Goal: Task Accomplishment & Management: Use online tool/utility

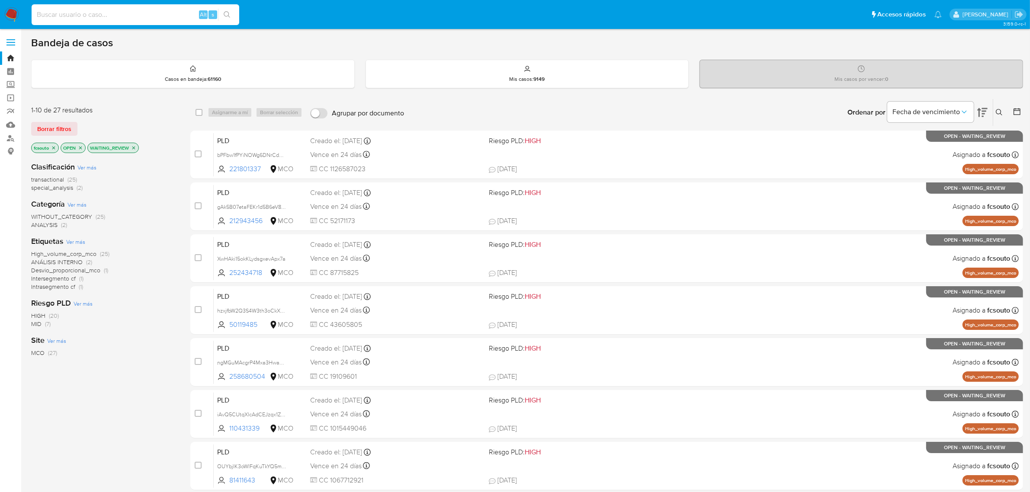
click at [112, 17] on input at bounding box center [136, 14] width 208 height 11
type input "1188576157"
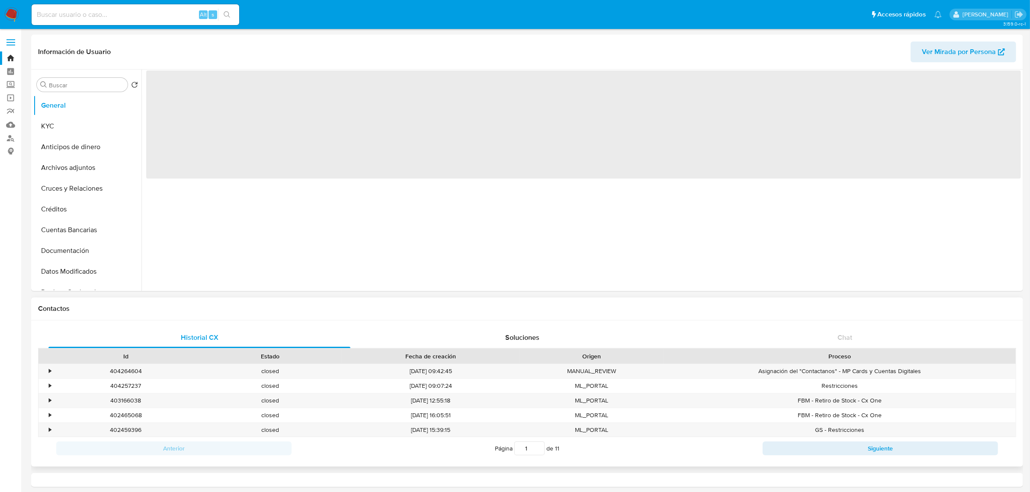
select select "10"
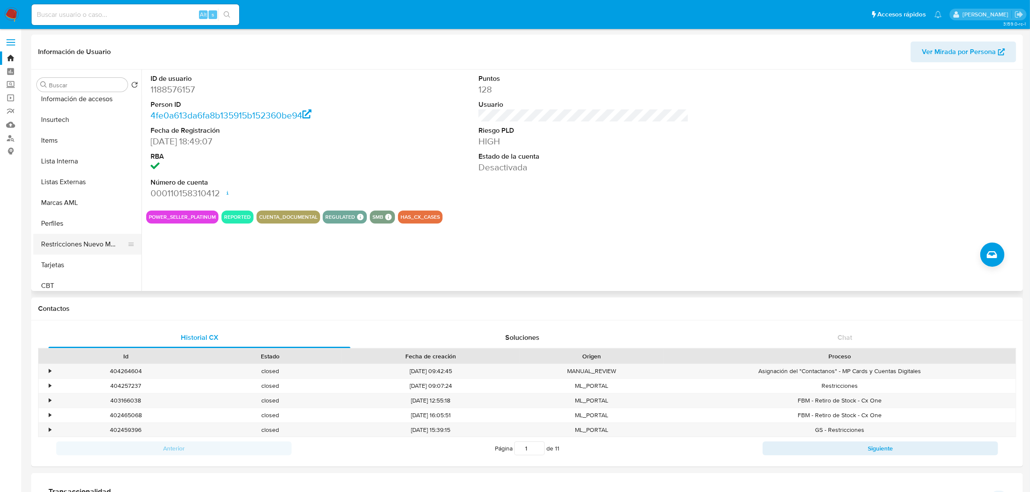
scroll to position [365, 0]
click at [101, 234] on button "Restricciones Nuevo Mundo" at bounding box center [83, 239] width 101 height 21
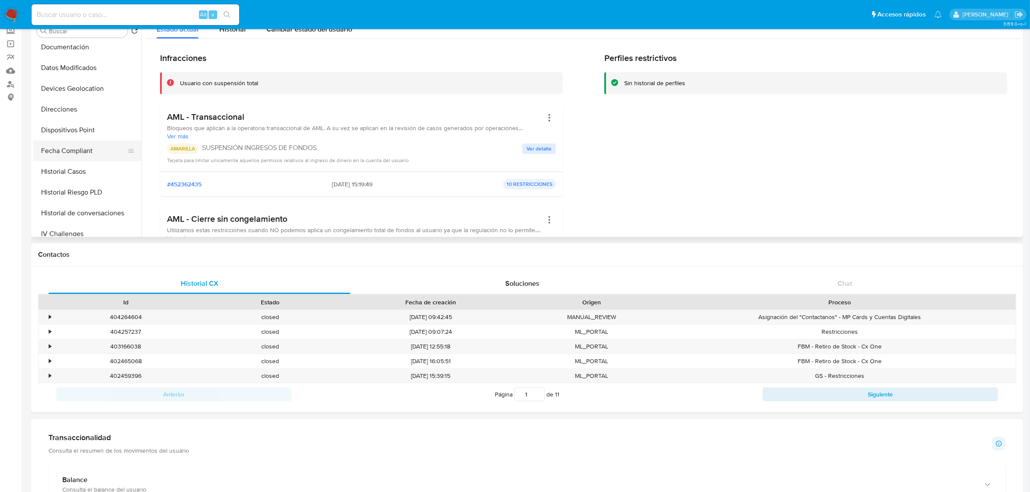
scroll to position [148, 0]
drag, startPoint x: 72, startPoint y: 171, endPoint x: 250, endPoint y: 189, distance: 178.8
click at [72, 171] on button "Historial Casos" at bounding box center [87, 173] width 108 height 21
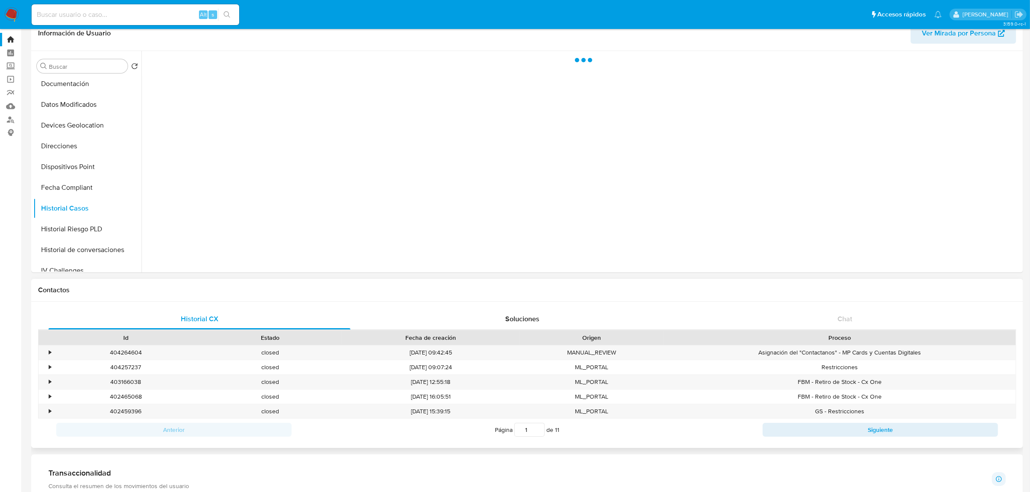
scroll to position [0, 0]
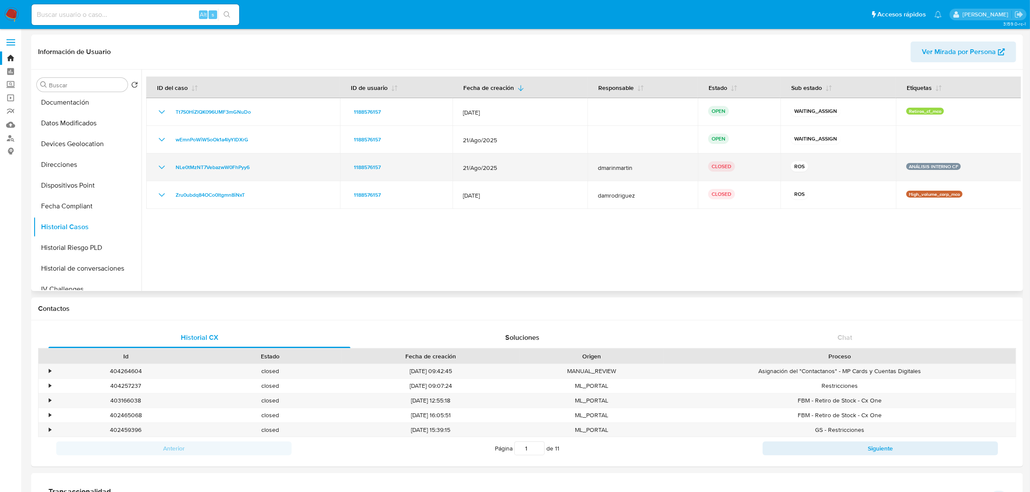
click at [159, 166] on icon "Mostrar/Ocultar" at bounding box center [162, 167] width 10 height 10
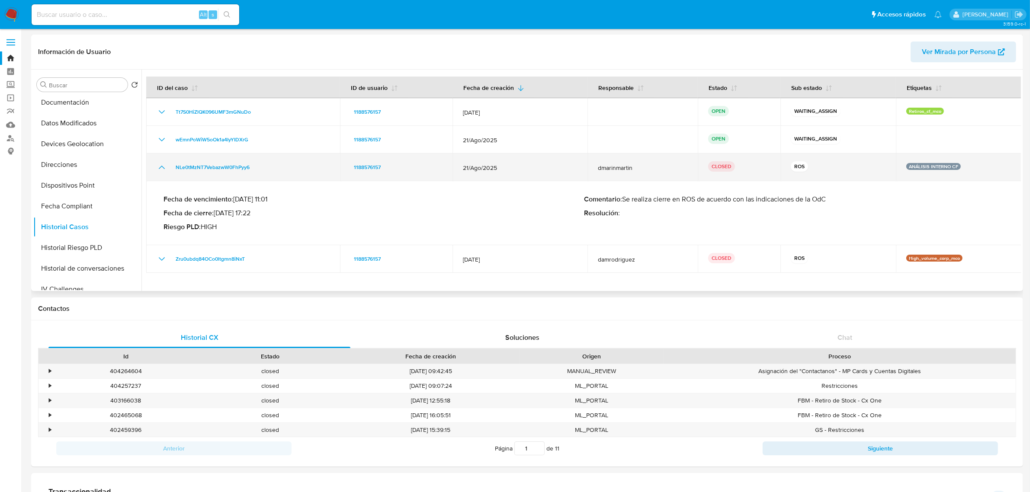
click at [159, 166] on icon "Mostrar/Ocultar" at bounding box center [162, 167] width 10 height 10
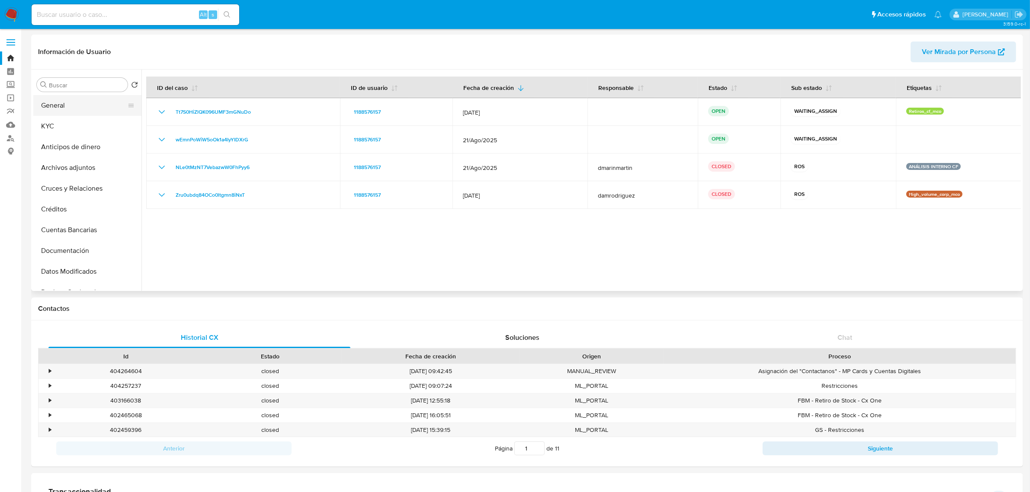
click at [80, 111] on button "General" at bounding box center [83, 105] width 101 height 21
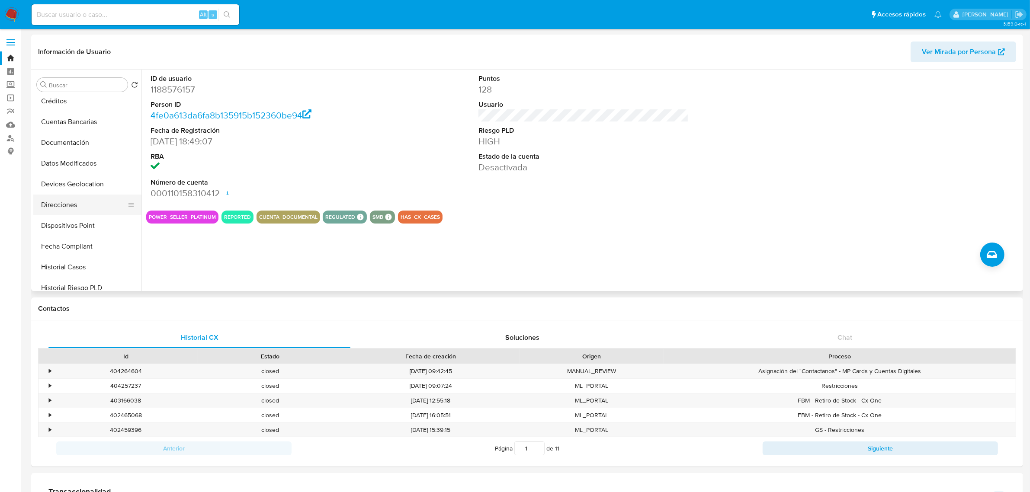
scroll to position [162, 0]
drag, startPoint x: 76, startPoint y: 209, endPoint x: 81, endPoint y: 209, distance: 5.6
click at [76, 209] on button "Historial Casos" at bounding box center [83, 213] width 101 height 21
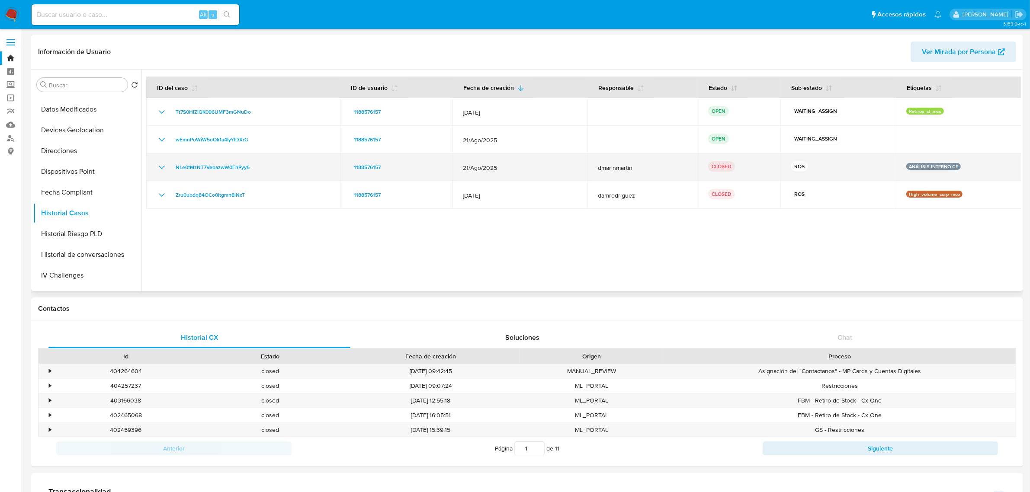
click at [160, 167] on icon "Mostrar/Ocultar" at bounding box center [162, 167] width 10 height 10
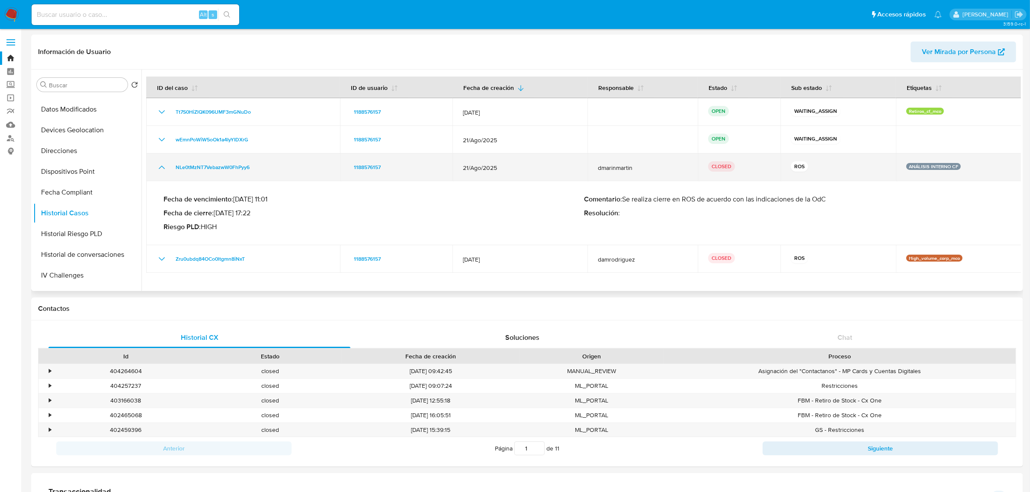
click at [160, 167] on icon "Mostrar/Ocultar" at bounding box center [162, 167] width 6 height 3
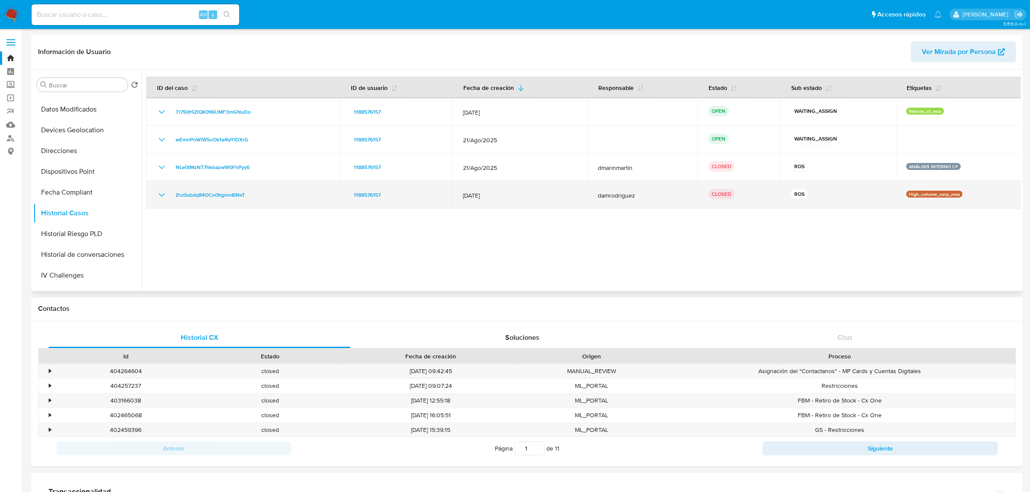
click at [167, 190] on div "Zru0ubdq84OCo0ltgmn8iNxT" at bounding box center [243, 195] width 173 height 10
click at [164, 193] on icon "Mostrar/Ocultar" at bounding box center [162, 194] width 6 height 3
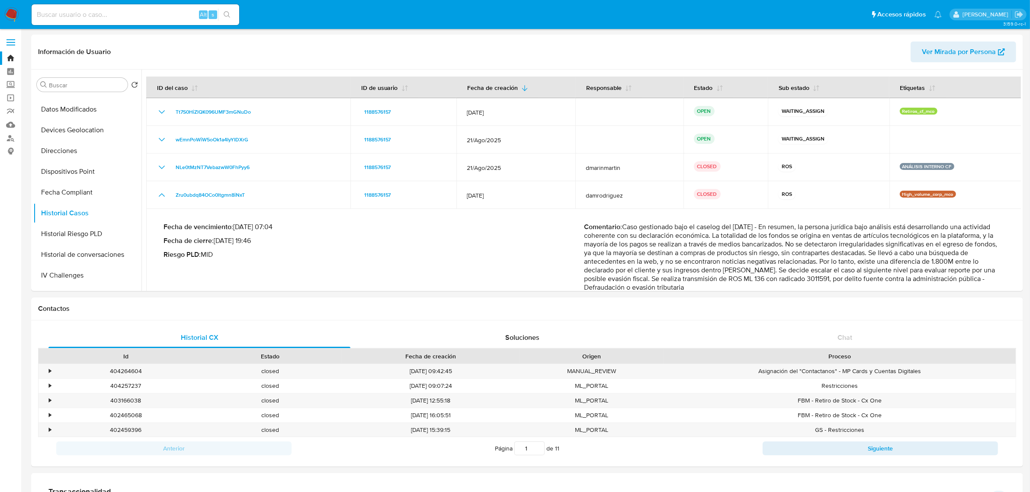
click at [109, 14] on input at bounding box center [136, 14] width 208 height 11
paste input "822582501"
type input "822582501"
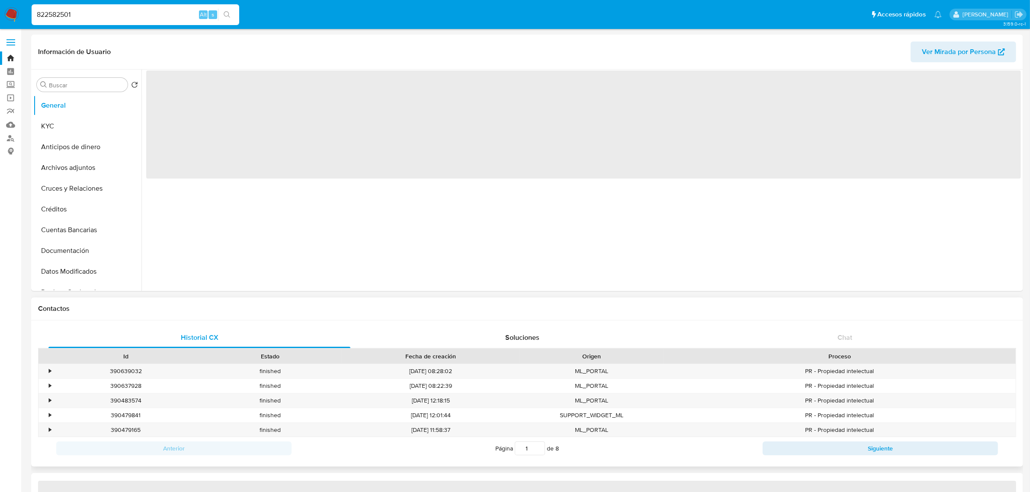
select select "10"
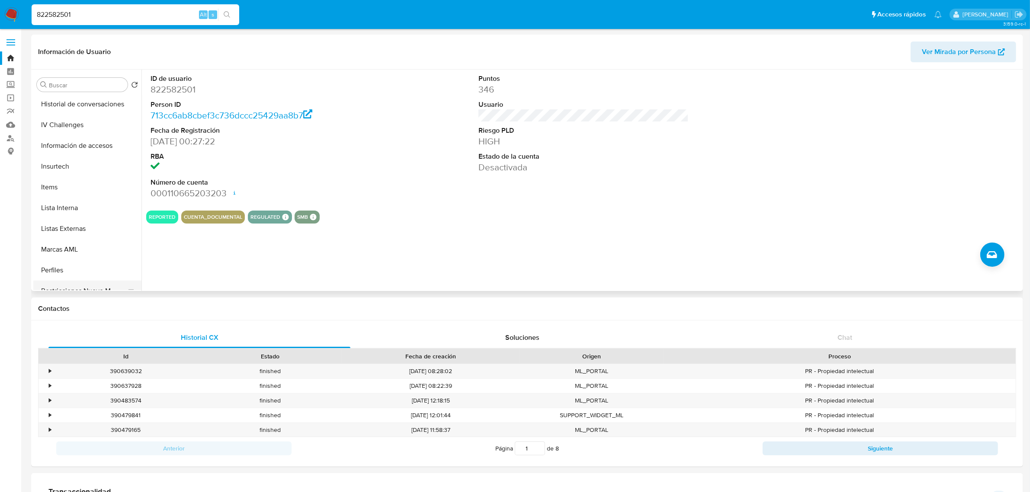
scroll to position [365, 0]
click at [76, 239] on button "Restricciones Nuevo Mundo" at bounding box center [83, 239] width 101 height 21
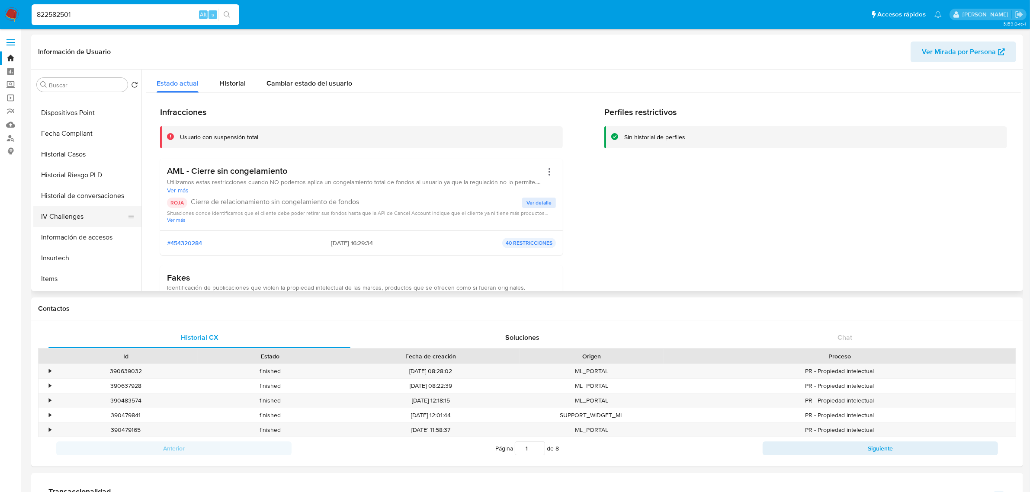
scroll to position [202, 0]
click at [76, 170] on button "Historial Casos" at bounding box center [83, 173] width 101 height 21
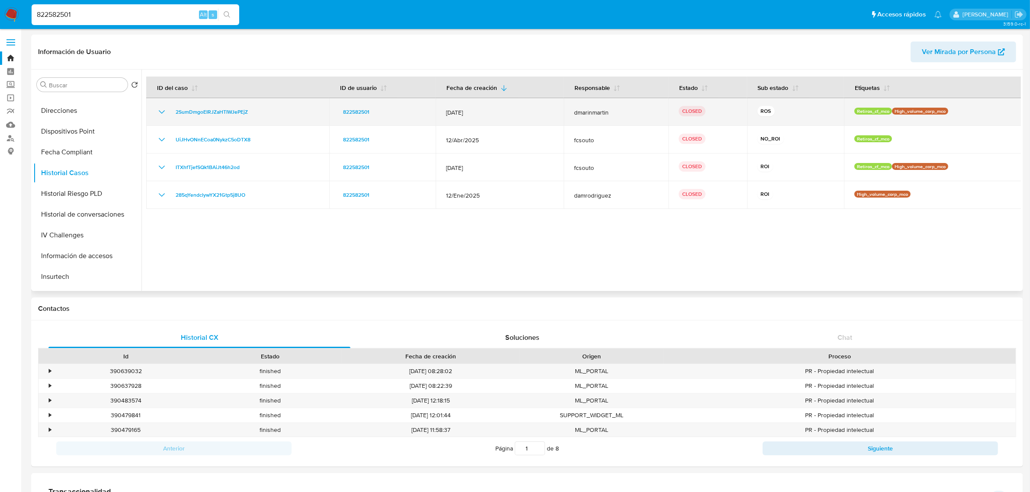
click at [163, 109] on icon "Mostrar/Ocultar" at bounding box center [162, 112] width 10 height 10
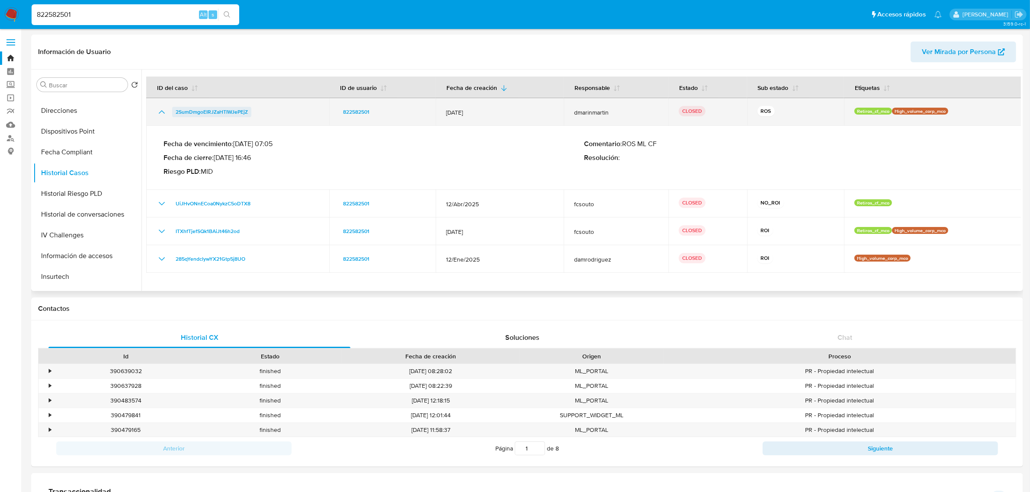
click at [194, 111] on span "2SumDmgoEIRJZaHTIWJePEjZ" at bounding box center [212, 112] width 72 height 10
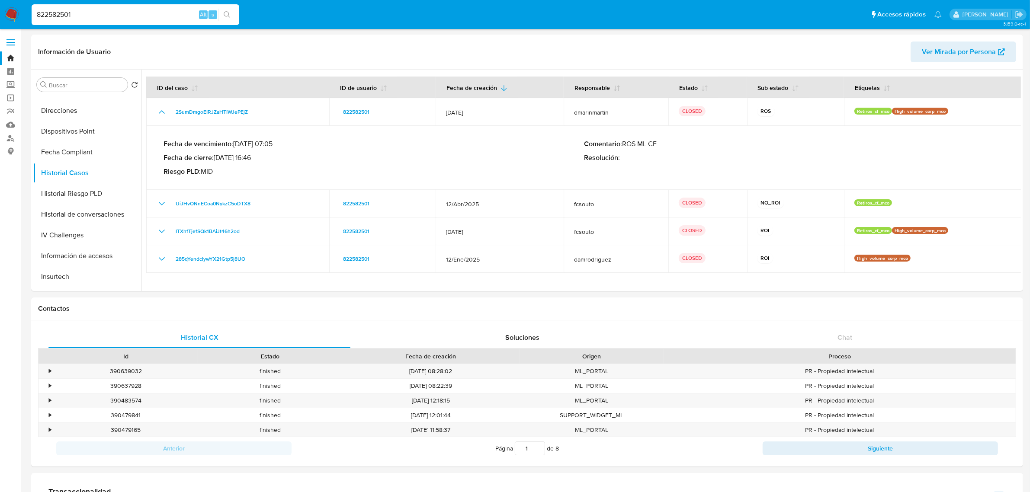
drag, startPoint x: 14, startPoint y: 12, endPoint x: 28, endPoint y: 3, distance: 16.3
click at [14, 12] on img at bounding box center [11, 14] width 15 height 15
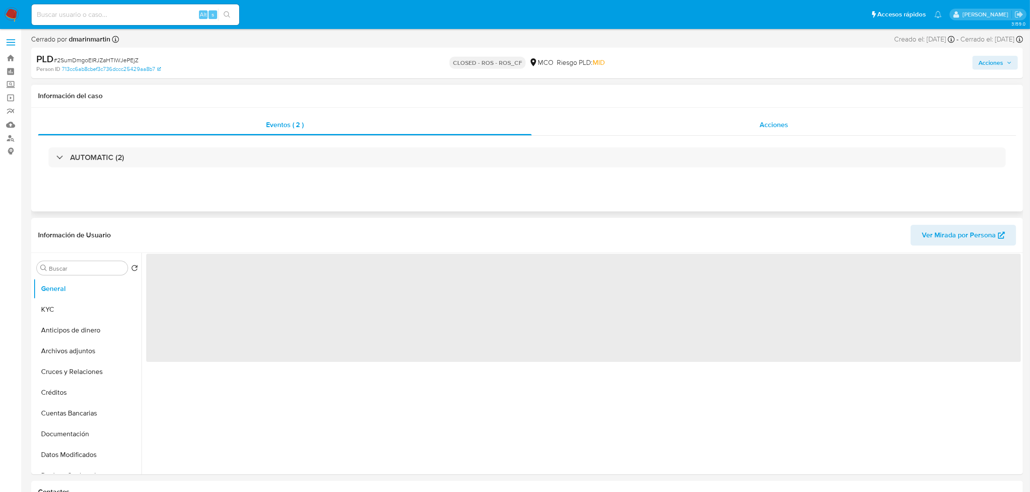
select select "10"
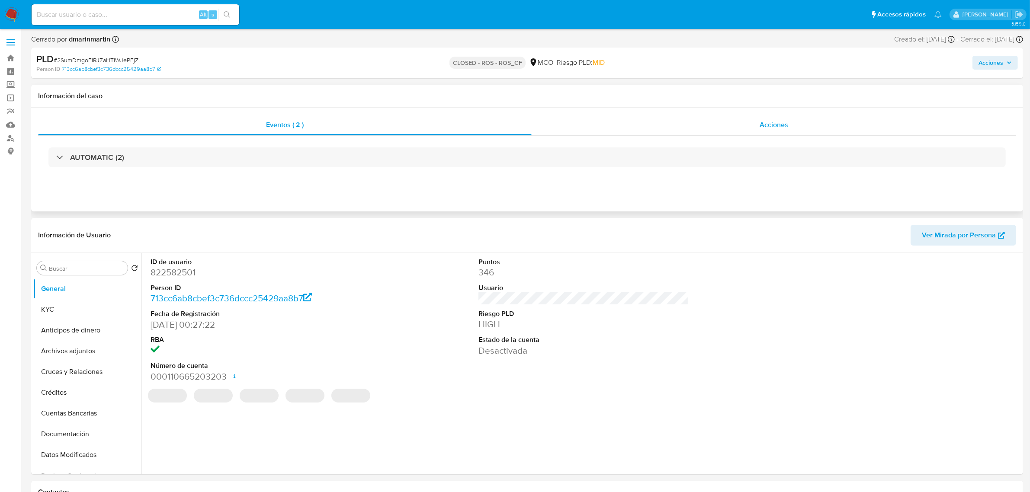
click at [756, 127] on div "Acciones" at bounding box center [774, 125] width 485 height 21
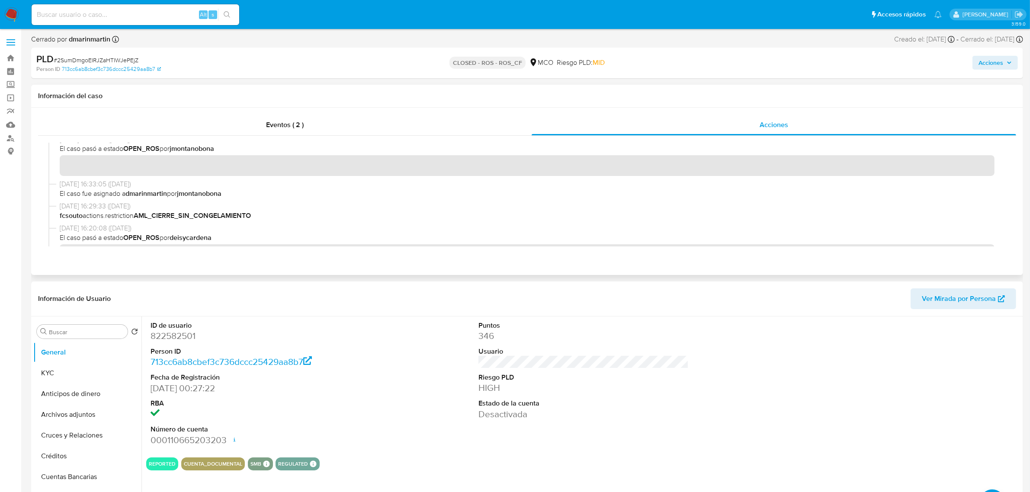
scroll to position [317, 0]
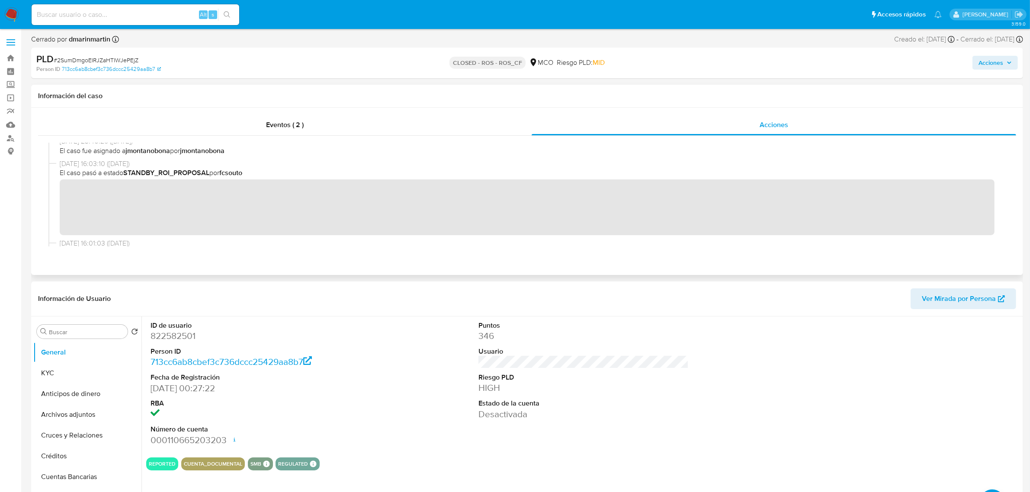
click at [671, 193] on div "05/09/2025 16:46:01 (hace 11 días) dmarinmartin cerró la conversación 05/09/202…" at bounding box center [526, 195] width 957 height 104
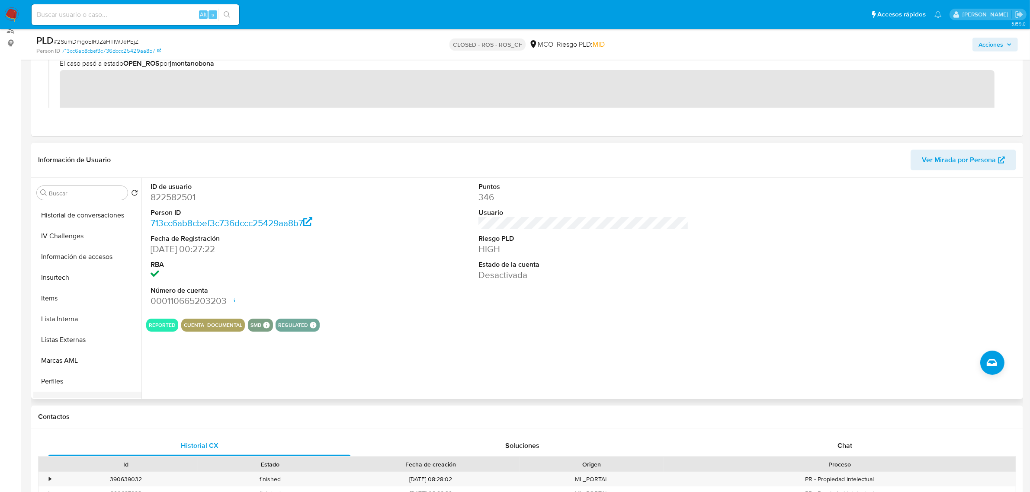
scroll to position [365, 0]
click at [72, 348] on button "Restricciones Nuevo Mundo" at bounding box center [83, 347] width 101 height 21
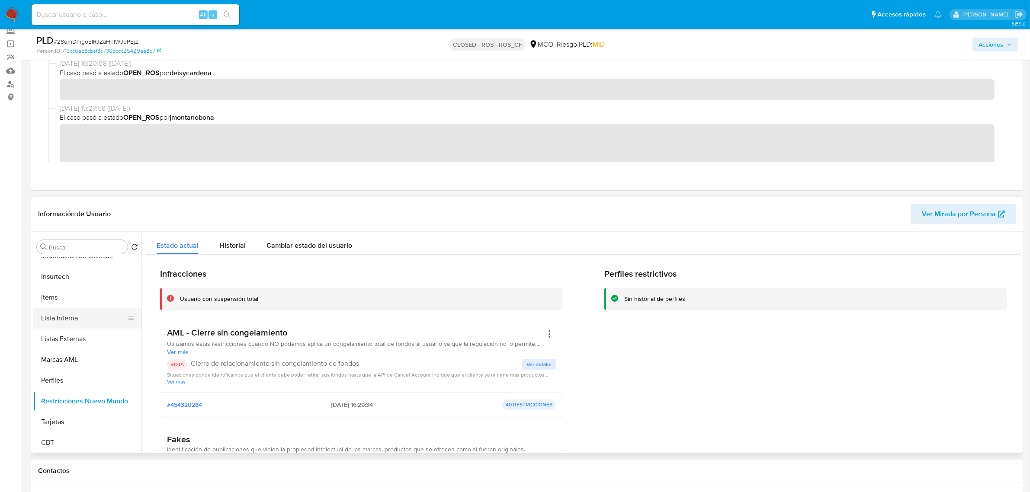
scroll to position [0, 0]
click at [86, 19] on input at bounding box center [136, 14] width 208 height 11
paste input "376493237"
type input "376493237"
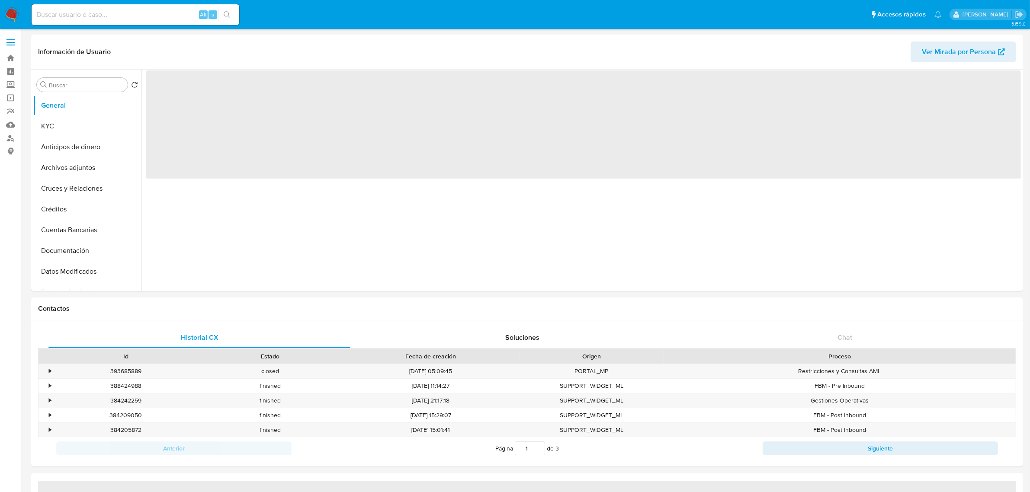
select select "10"
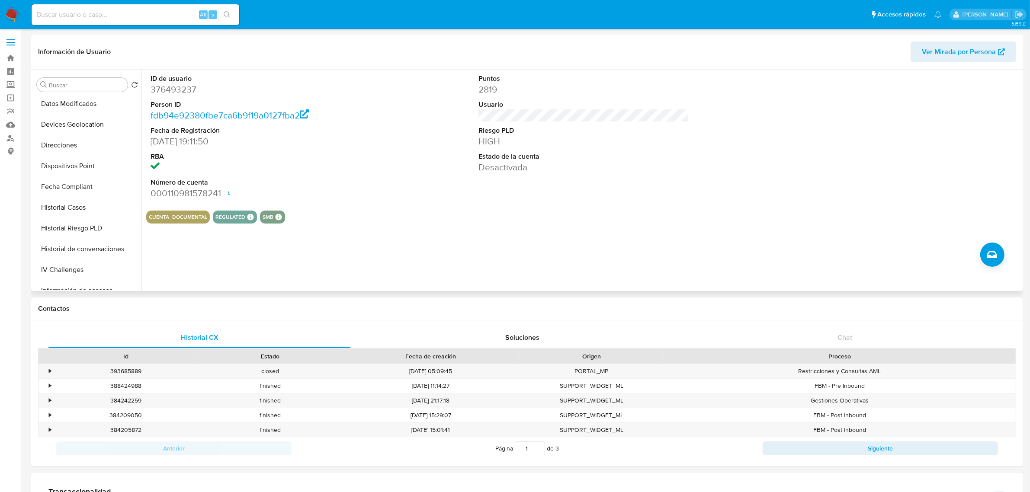
scroll to position [365, 0]
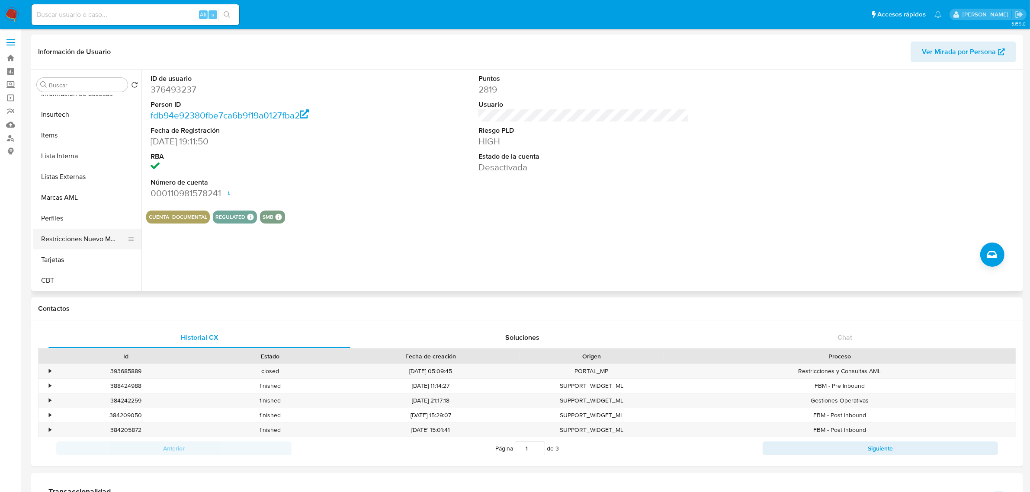
click at [113, 239] on button "Restricciones Nuevo Mundo" at bounding box center [83, 239] width 101 height 21
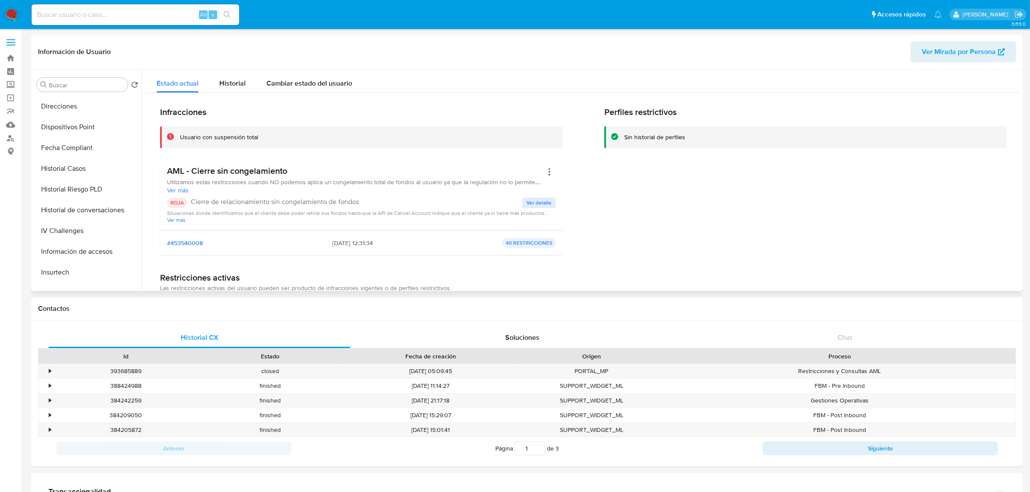
scroll to position [202, 0]
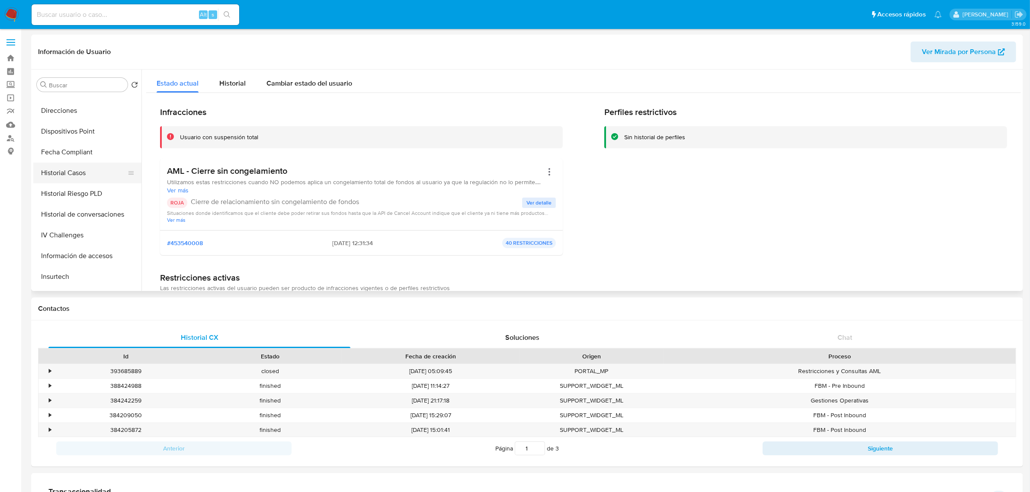
click at [57, 167] on button "Historial Casos" at bounding box center [83, 173] width 101 height 21
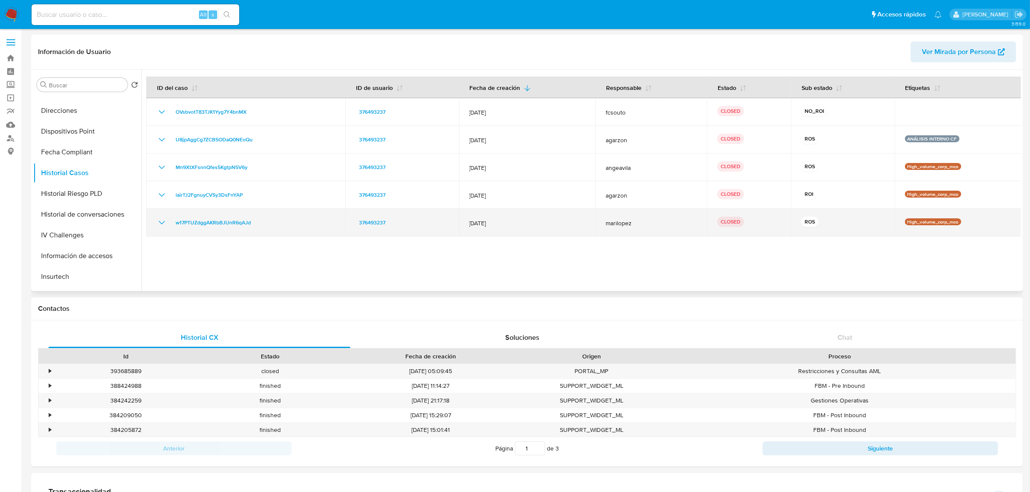
click at [159, 223] on icon "Mostrar/Ocultar" at bounding box center [162, 223] width 10 height 10
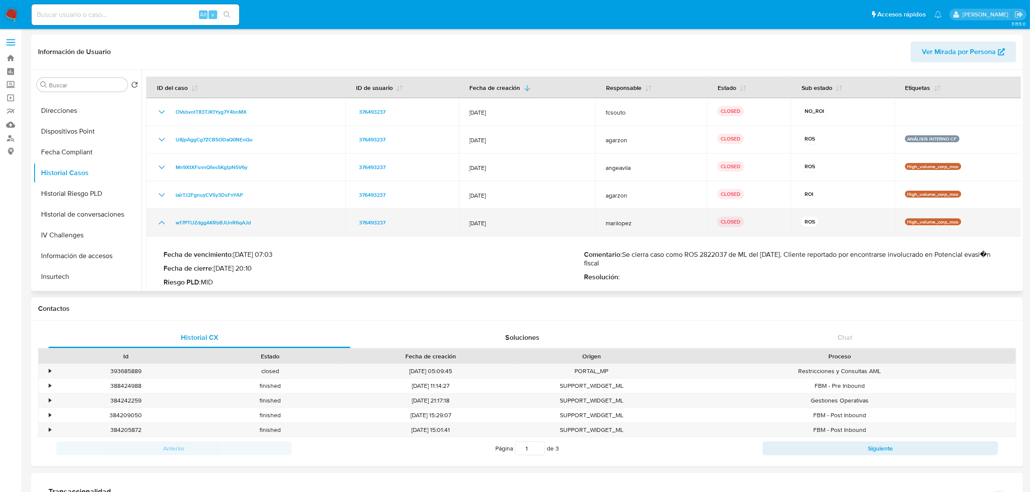
click at [160, 223] on icon "Mostrar/Ocultar" at bounding box center [162, 223] width 10 height 10
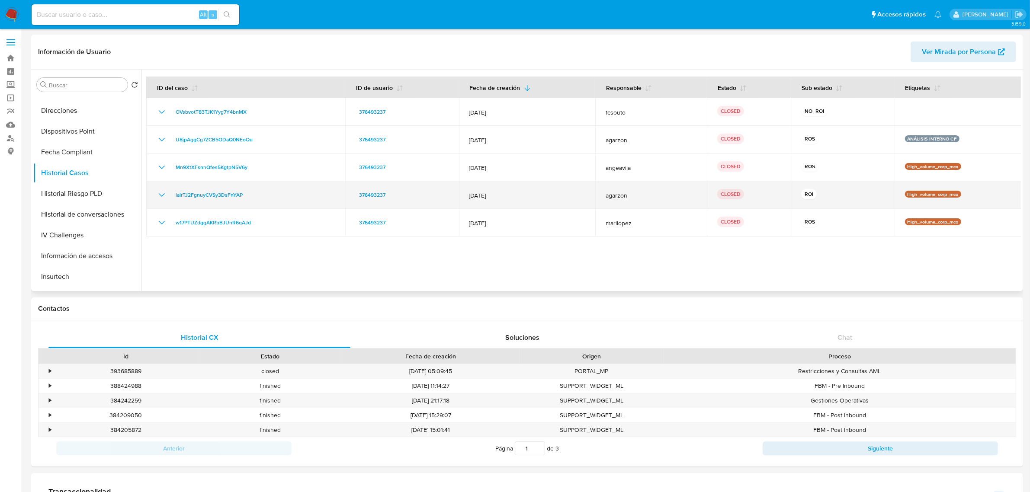
click at [161, 193] on icon "Mostrar/Ocultar" at bounding box center [162, 195] width 10 height 10
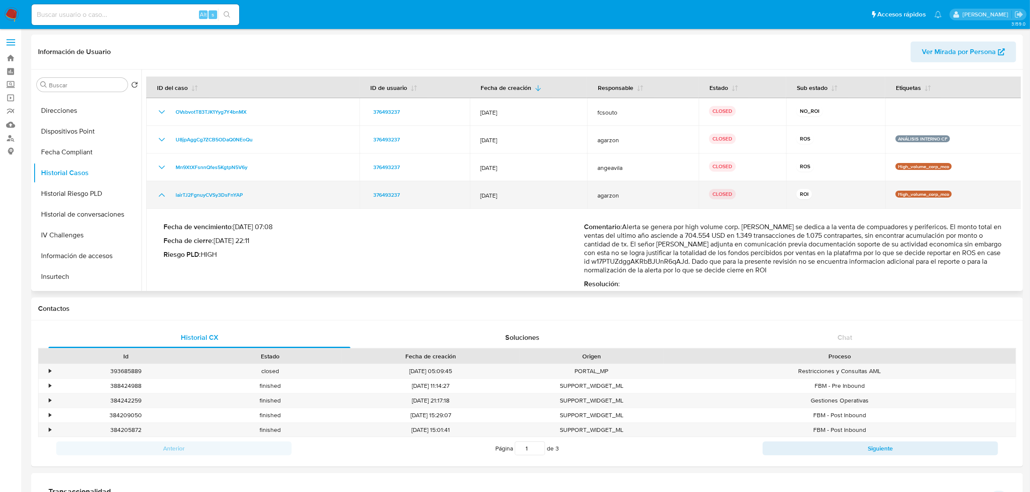
click at [161, 194] on icon "Mostrar/Ocultar" at bounding box center [162, 194] width 6 height 3
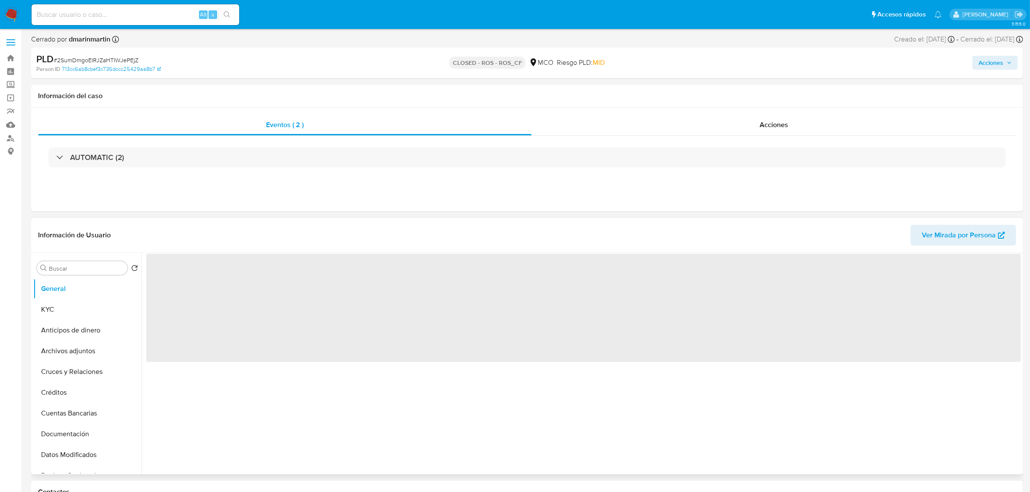
select select "10"
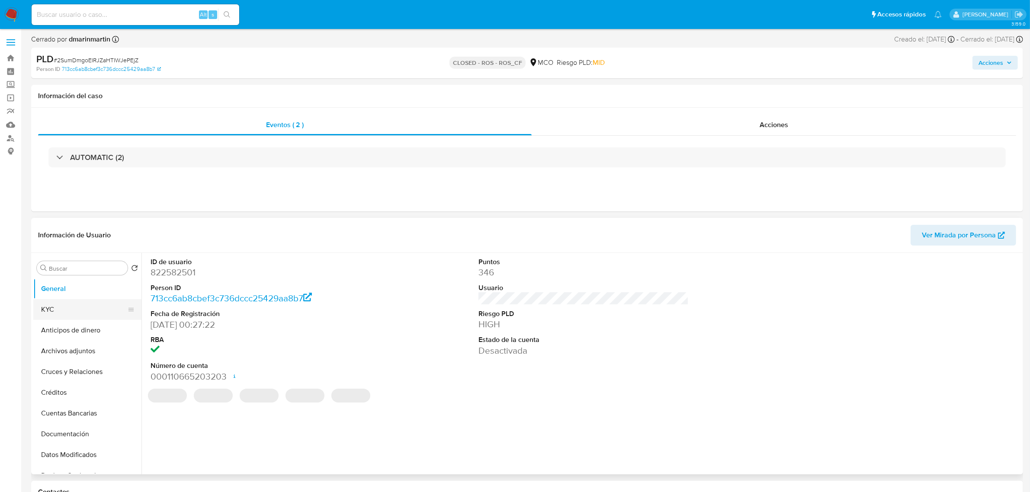
click at [65, 303] on button "KYC" at bounding box center [83, 309] width 101 height 21
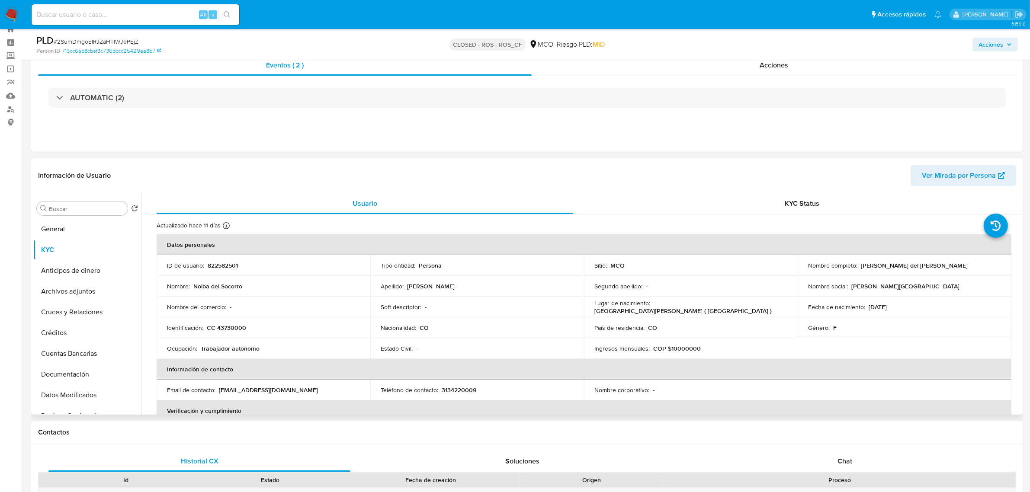
scroll to position [54, 0]
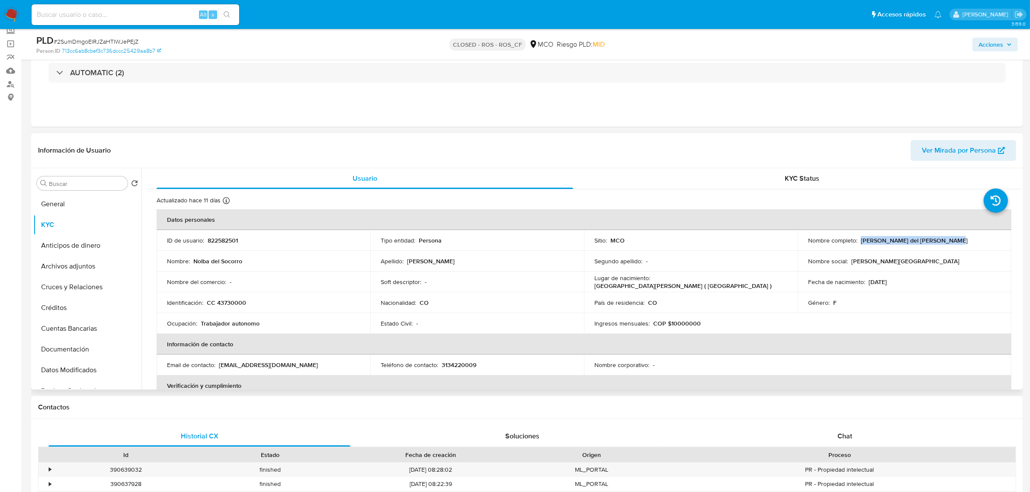
drag, startPoint x: 858, startPoint y: 241, endPoint x: 946, endPoint y: 238, distance: 87.9
click at [946, 238] on div "Nombre completo : Nolba del Socorro Isaza Macias" at bounding box center [904, 241] width 193 height 8
copy p "Nolba del Socorro Isaza Macias"
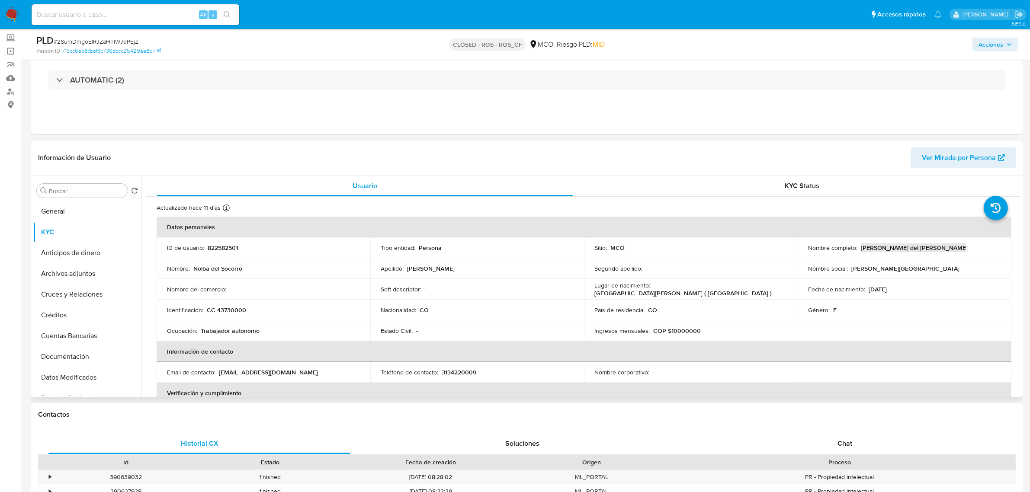
scroll to position [0, 0]
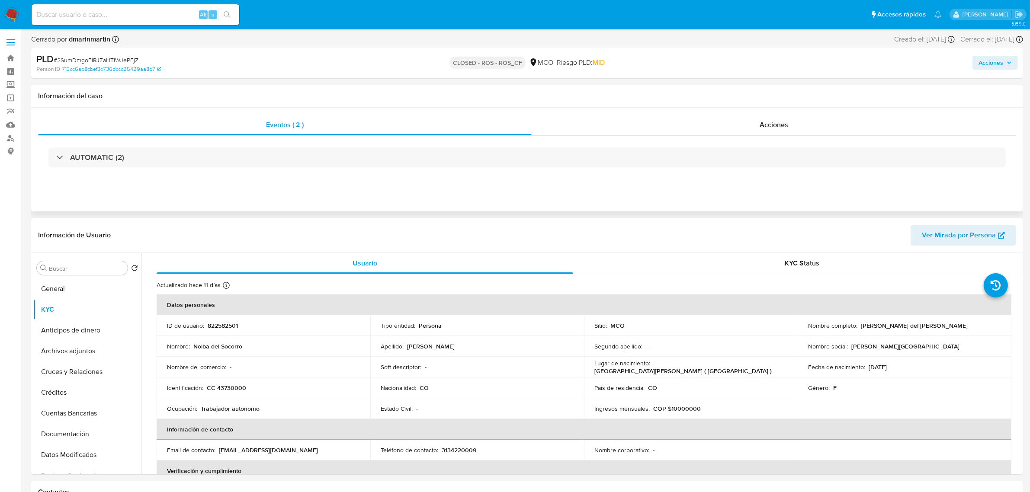
drag, startPoint x: 787, startPoint y: 114, endPoint x: 762, endPoint y: 119, distance: 25.7
click at [787, 114] on div "Eventos ( 2 ) Acciones AUTOMATIC (2)" at bounding box center [527, 160] width 992 height 104
click at [756, 125] on div "Acciones" at bounding box center [774, 125] width 485 height 21
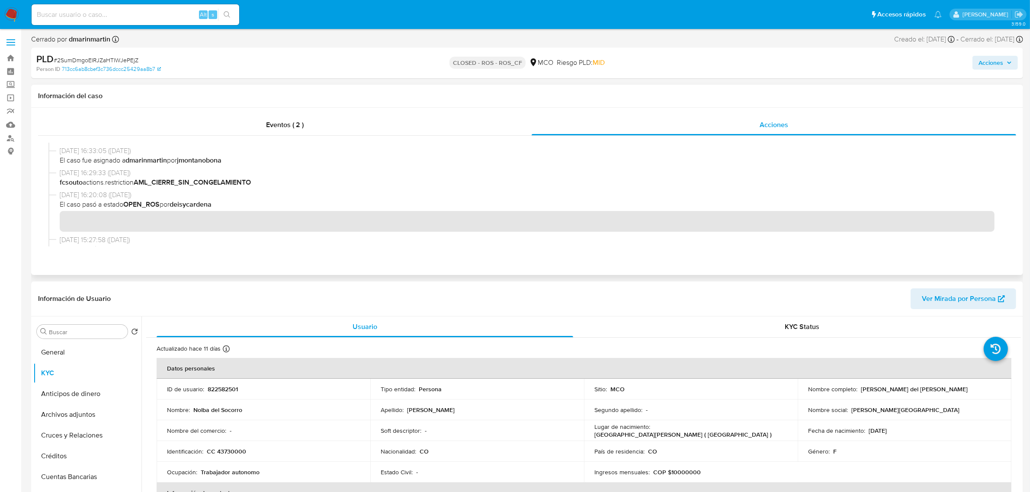
scroll to position [162, 0]
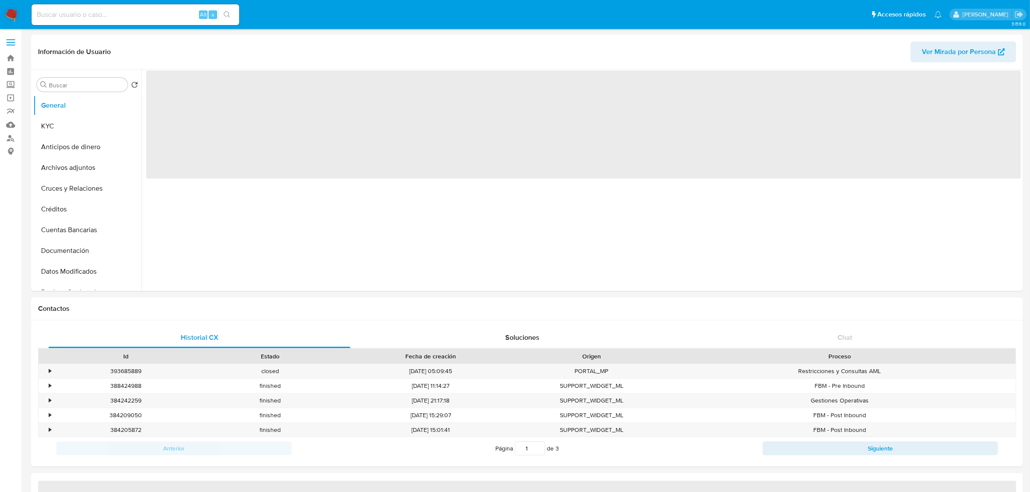
select select "10"
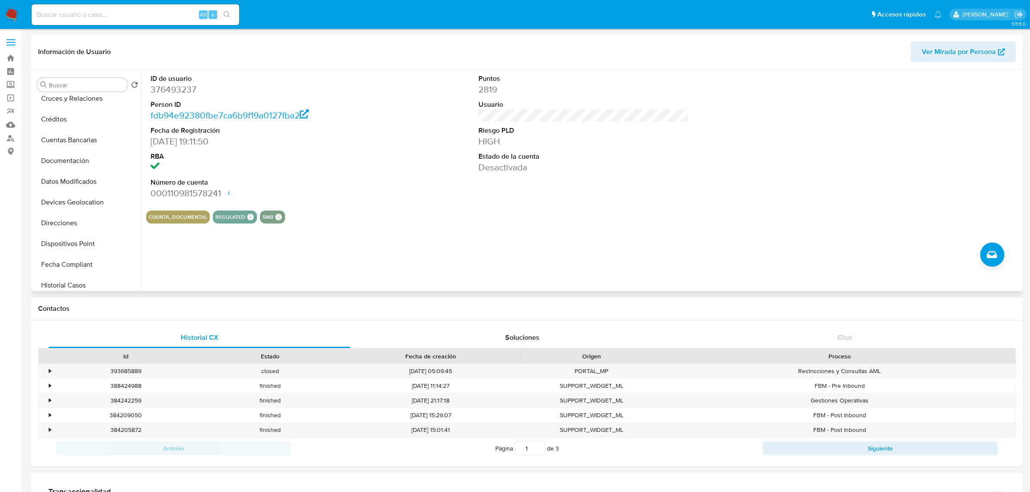
scroll to position [108, 0]
click at [87, 263] on button "Historial Casos" at bounding box center [83, 267] width 101 height 21
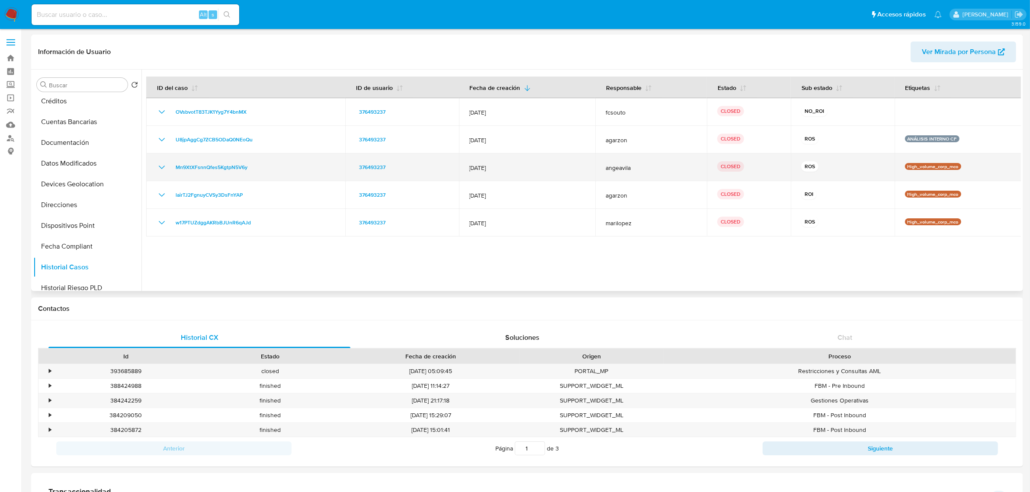
click at [163, 167] on icon "Mostrar/Ocultar" at bounding box center [162, 167] width 10 height 10
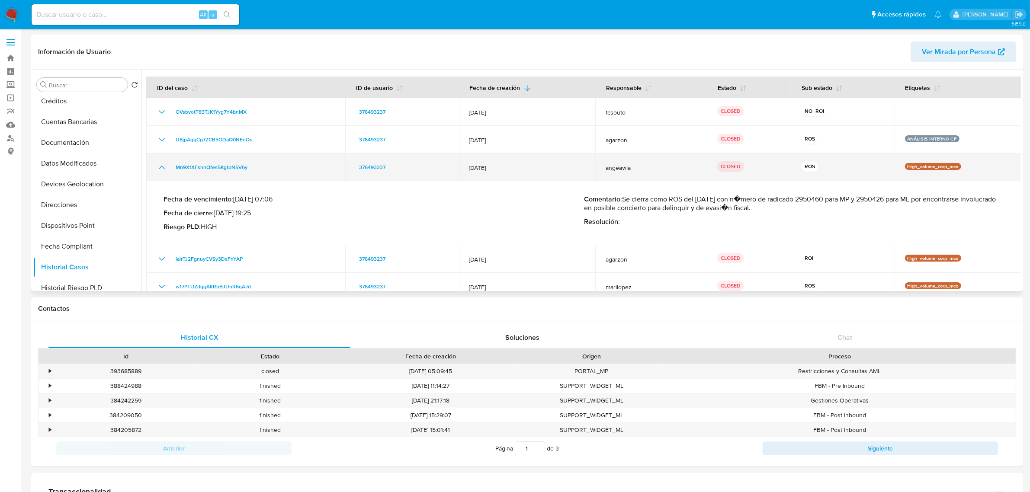
click at [163, 167] on icon "Mostrar/Ocultar" at bounding box center [162, 167] width 10 height 10
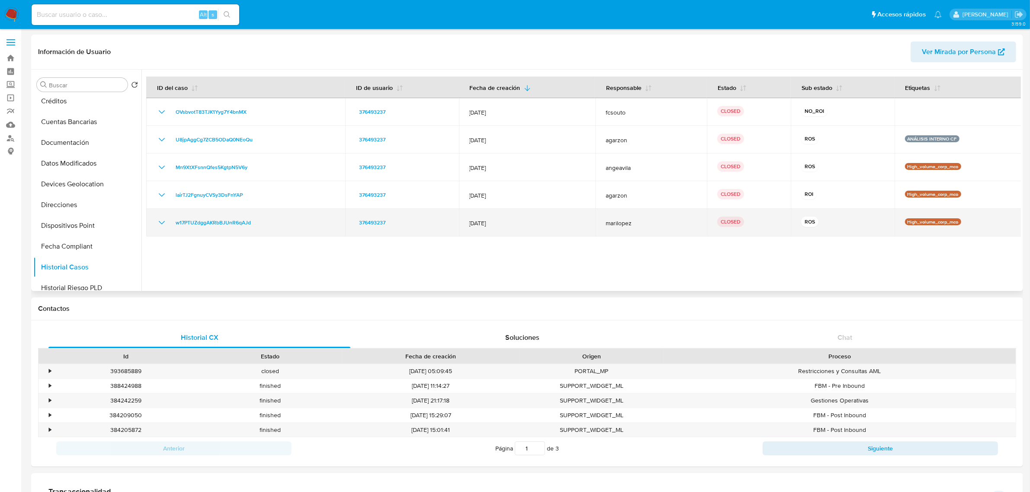
click at [160, 222] on icon "Mostrar/Ocultar" at bounding box center [162, 222] width 6 height 3
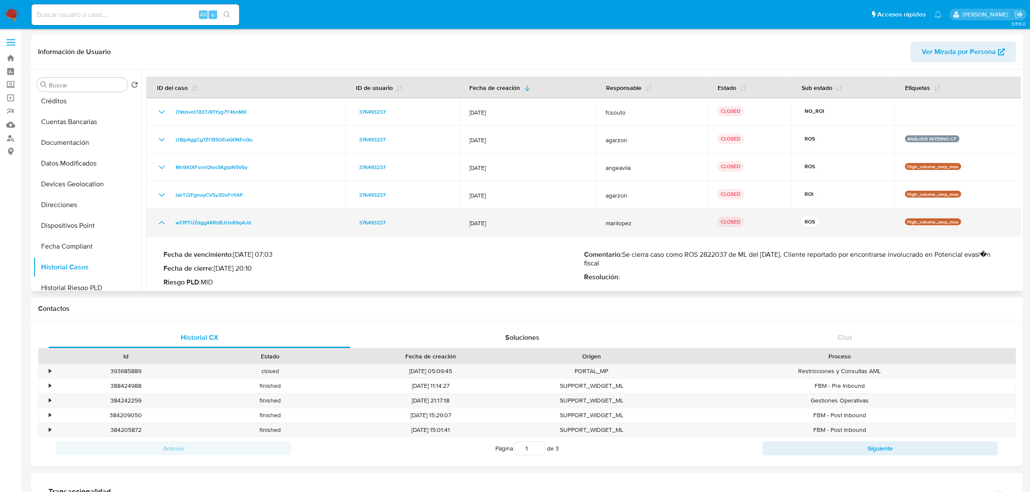
click at [160, 222] on icon "Mostrar/Ocultar" at bounding box center [162, 223] width 10 height 10
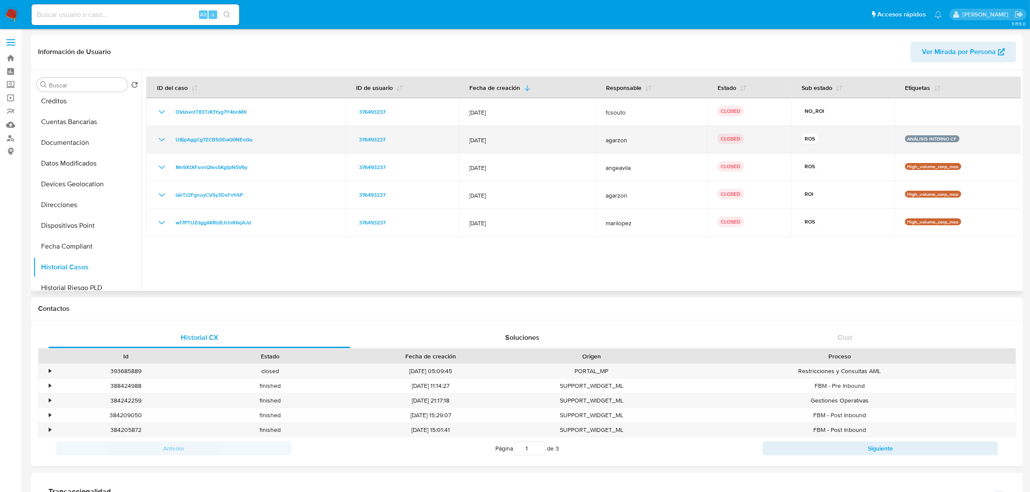
click at [159, 138] on icon "Mostrar/Ocultar" at bounding box center [162, 139] width 6 height 3
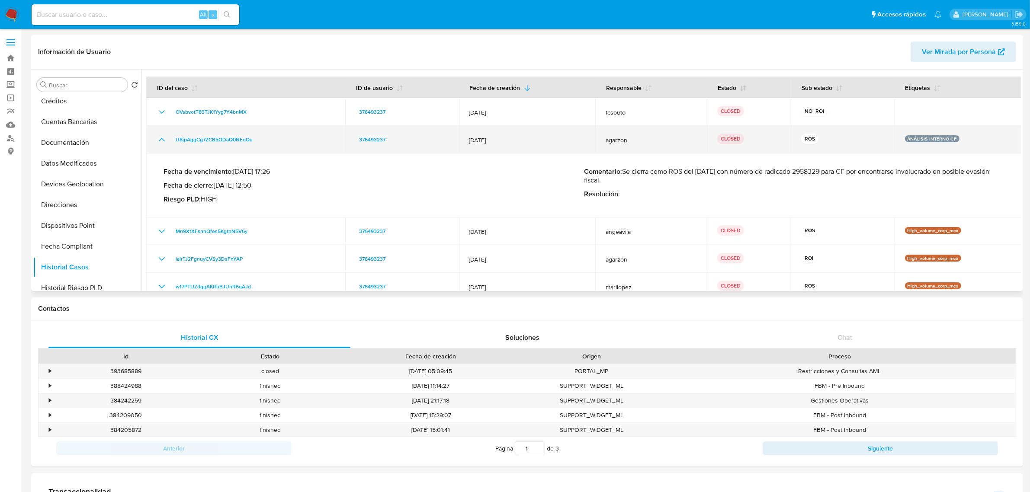
click at [159, 138] on icon "Mostrar/Ocultar" at bounding box center [162, 140] width 10 height 10
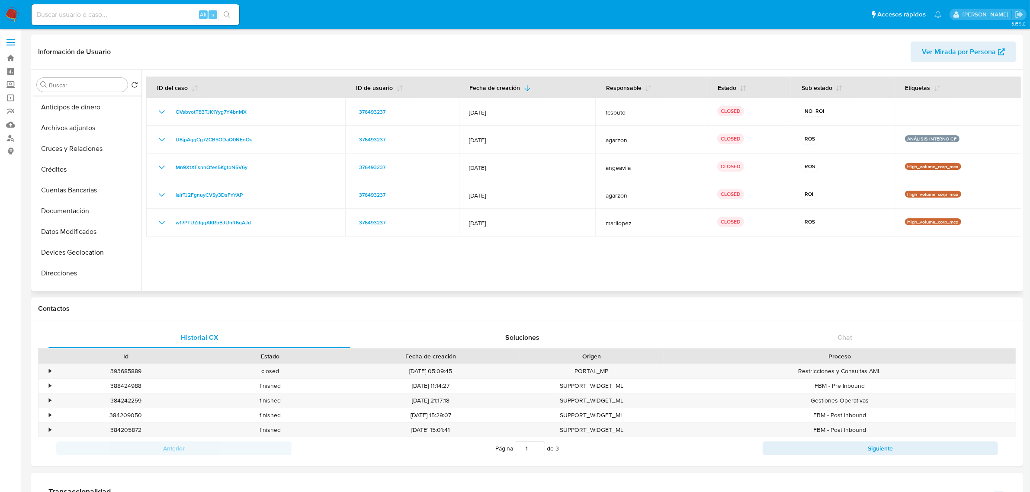
scroll to position [0, 0]
click at [75, 104] on button "General" at bounding box center [83, 105] width 101 height 21
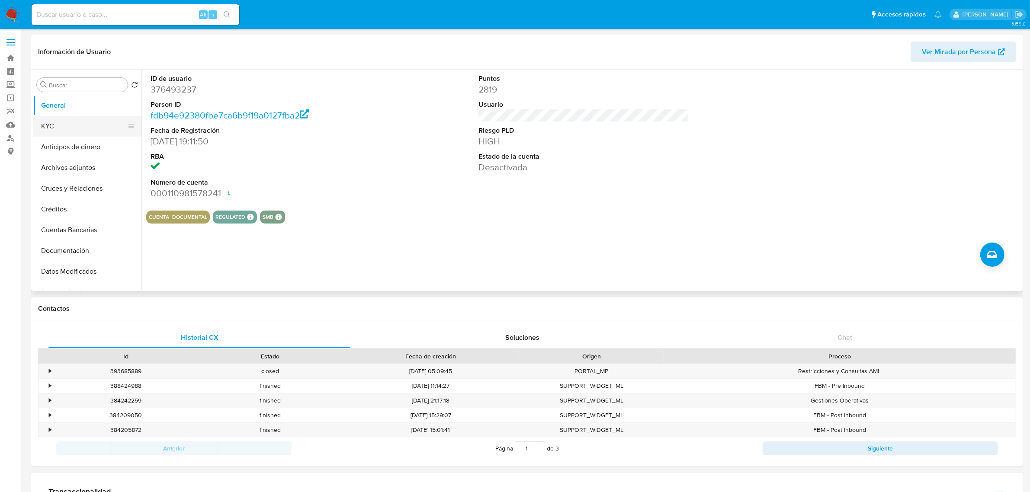
click at [60, 118] on button "KYC" at bounding box center [83, 126] width 101 height 21
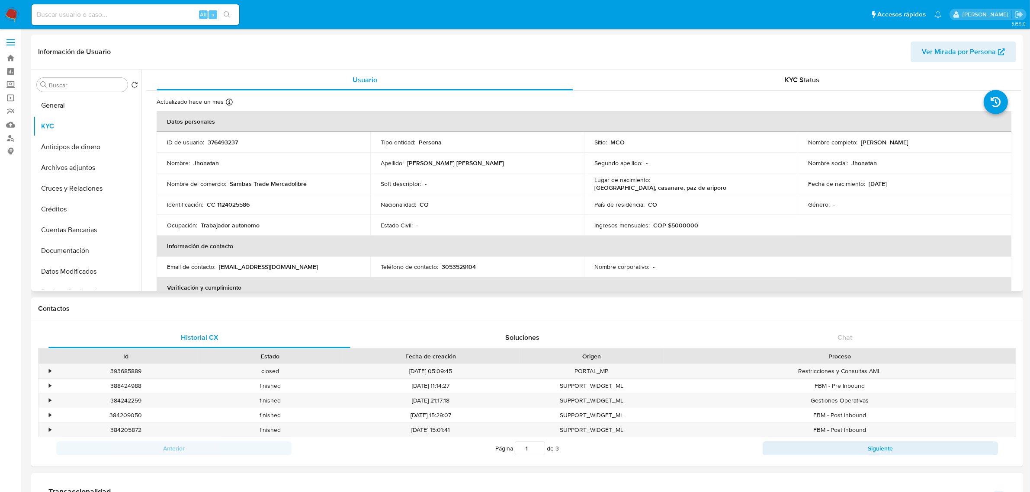
drag, startPoint x: 858, startPoint y: 141, endPoint x: 936, endPoint y: 139, distance: 77.9
click at [936, 139] on div "Nombre completo : Jhonatan Palencia Urdaneta" at bounding box center [904, 142] width 193 height 8
copy p "Jhonatan Palencia Urdaneta"
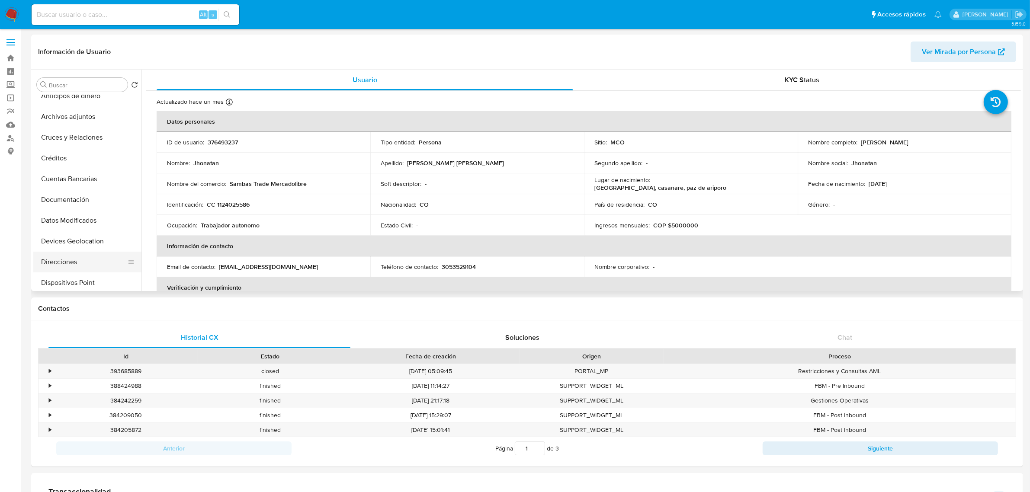
scroll to position [108, 0]
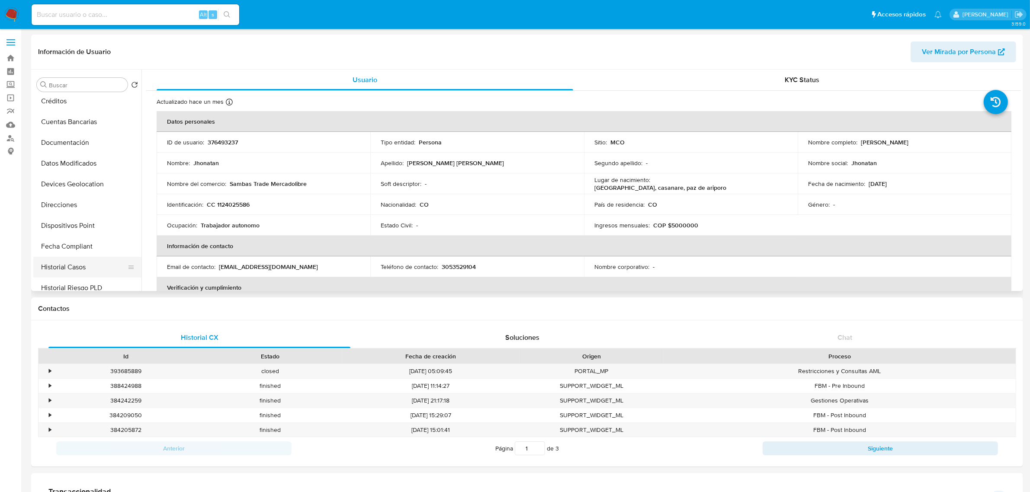
click at [83, 266] on button "Historial Casos" at bounding box center [83, 267] width 101 height 21
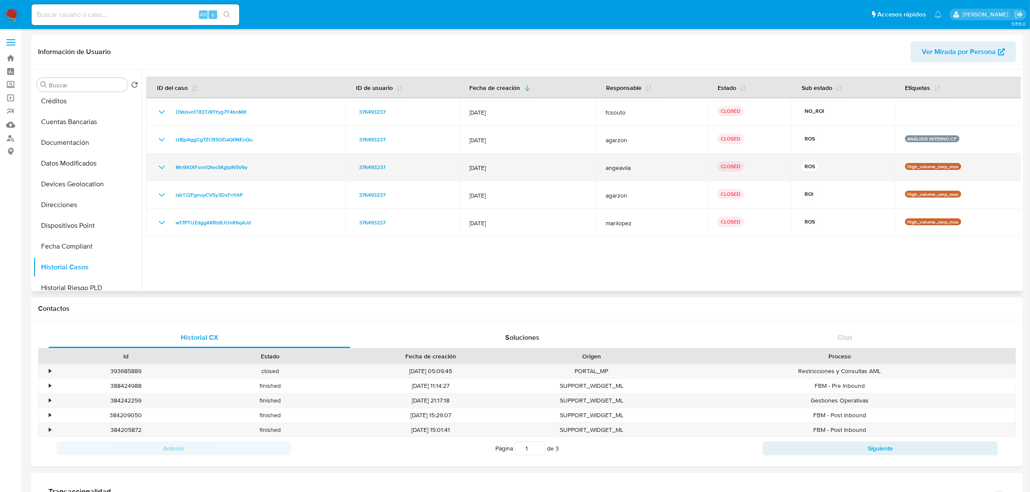
click at [163, 167] on icon "Mostrar/Ocultar" at bounding box center [162, 167] width 6 height 3
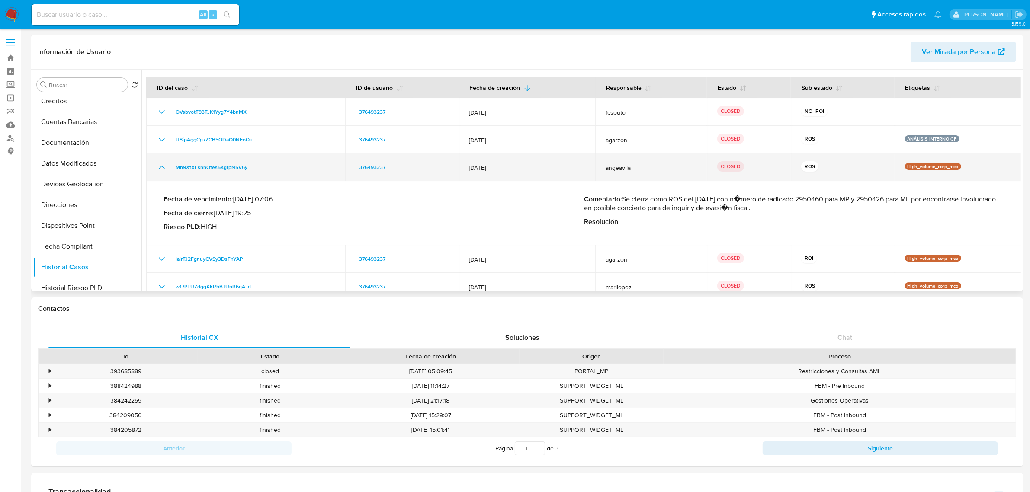
click at [163, 167] on icon "Mostrar/Ocultar" at bounding box center [162, 167] width 10 height 10
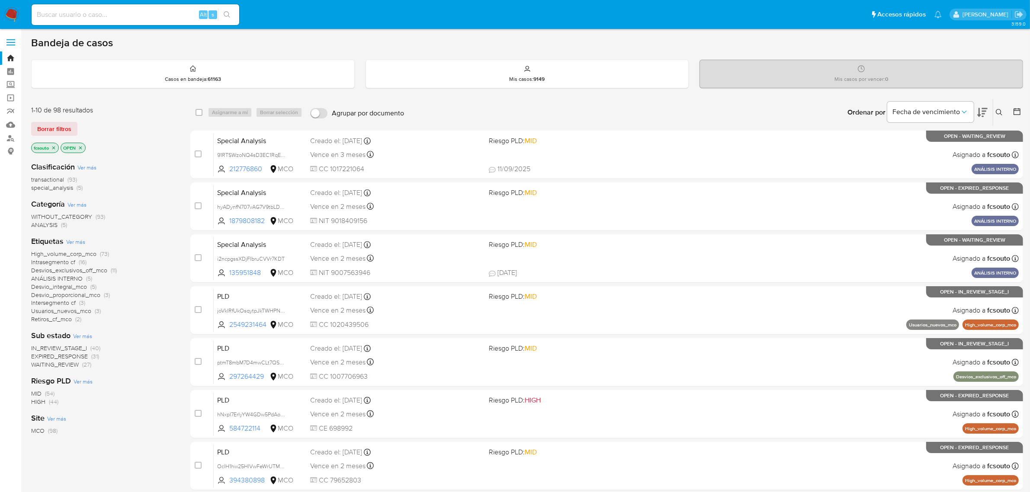
click at [14, 14] on img at bounding box center [11, 14] width 15 height 15
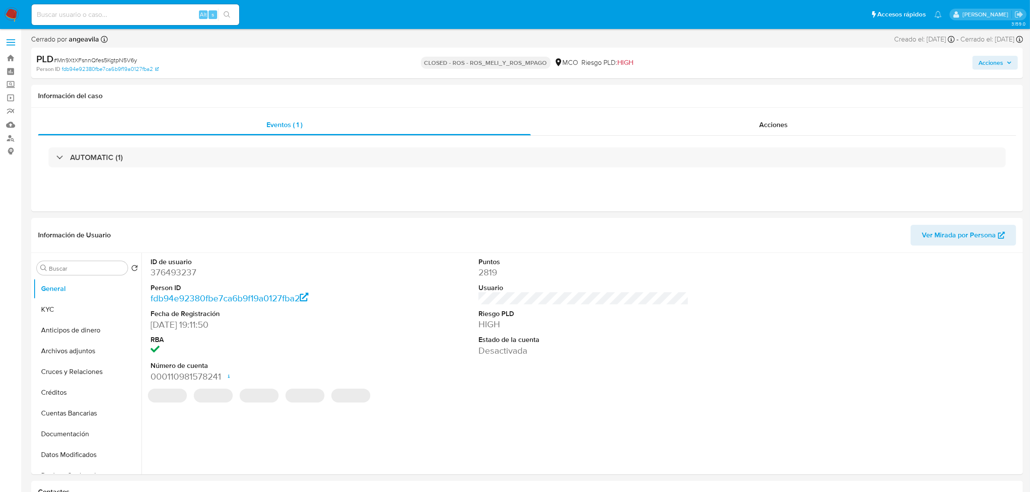
select select "10"
click at [752, 125] on div "Acciones" at bounding box center [773, 125] width 485 height 21
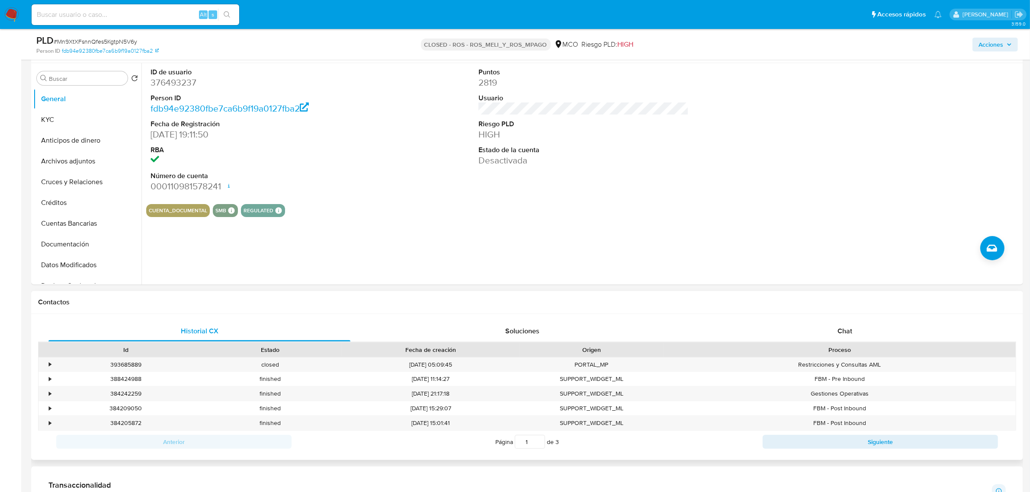
scroll to position [270, 0]
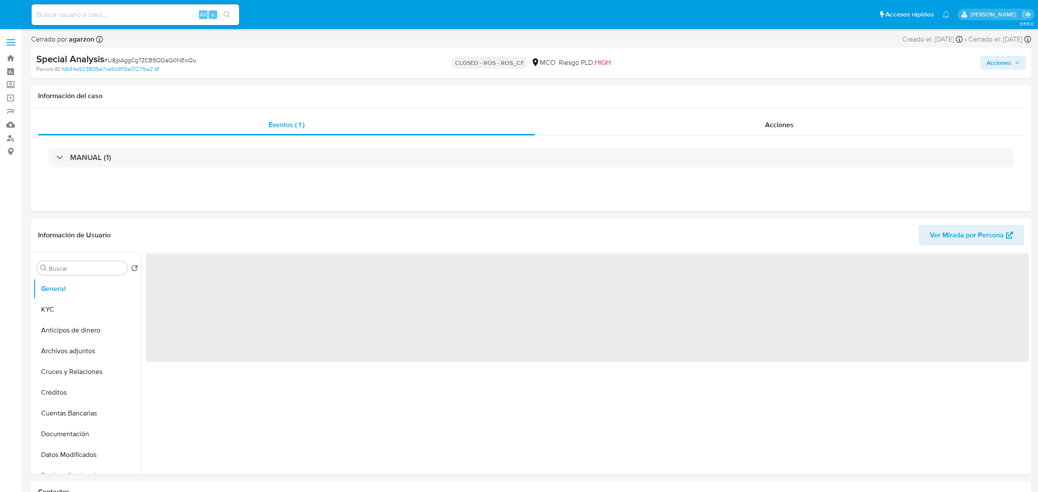
select select "10"
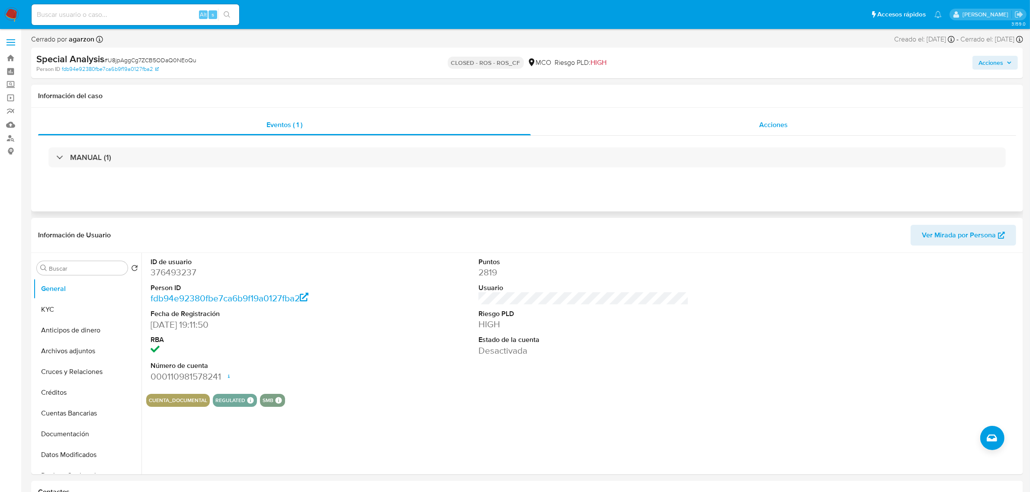
drag, startPoint x: 803, startPoint y: 124, endPoint x: 793, endPoint y: 128, distance: 10.9
click at [801, 124] on div "Acciones" at bounding box center [773, 125] width 485 height 21
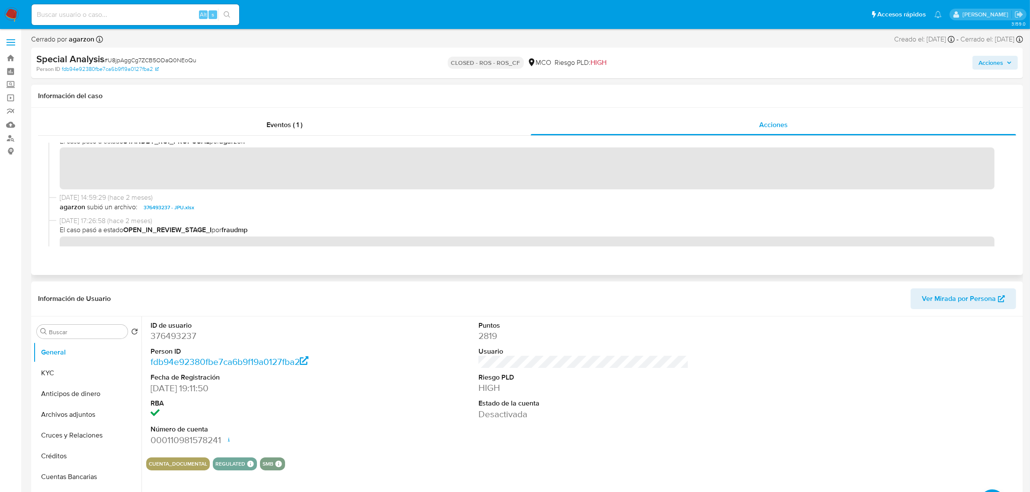
scroll to position [221, 0]
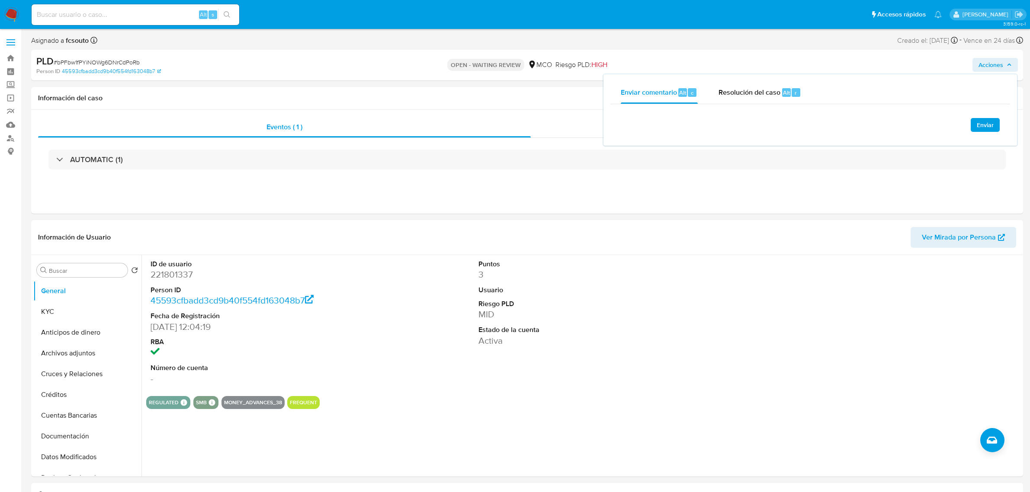
select select "10"
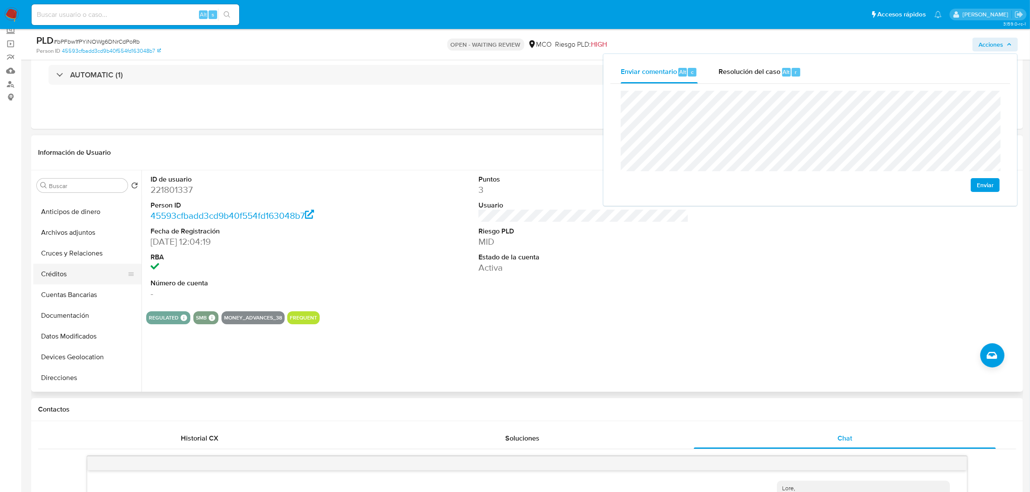
scroll to position [108, 0]
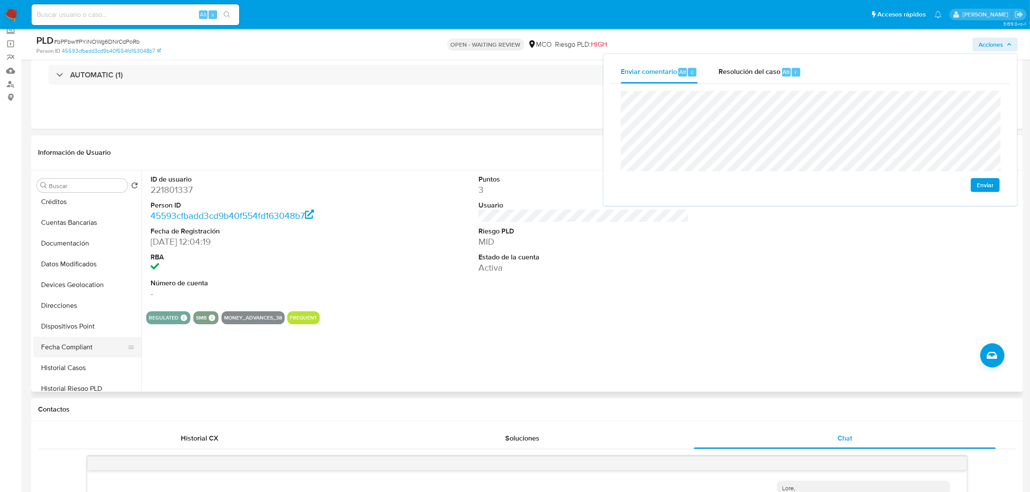
drag, startPoint x: 90, startPoint y: 369, endPoint x: 97, endPoint y: 357, distance: 14.4
click at [89, 369] on button "Historial Casos" at bounding box center [87, 368] width 108 height 21
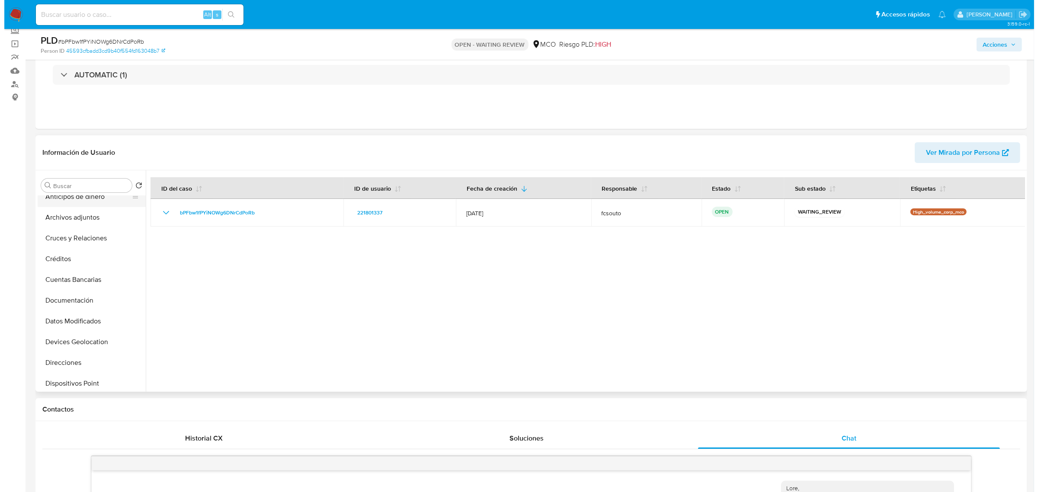
scroll to position [0, 0]
click at [74, 224] on button "KYC" at bounding box center [83, 227] width 101 height 21
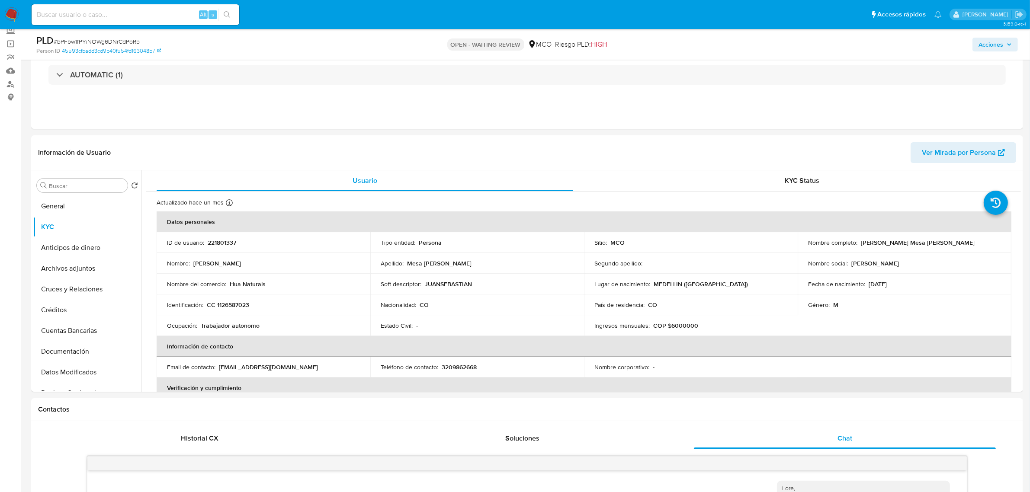
click at [994, 45] on span "Acciones" at bounding box center [991, 45] width 25 height 14
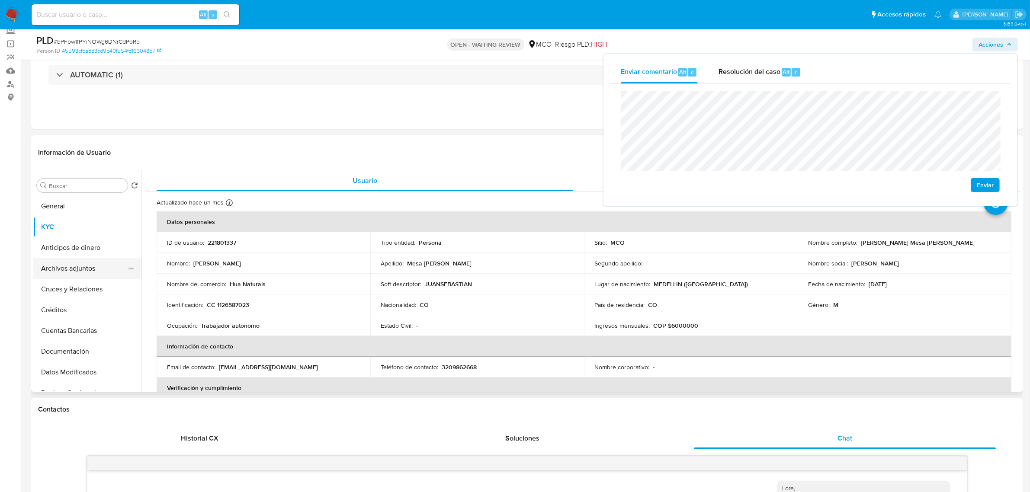
click at [80, 260] on button "Archivos adjuntos" at bounding box center [83, 268] width 101 height 21
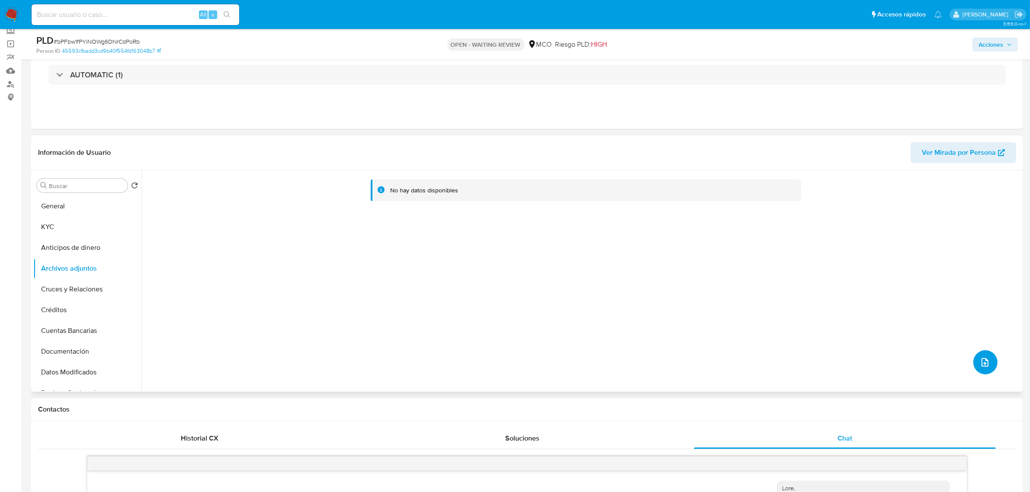
click at [982, 359] on icon "upload-file" at bounding box center [985, 362] width 7 height 9
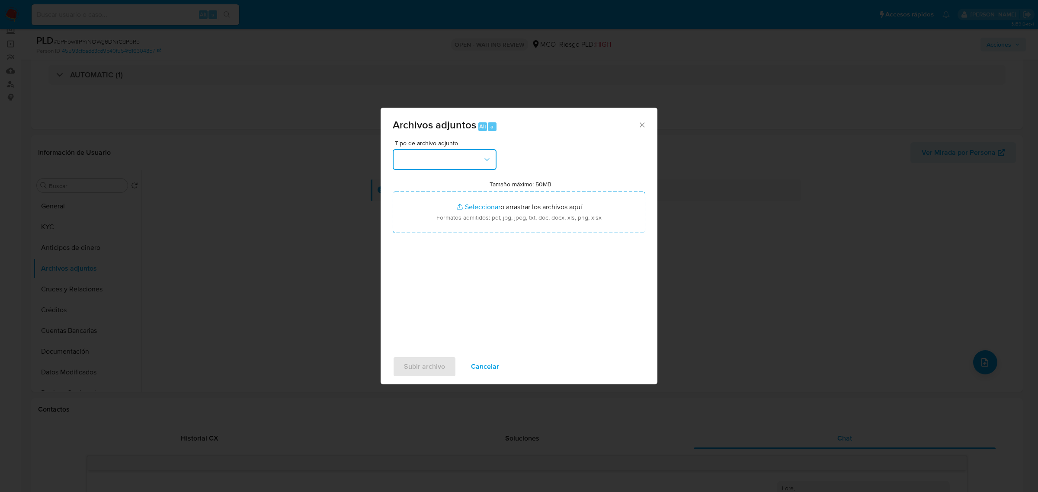
click at [446, 152] on button "button" at bounding box center [445, 159] width 104 height 21
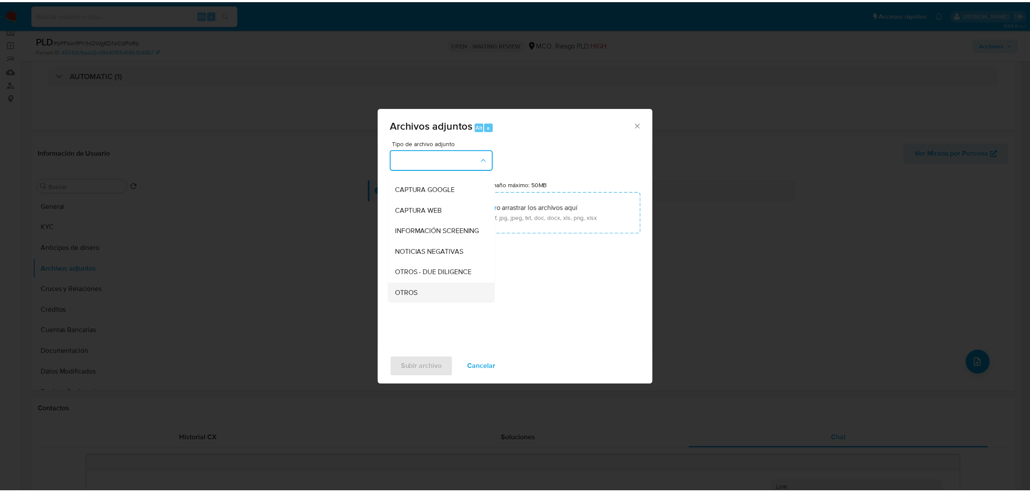
scroll to position [108, 0]
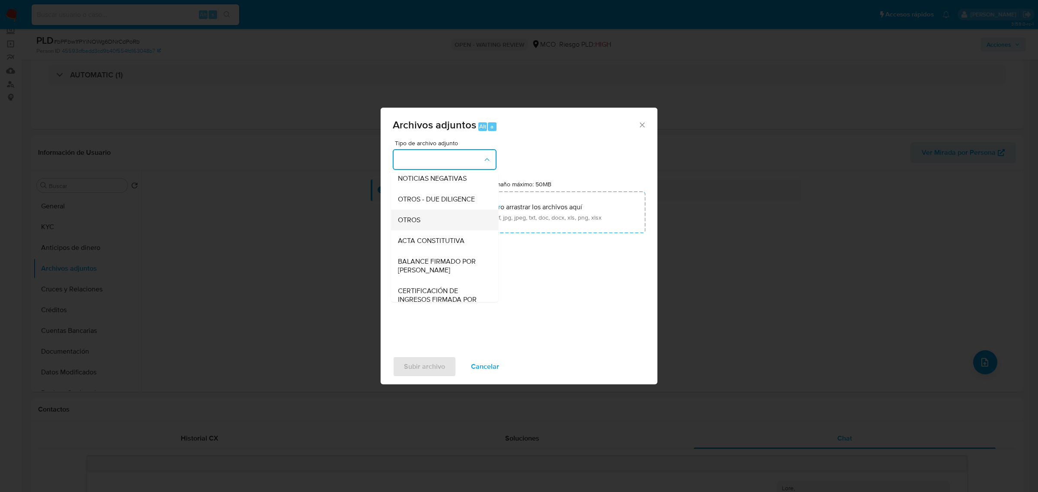
click at [437, 224] on div "OTROS" at bounding box center [442, 219] width 88 height 21
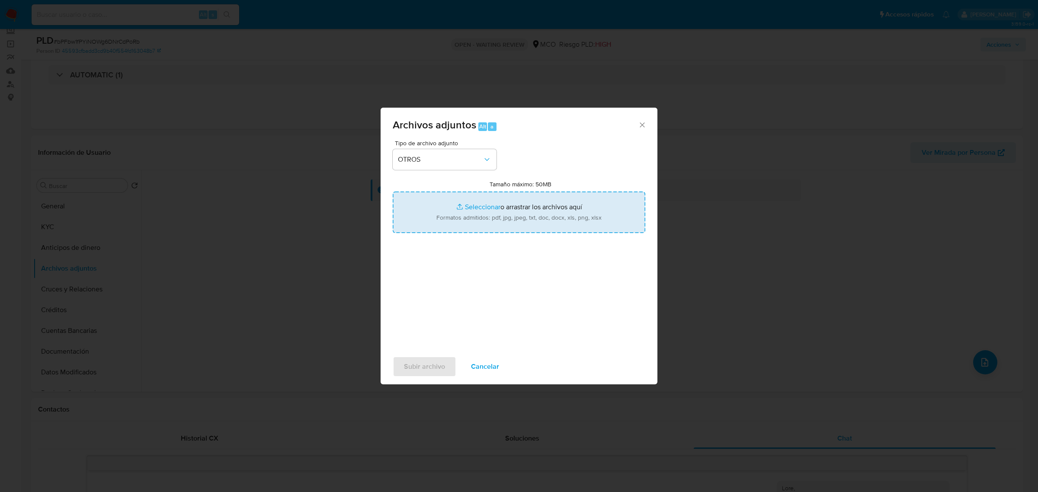
click at [511, 217] on input "Tamaño máximo: 50MB Seleccionar archivos" at bounding box center [519, 213] width 253 height 42
type input "C:\fakepath\221801337 - 16_9_2025.pdf"
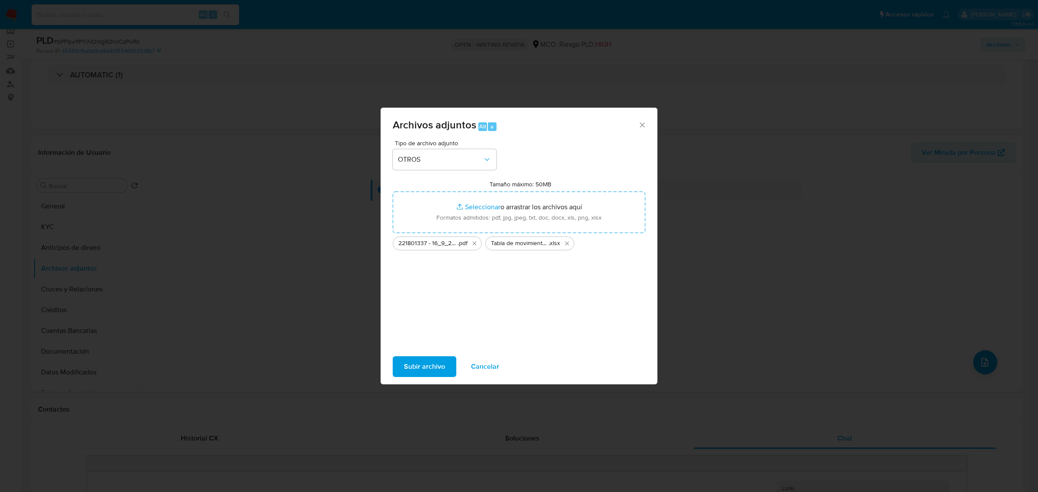
click at [424, 369] on span "Subir archivo" at bounding box center [424, 366] width 41 height 19
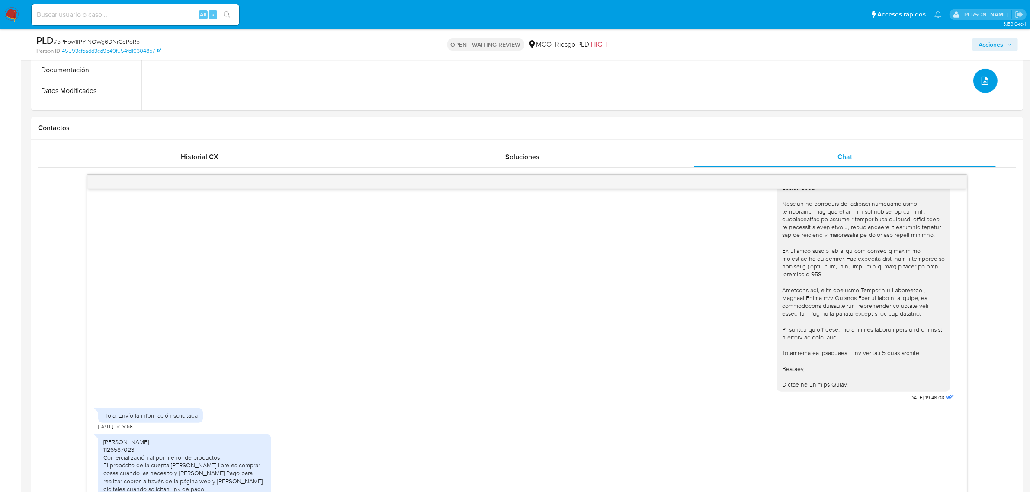
scroll to position [324, 0]
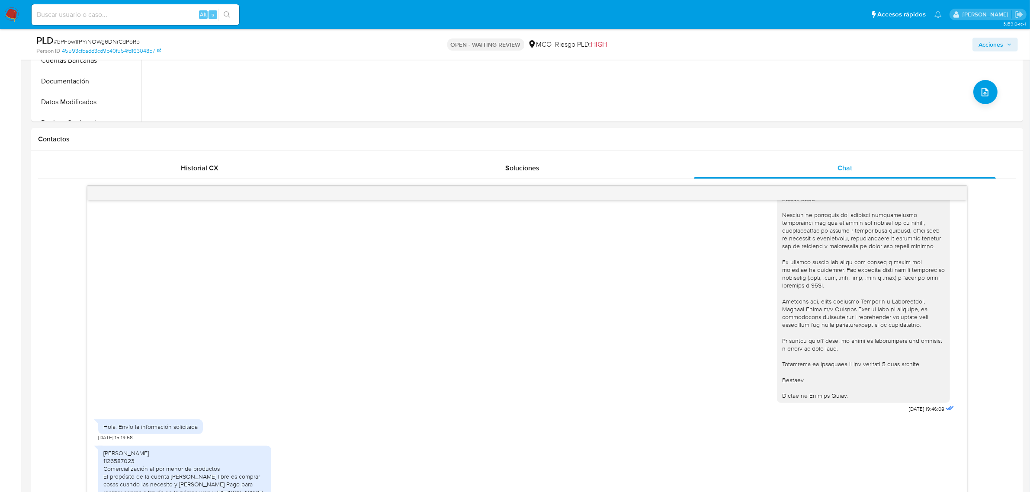
click at [995, 40] on span "Acciones" at bounding box center [991, 45] width 25 height 14
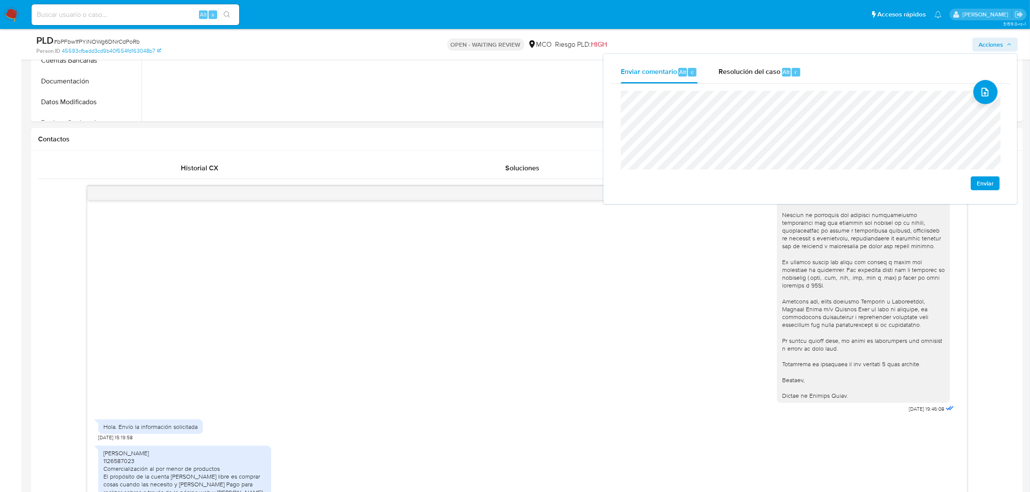
click at [991, 182] on span "Enviar" at bounding box center [985, 183] width 17 height 12
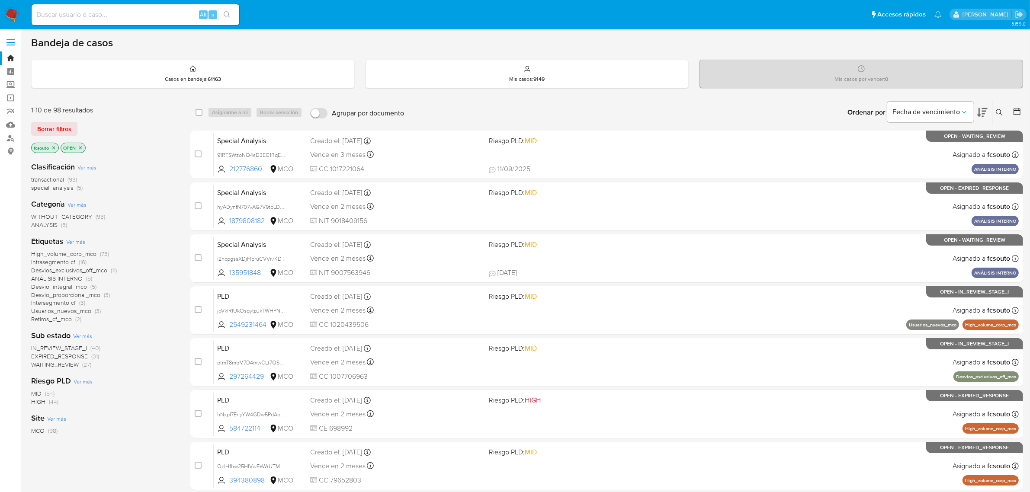
click at [986, 115] on icon at bounding box center [982, 112] width 10 height 10
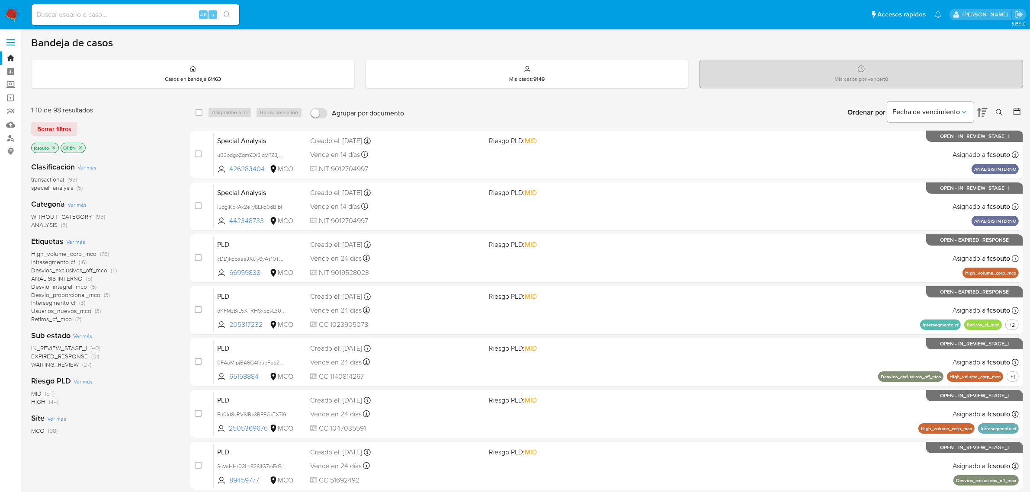
click at [62, 366] on span "WAITING_REVIEW" at bounding box center [55, 364] width 48 height 9
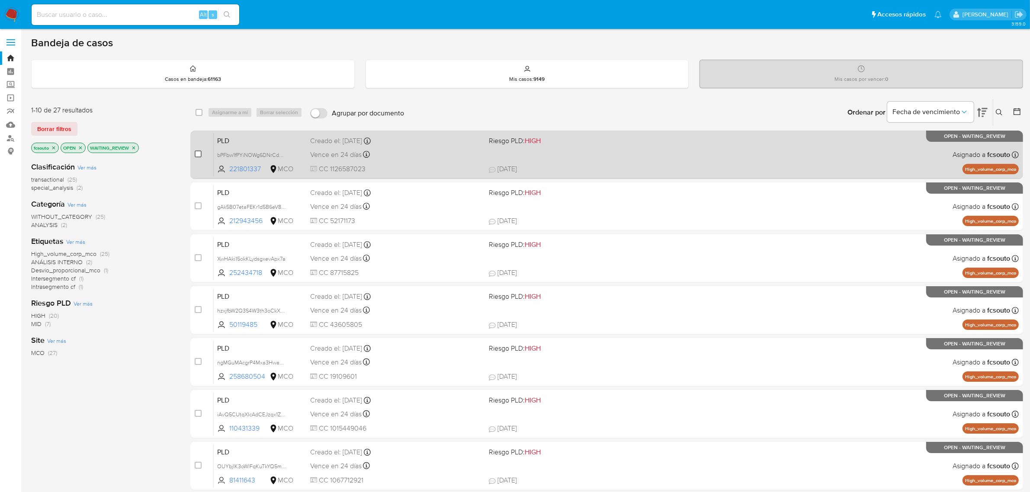
click at [196, 154] on input "checkbox" at bounding box center [198, 154] width 7 height 7
checkbox input "true"
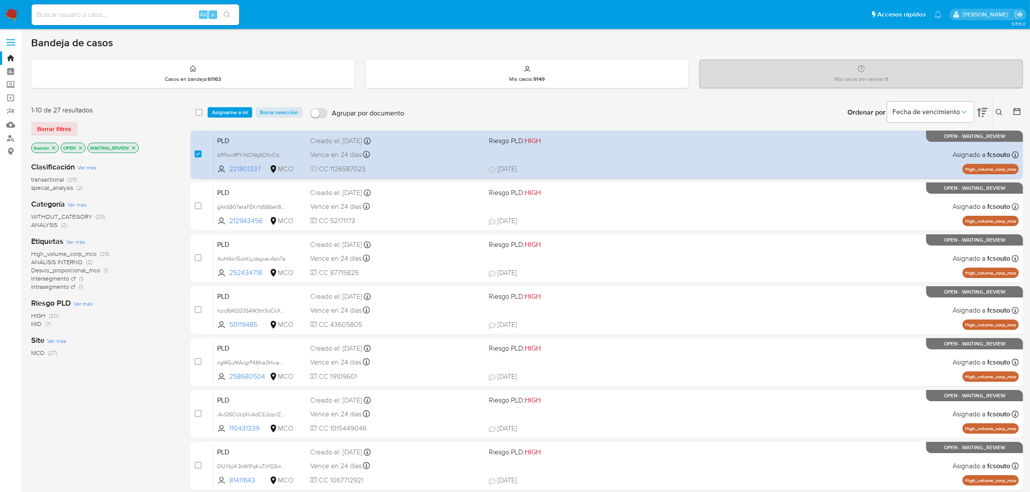
click at [224, 119] on div "select-all-cases-checkbox Asignarme a mí Borrar selección Agrupar por documento…" at bounding box center [606, 112] width 833 height 27
click at [228, 116] on span "Asignarme a mí" at bounding box center [230, 112] width 36 height 9
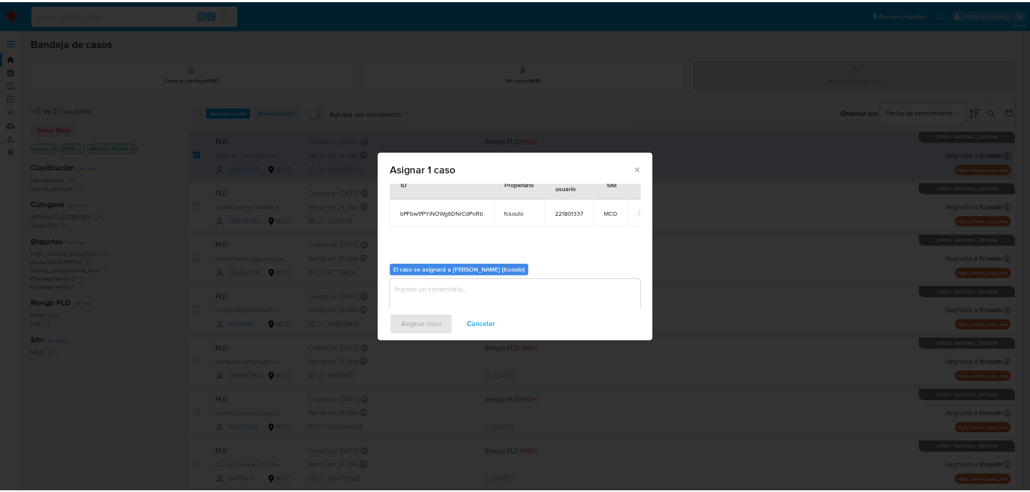
scroll to position [44, 0]
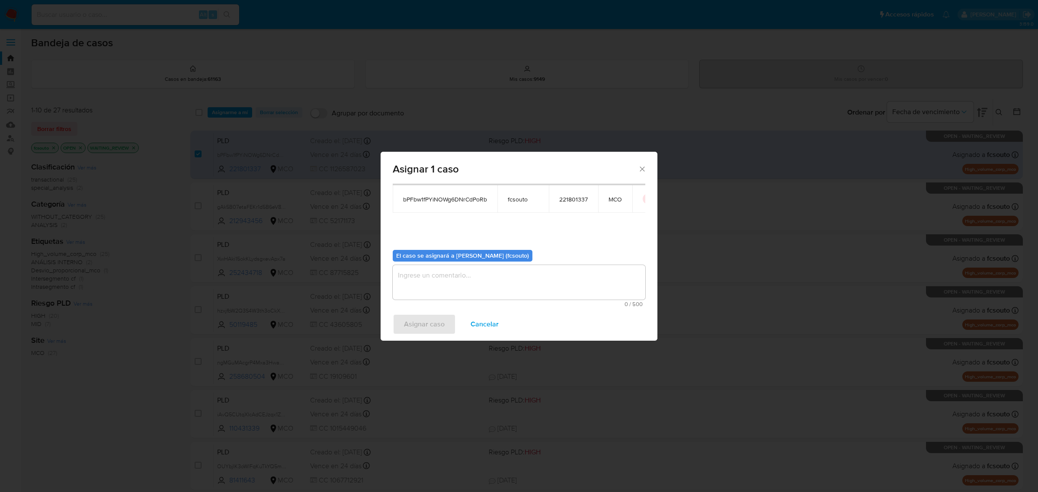
click at [509, 291] on textarea "assign-modal" at bounding box center [519, 282] width 253 height 35
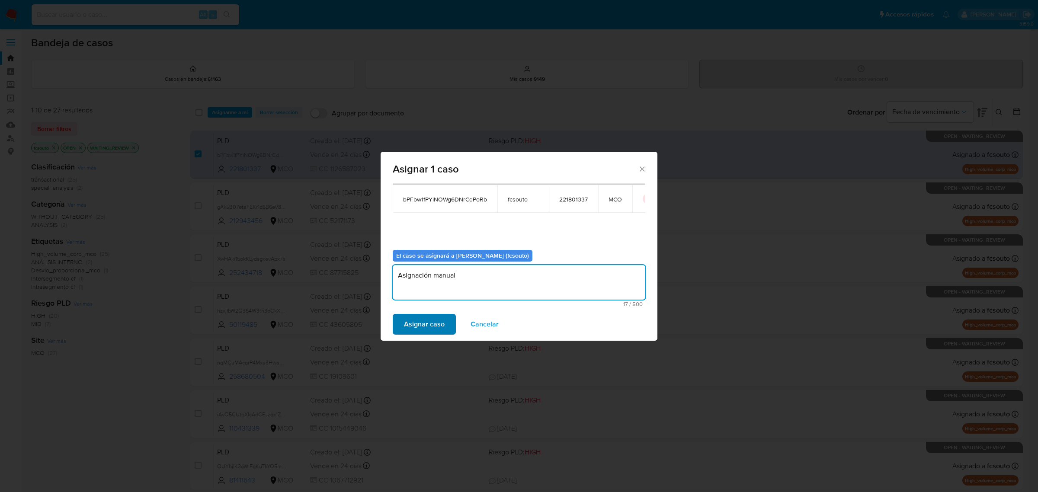
type textarea "Asignación manual"
click at [433, 321] on span "Asignar caso" at bounding box center [424, 324] width 41 height 19
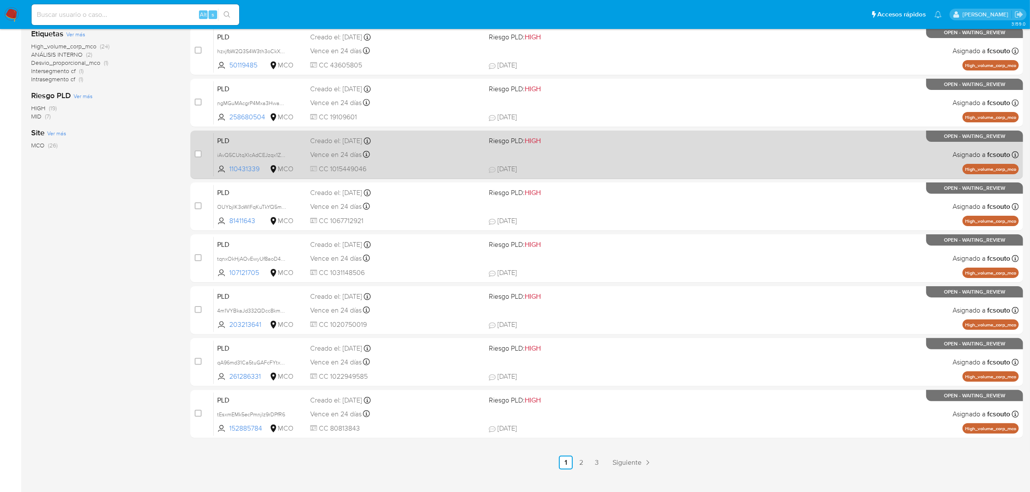
scroll to position [221, 0]
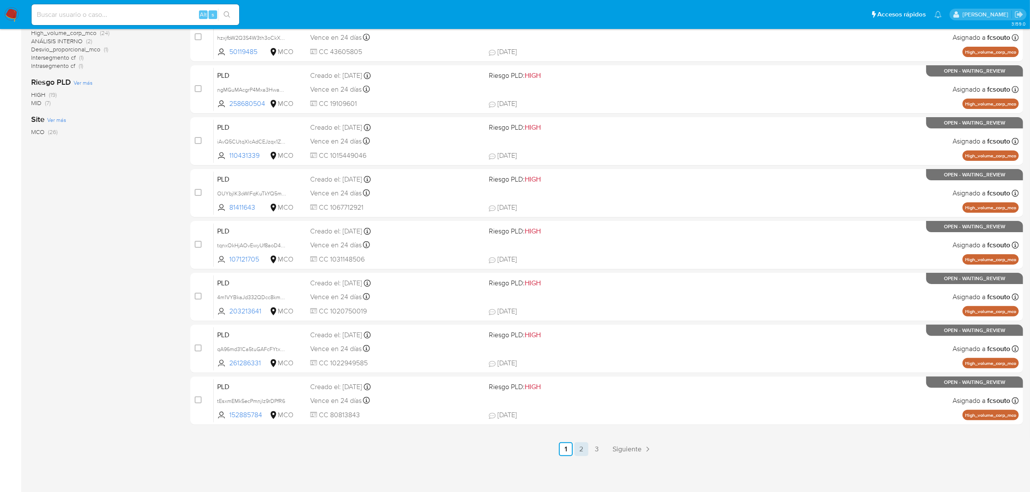
click at [582, 451] on link "2" at bounding box center [582, 450] width 14 height 14
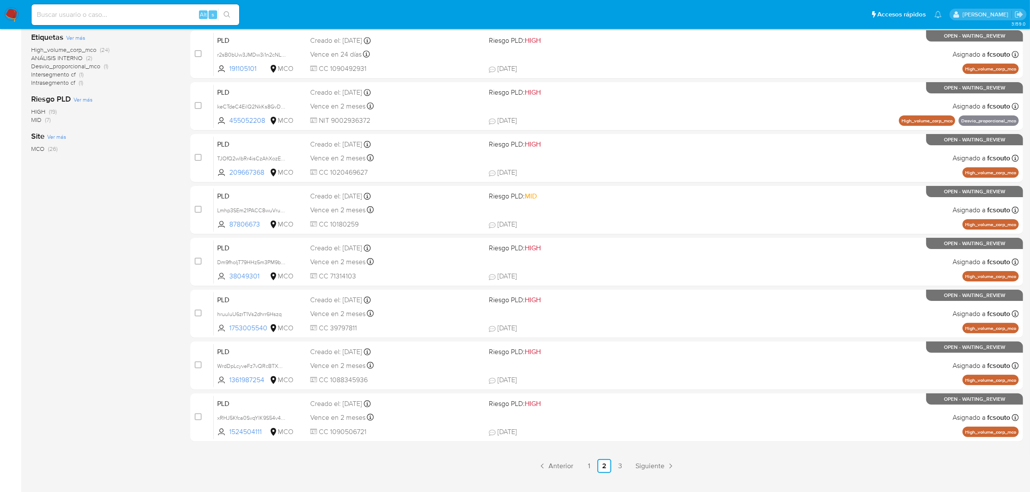
scroll to position [221, 0]
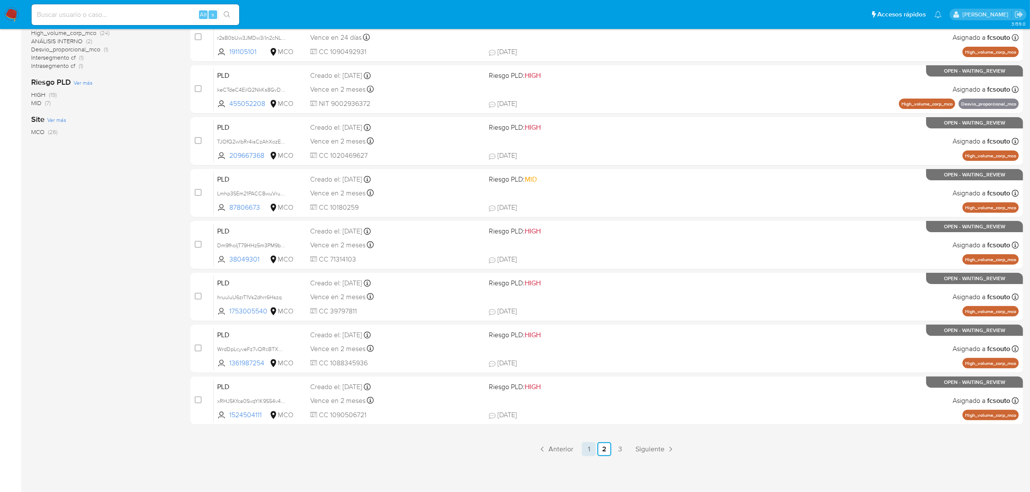
click at [584, 451] on link "1" at bounding box center [589, 450] width 14 height 14
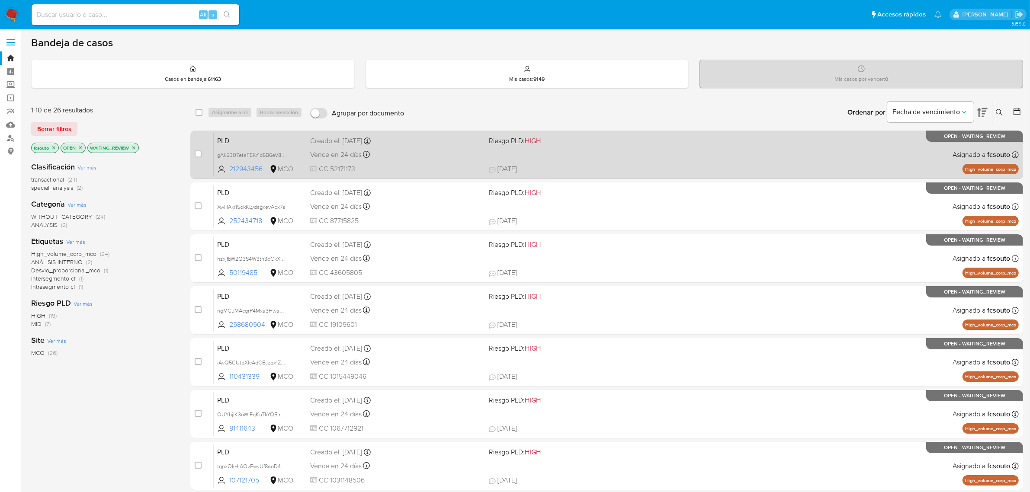
click at [417, 146] on div "PLD gAk5B07etaFEKr1d5B6eV8E6 212943456 MCO Riesgo PLD: HIGH Creado el: [DATE] C…" at bounding box center [616, 155] width 805 height 44
click at [199, 151] on input "checkbox" at bounding box center [198, 154] width 7 height 7
checkbox input "true"
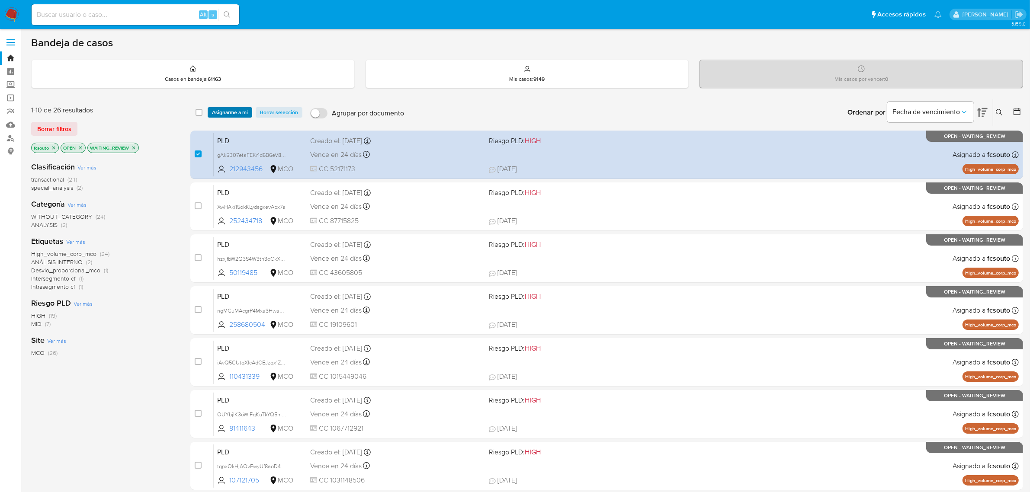
click at [236, 108] on span "Asignarme a mí" at bounding box center [230, 112] width 36 height 9
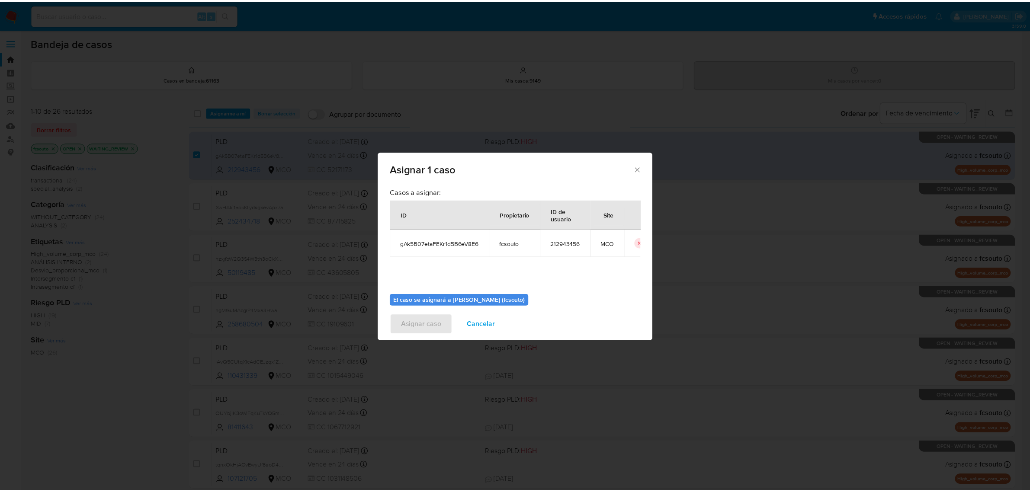
scroll to position [44, 0]
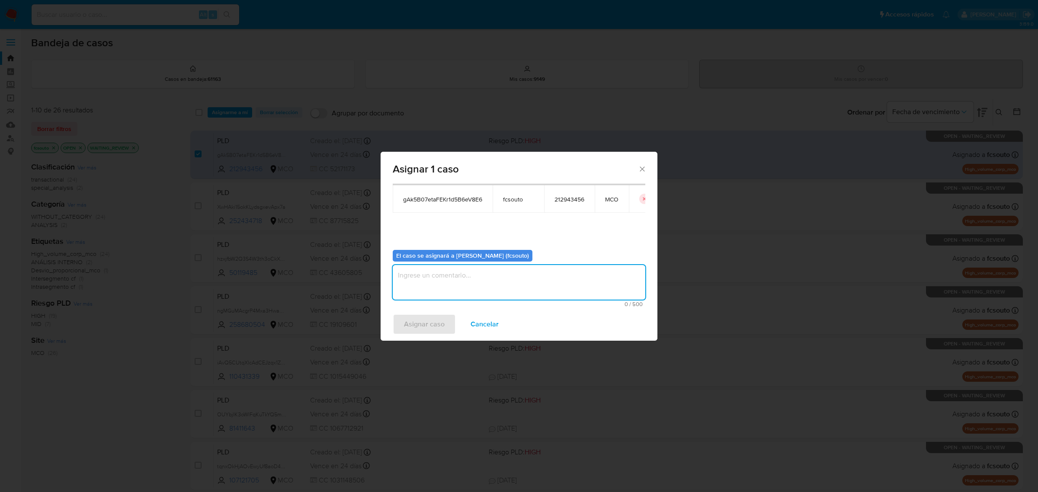
click at [520, 299] on textarea "assign-modal" at bounding box center [519, 282] width 253 height 35
type textarea "Asignación manual"
click at [428, 314] on div "Asignar caso Cancelar" at bounding box center [519, 324] width 277 height 33
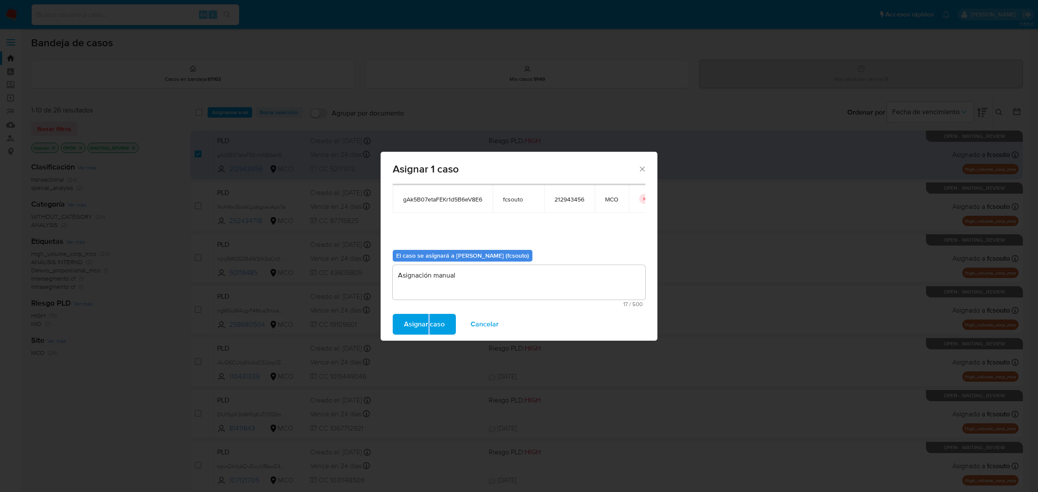
click at [437, 324] on span "Asignar caso" at bounding box center [424, 324] width 41 height 19
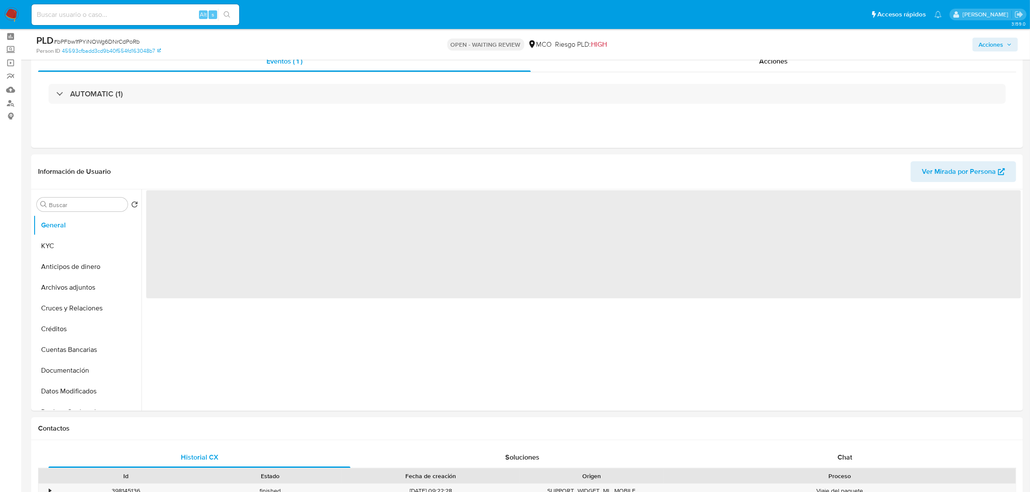
scroll to position [54, 0]
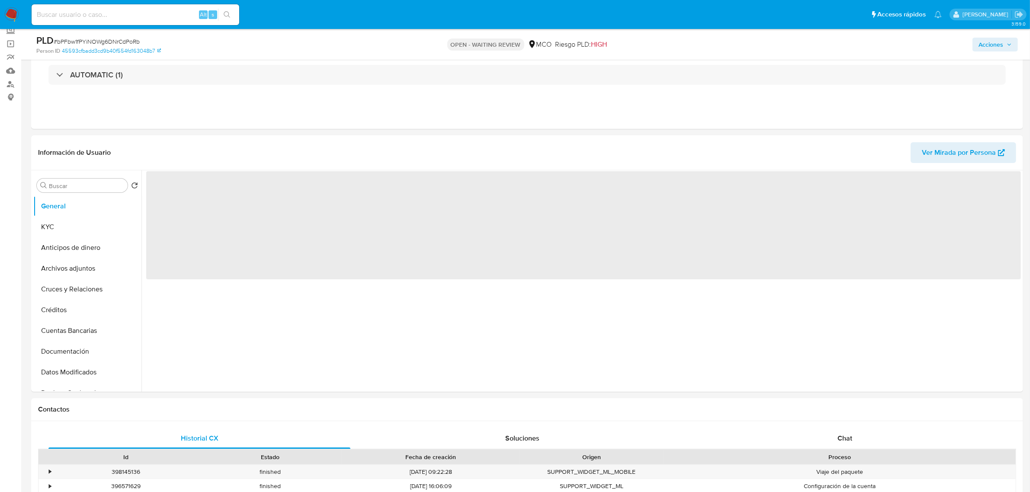
select select "10"
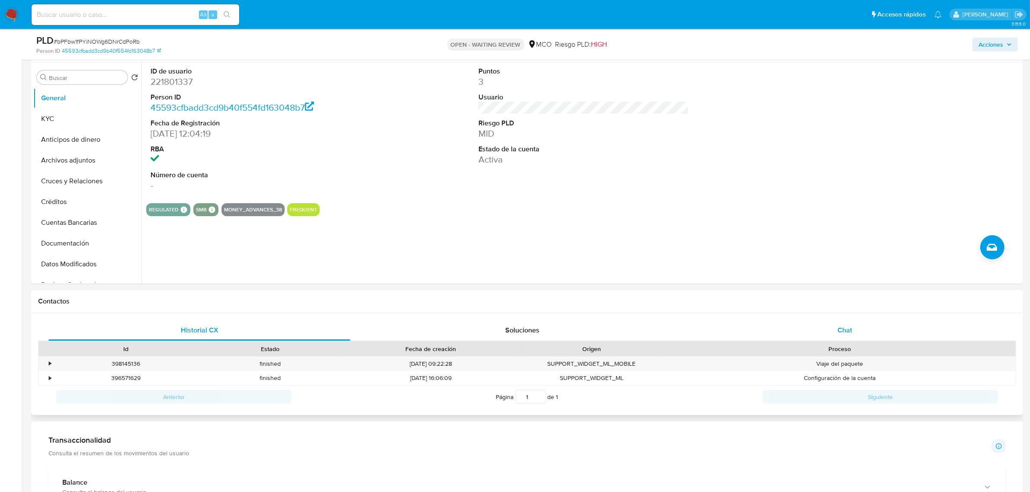
click at [851, 336] on div "Chat" at bounding box center [845, 330] width 302 height 21
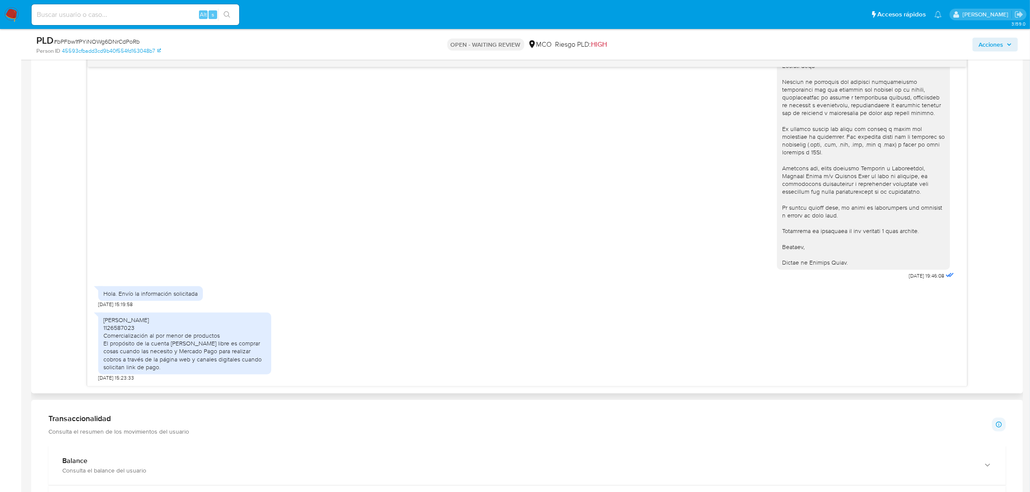
scroll to position [487, 0]
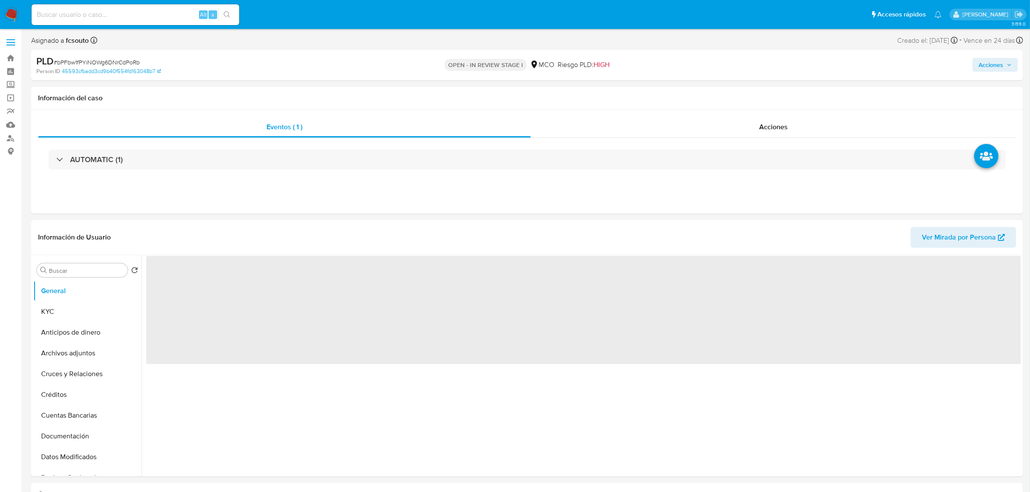
select select "10"
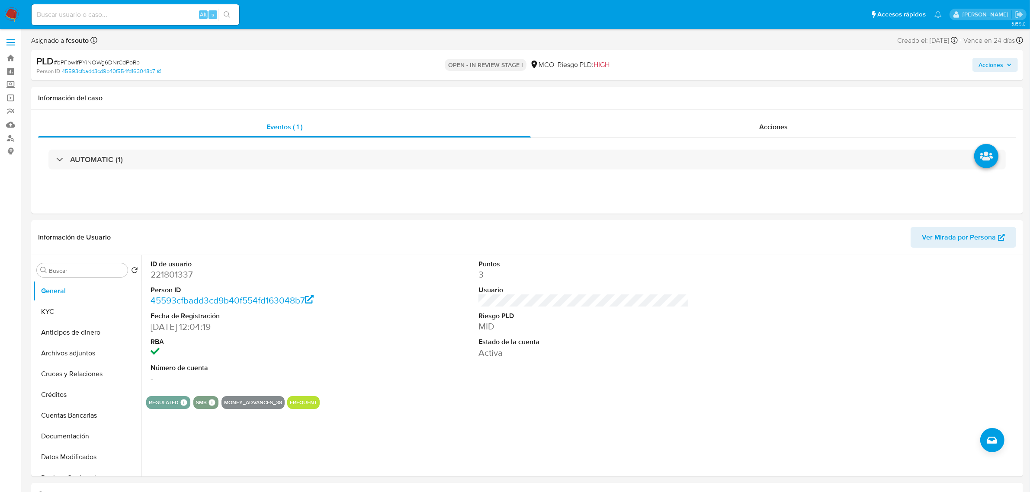
click at [997, 64] on span "Acciones" at bounding box center [991, 65] width 25 height 14
click at [462, 96] on h1 "Información del caso" at bounding box center [527, 98] width 978 height 9
click at [754, 135] on div "Acciones" at bounding box center [773, 127] width 485 height 21
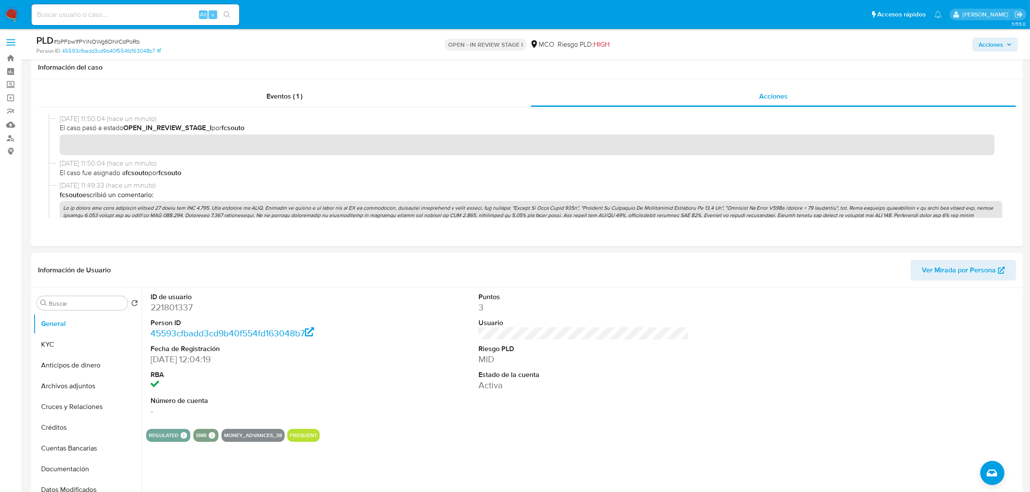
scroll to position [324, 0]
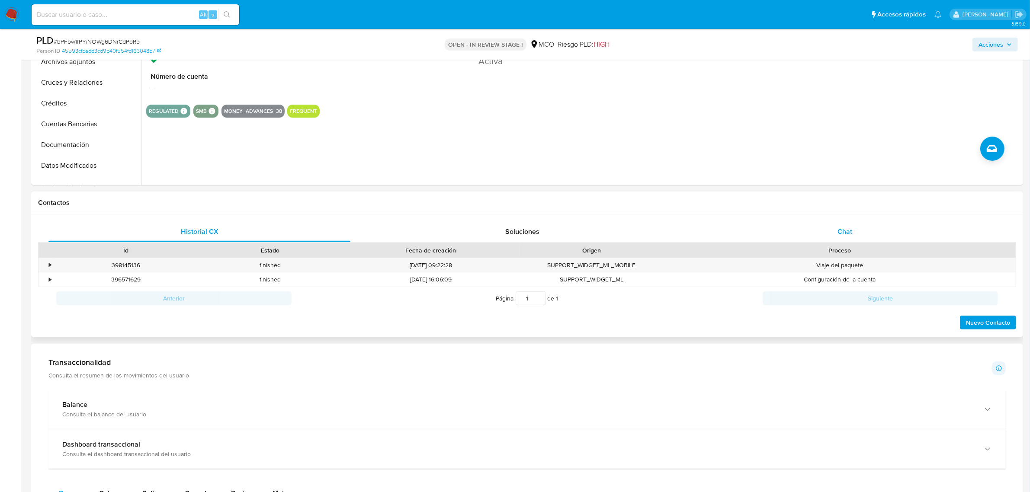
click at [820, 241] on div "Chat" at bounding box center [845, 232] width 302 height 21
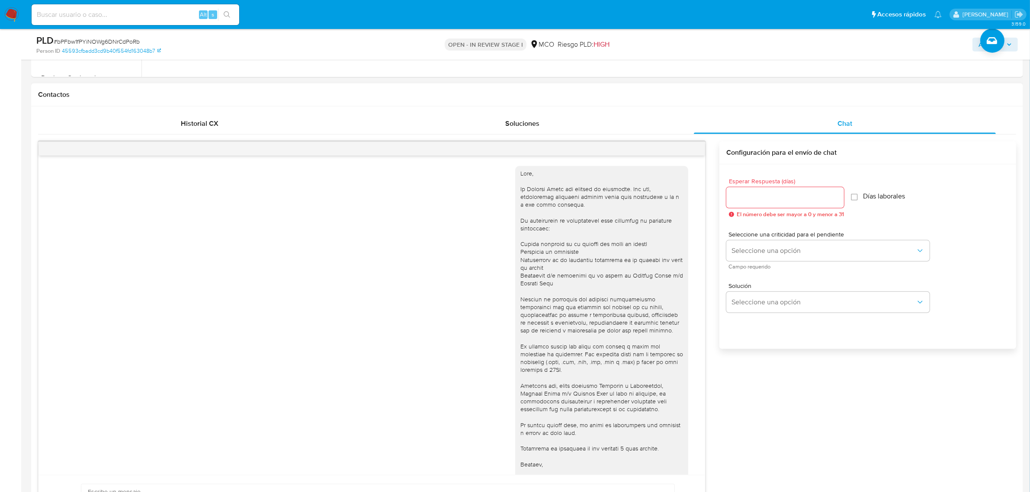
scroll to position [129, 0]
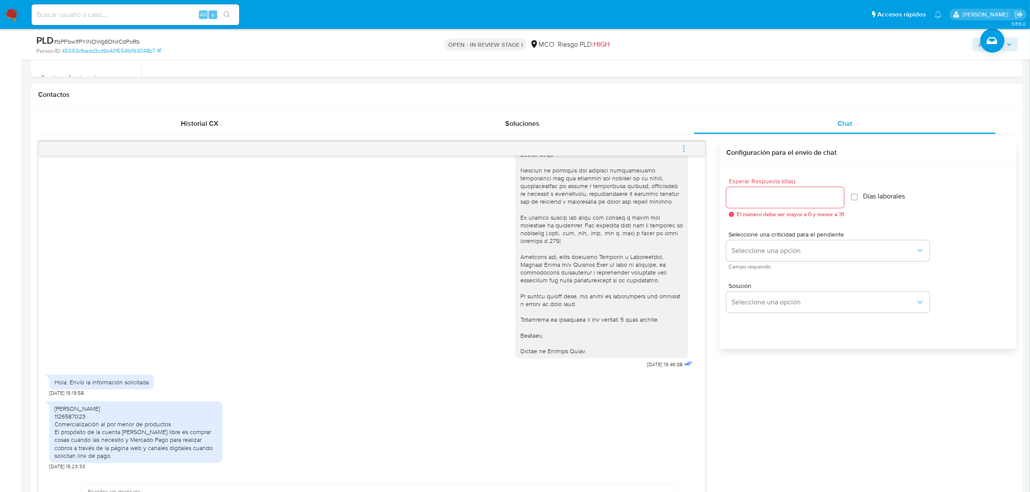
click at [770, 206] on div at bounding box center [785, 197] width 118 height 21
click at [771, 200] on input "Esperar Respuesta (días)" at bounding box center [785, 197] width 118 height 11
type input "3"
click at [786, 252] on span "Seleccione una opción" at bounding box center [824, 251] width 184 height 9
click at [773, 253] on div "LOW" at bounding box center [826, 251] width 189 height 17
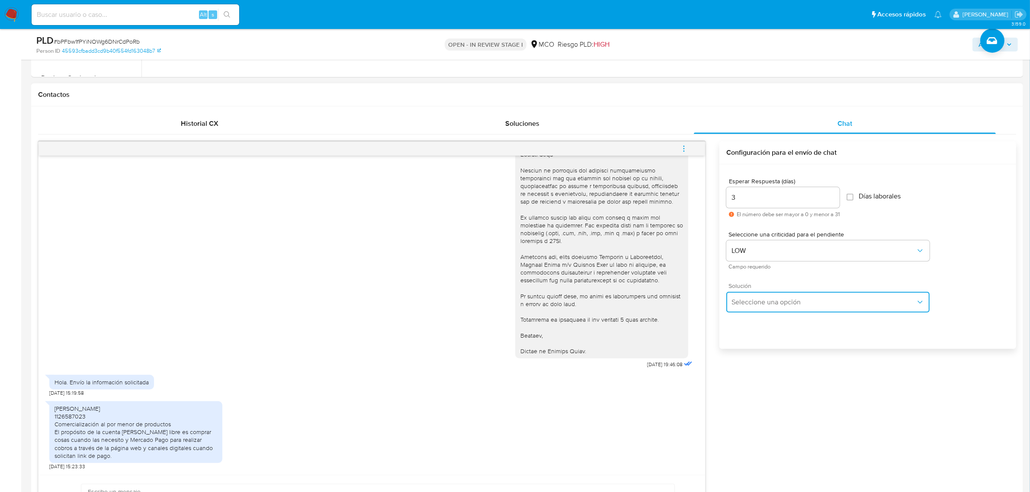
click at [772, 308] on button "Seleccione una opción" at bounding box center [827, 302] width 203 height 21
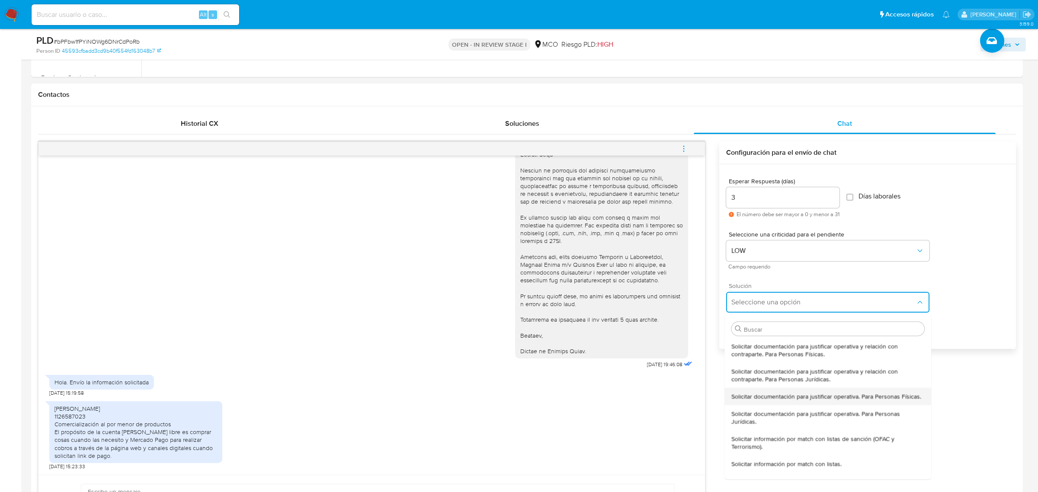
click at [825, 400] on span "Solicitar documentación para justificar operativa. Para Personas Físicas." at bounding box center [827, 396] width 190 height 8
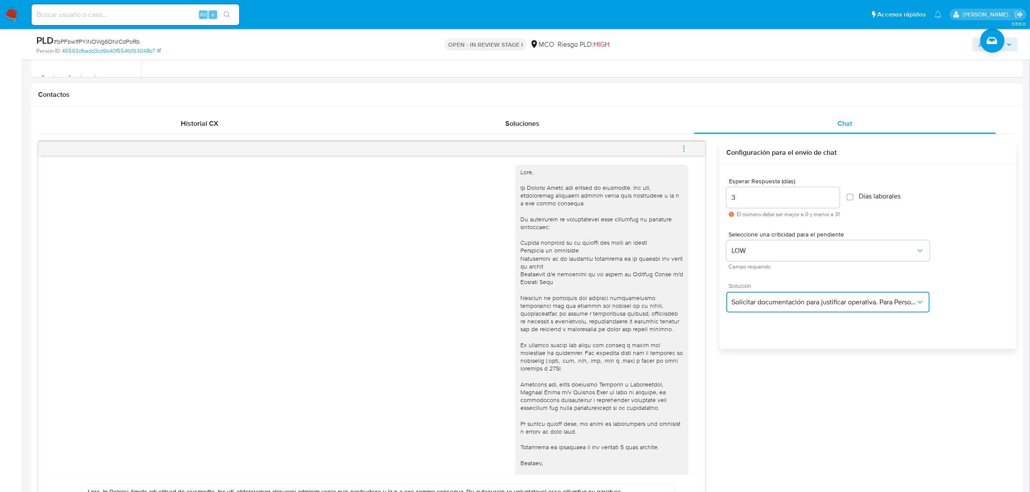
scroll to position [0, 0]
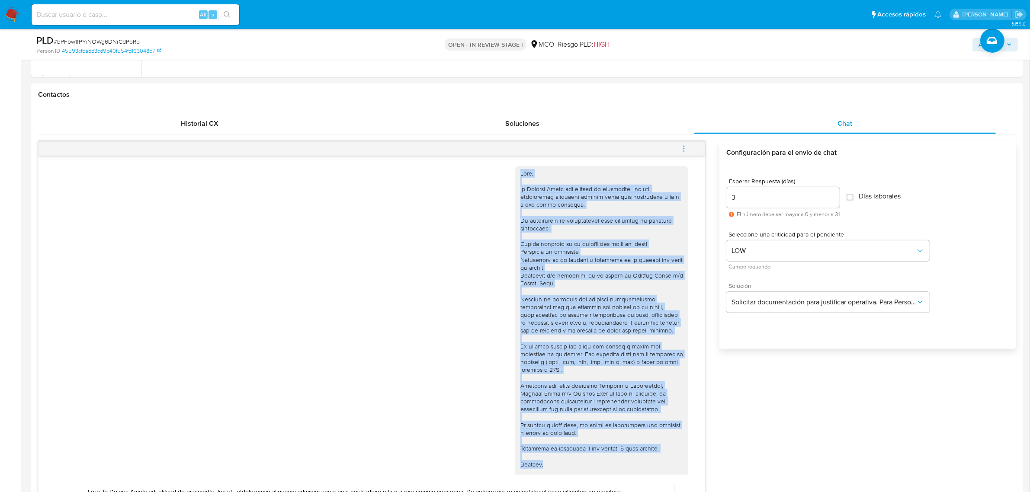
drag, startPoint x: 513, startPoint y: 174, endPoint x: 566, endPoint y: 464, distance: 294.6
click at [567, 464] on div at bounding box center [601, 327] width 163 height 315
copy div "Hola, En Mercado Libre nos importa tu seguridad. Por eso, necesitamos verificar…"
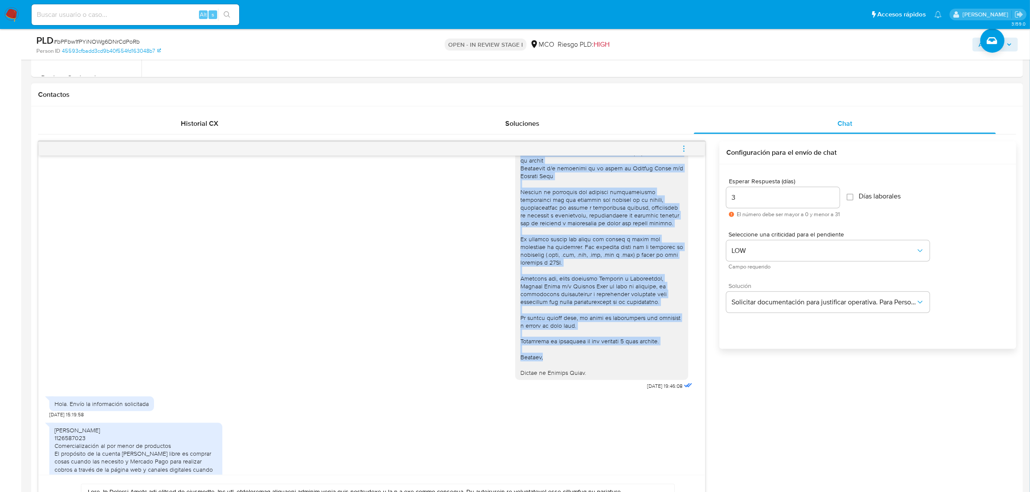
scroll to position [108, 0]
copy div "Hola, En Mercado Libre nos importa tu seguridad. Por eso, necesitamos verificar…"
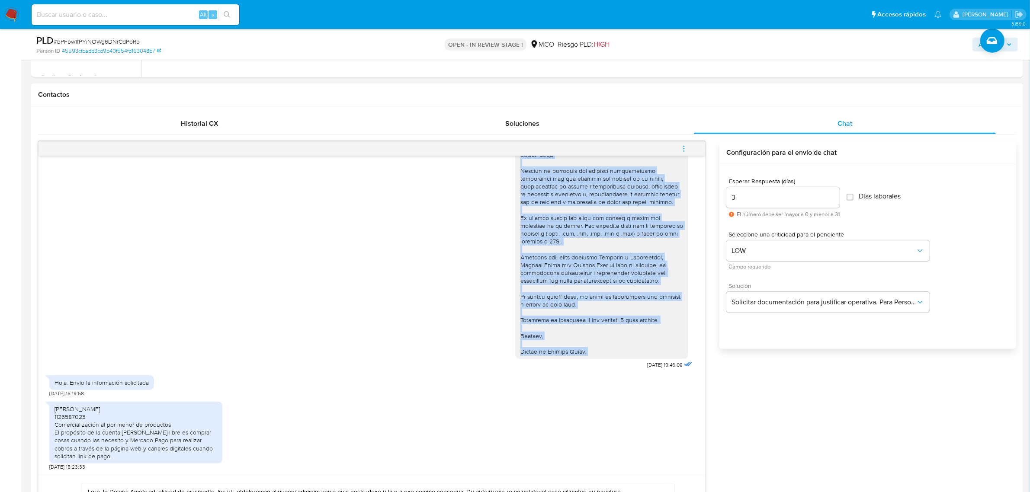
scroll to position [541, 0]
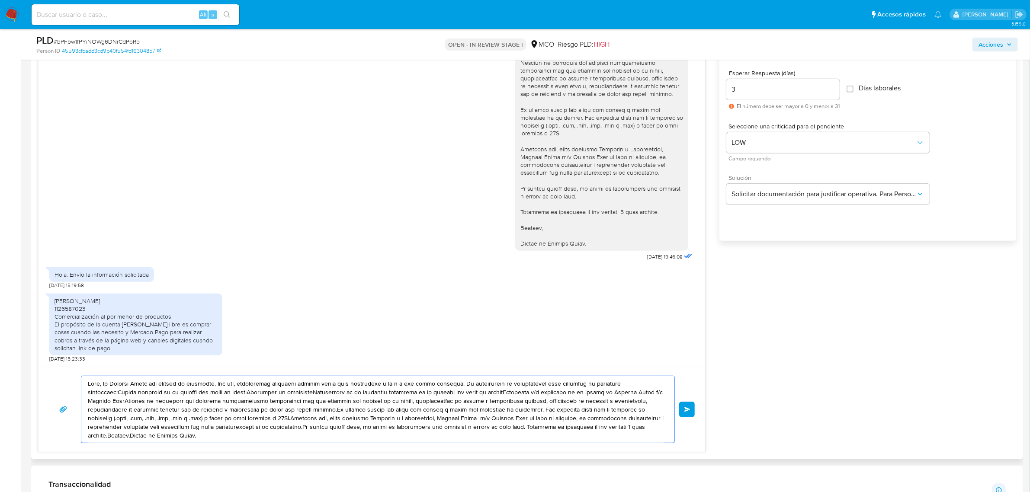
drag, startPoint x: 88, startPoint y: 383, endPoint x: 146, endPoint y: 450, distance: 88.9
click at [146, 450] on div "Enviar" at bounding box center [372, 409] width 667 height 85
paste textarea "En Mercado Libre nos importa tu seguridad. Por eso, necesitamos verificar algun…"
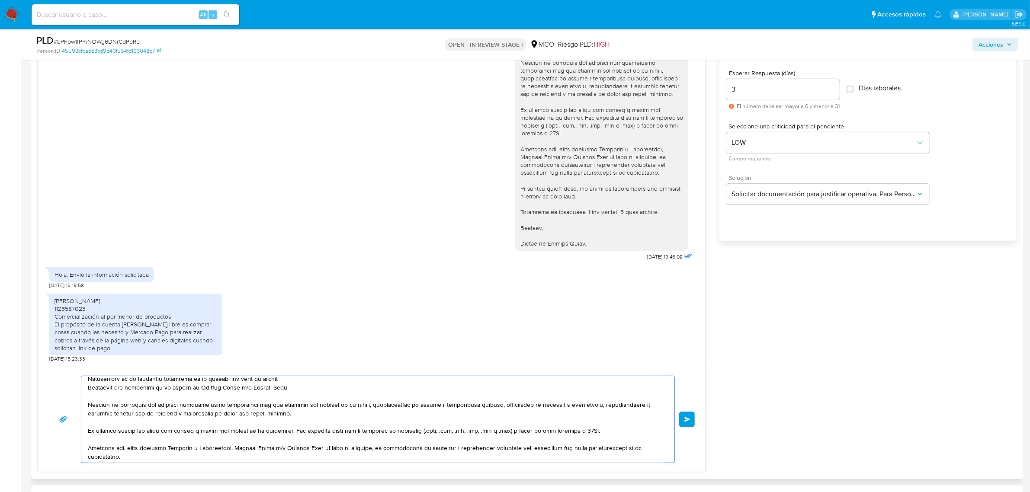
scroll to position [72, 0]
drag, startPoint x: 87, startPoint y: 401, endPoint x: 286, endPoint y: 393, distance: 198.3
click at [286, 393] on textarea at bounding box center [376, 419] width 576 height 87
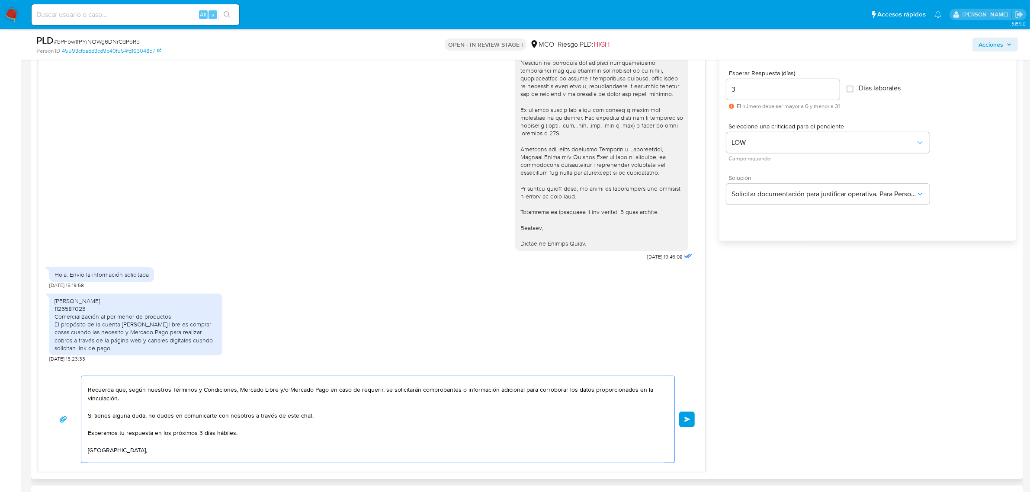
scroll to position [11, 0]
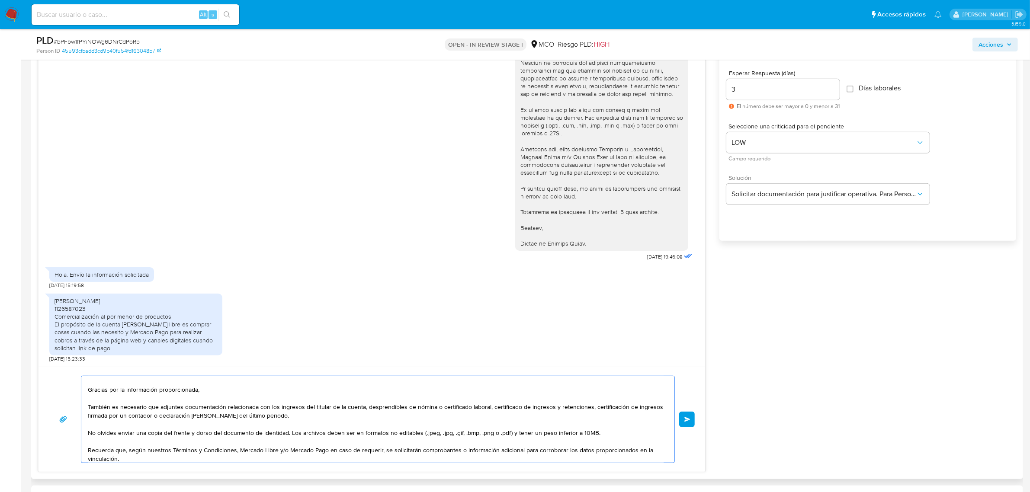
click at [90, 406] on textarea "Hola, Gracias por la información proporcionada, También es necesario que adjunt…" at bounding box center [376, 419] width 576 height 87
drag, startPoint x: 89, startPoint y: 433, endPoint x: 290, endPoint y: 431, distance: 201.2
click at [290, 431] on textarea "Hola, Gracias por la información proporcionada, Para culminar con nuestra valid…" at bounding box center [376, 419] width 576 height 87
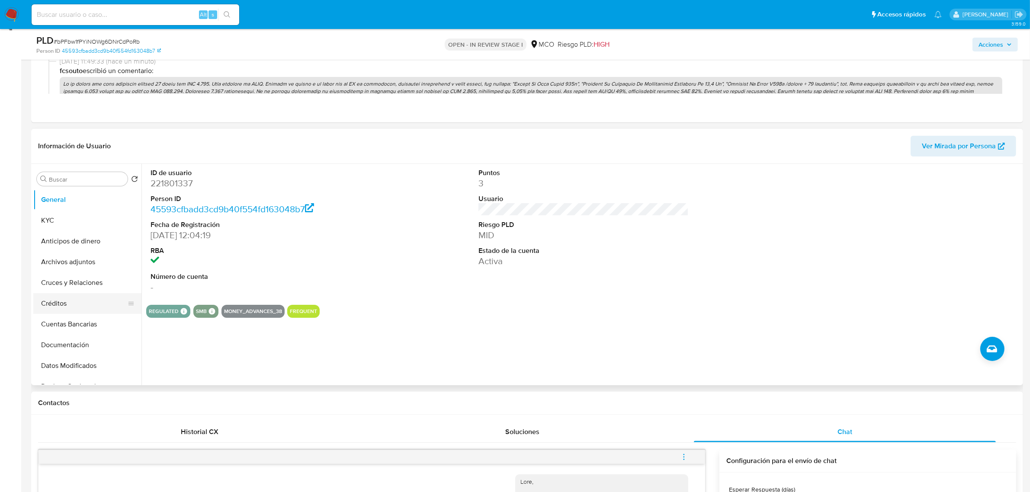
scroll to position [54, 0]
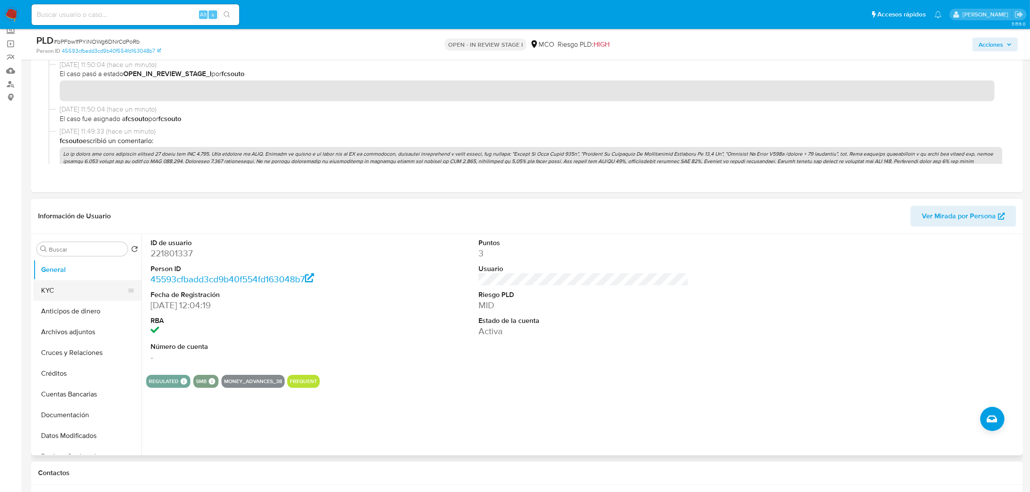
click at [67, 286] on button "KYC" at bounding box center [83, 290] width 101 height 21
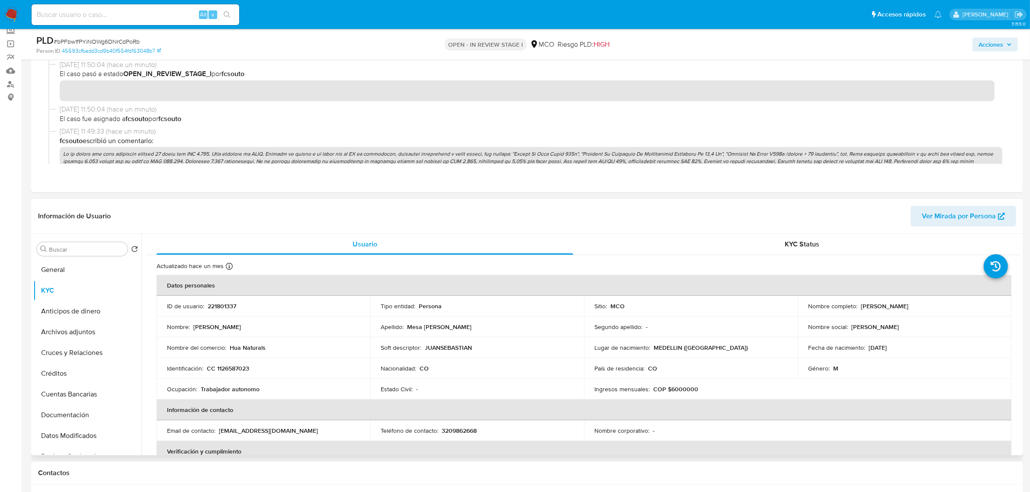
click at [863, 306] on p "Juan Sebastian Mesa Perez" at bounding box center [885, 306] width 48 height 8
copy p "Juan"
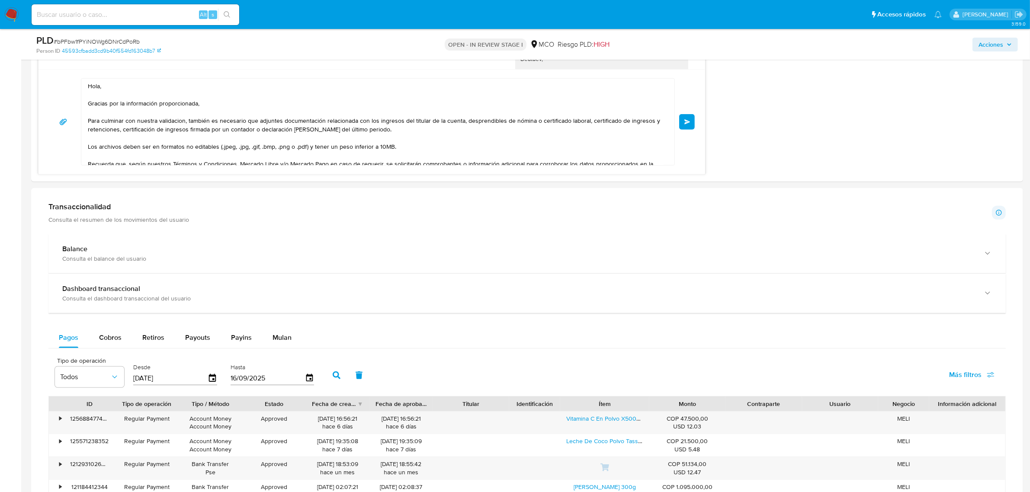
scroll to position [703, 0]
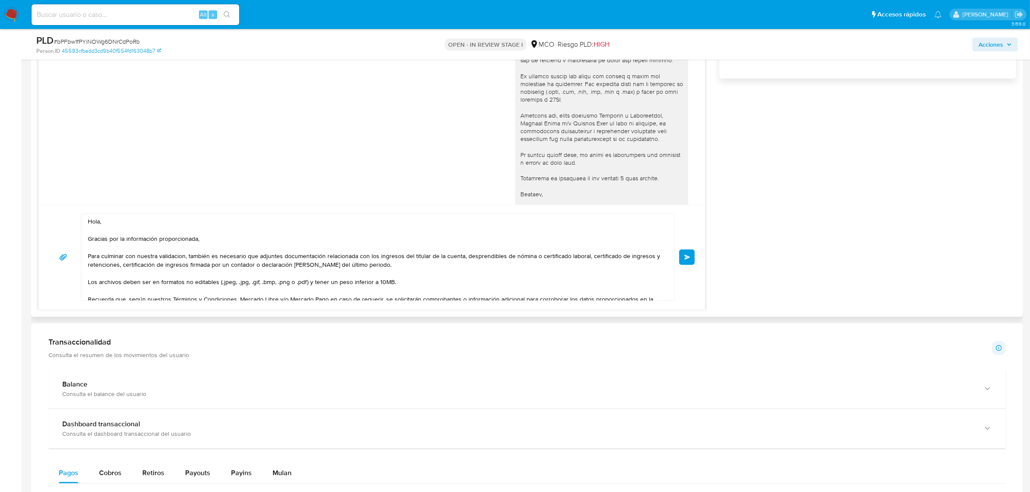
click at [100, 222] on textarea "Hola, Gracias por la información proporcionada, Para culminar con nuestra valid…" at bounding box center [376, 257] width 576 height 87
paste textarea "Juan"
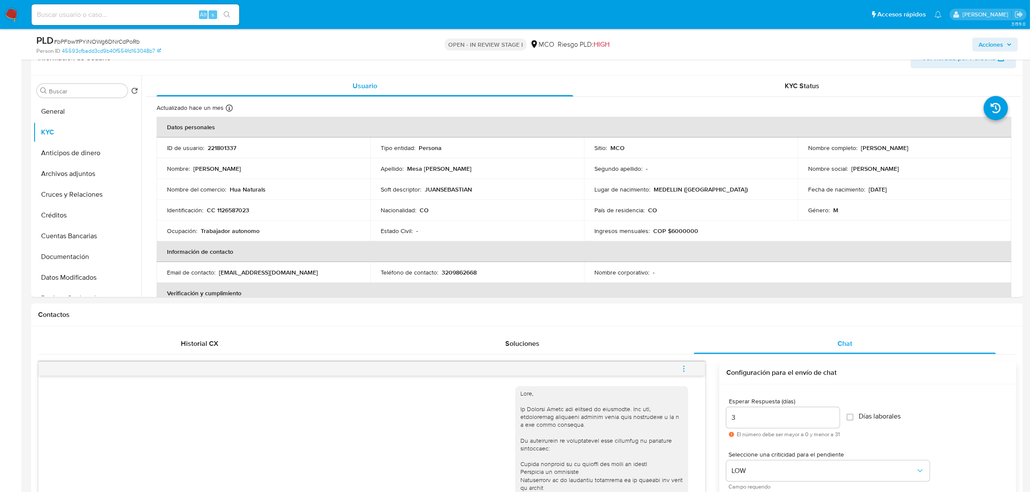
scroll to position [162, 0]
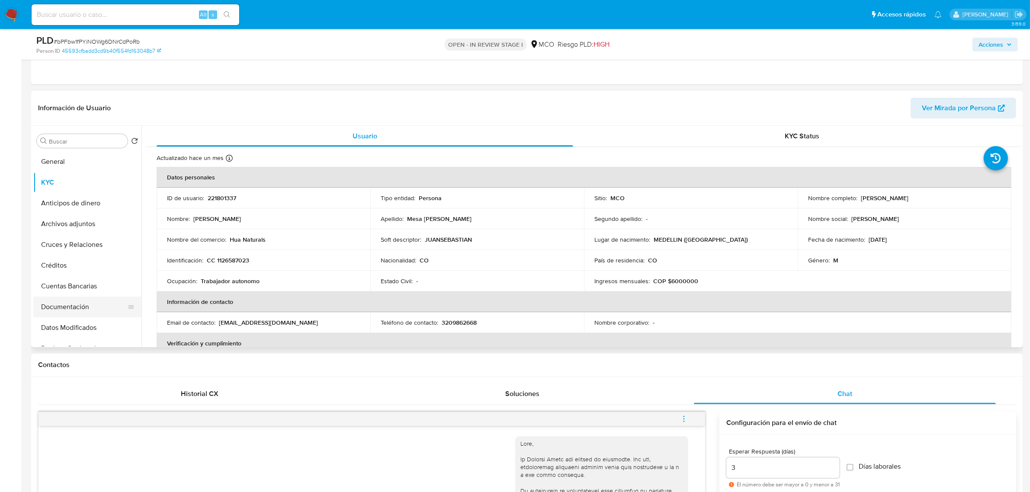
type textarea "Hola Juan, Gracias por la información proporcionada, Para culminar con nuestra …"
drag, startPoint x: 94, startPoint y: 312, endPoint x: 73, endPoint y: 308, distance: 21.6
click at [93, 312] on button "Documentación" at bounding box center [83, 307] width 101 height 21
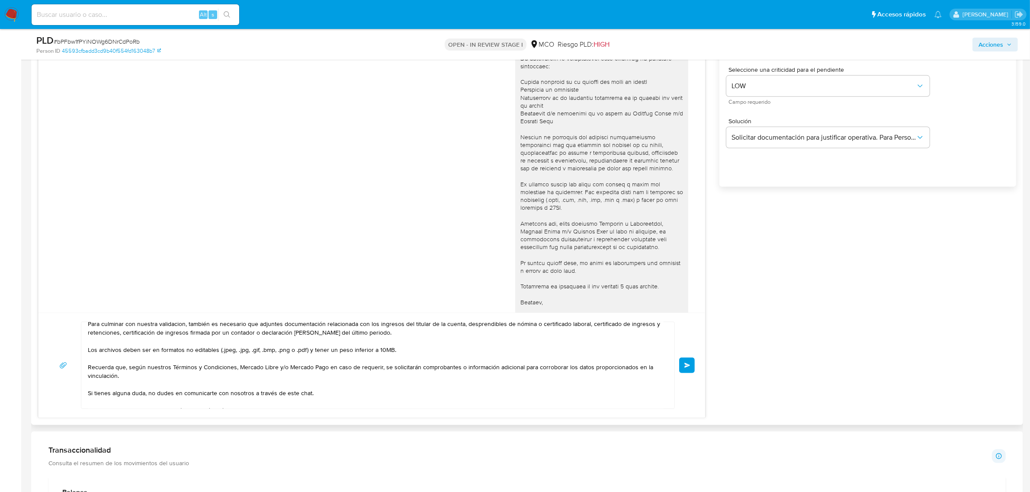
scroll to position [92, 0]
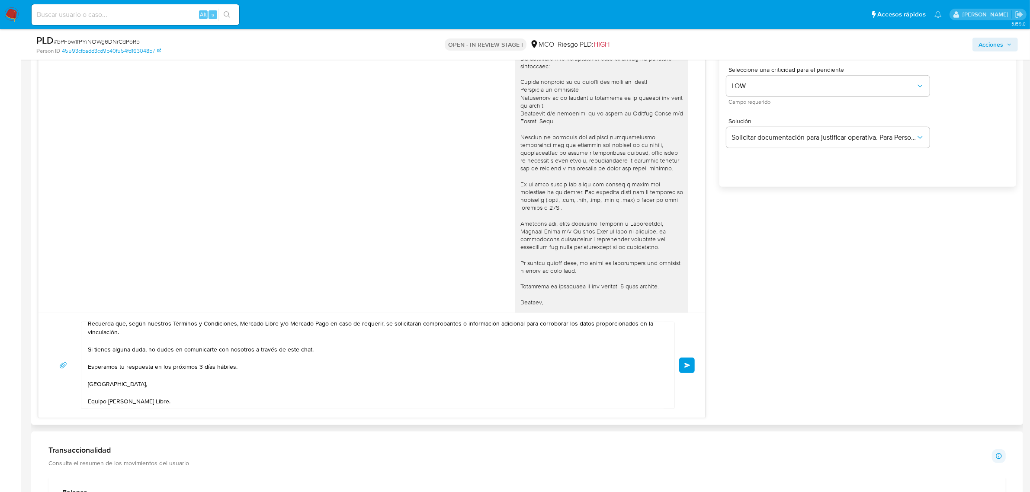
click at [685, 368] on span "Enviar" at bounding box center [687, 365] width 6 height 5
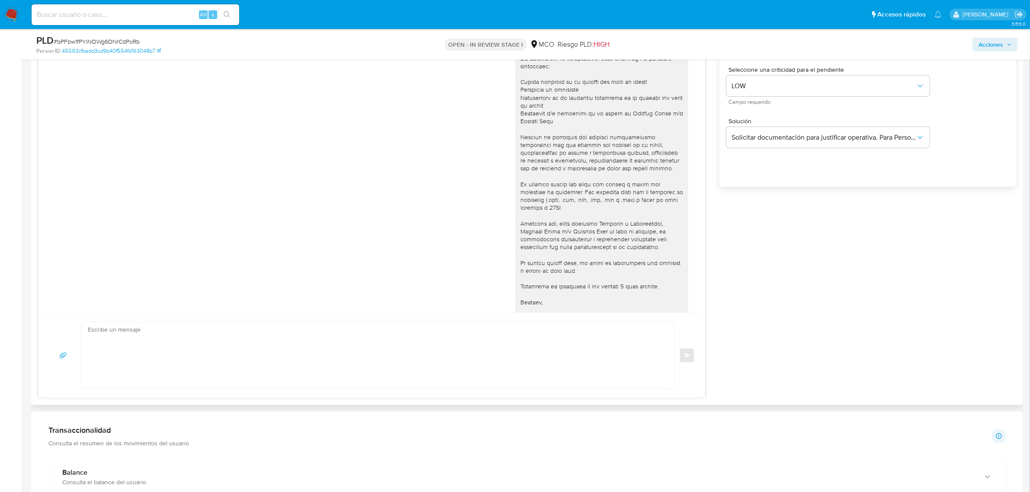
scroll to position [0, 0]
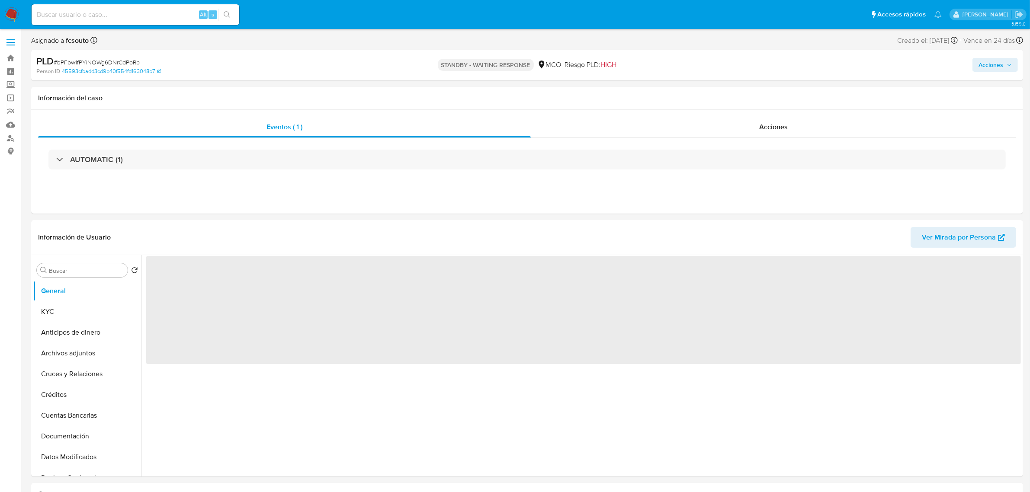
select select "10"
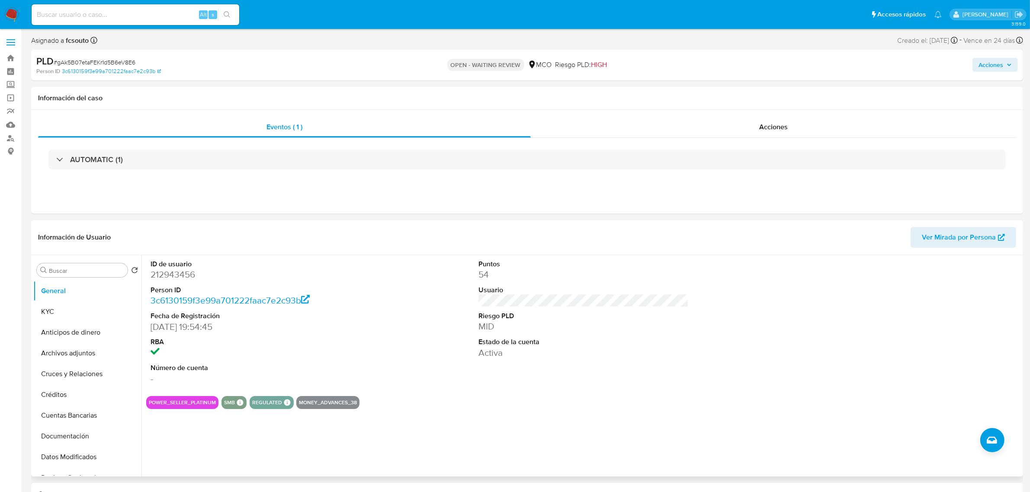
click at [717, 284] on div "ID de usuario 212943456 Person ID 3c6130159f3e99a701222faac7e2c93b Fecha de Reg…" at bounding box center [583, 322] width 875 height 134
click at [180, 276] on dd "212943456" at bounding box center [256, 275] width 210 height 12
copy dd "212943456"
click at [189, 277] on dd "212943456" at bounding box center [256, 275] width 210 height 12
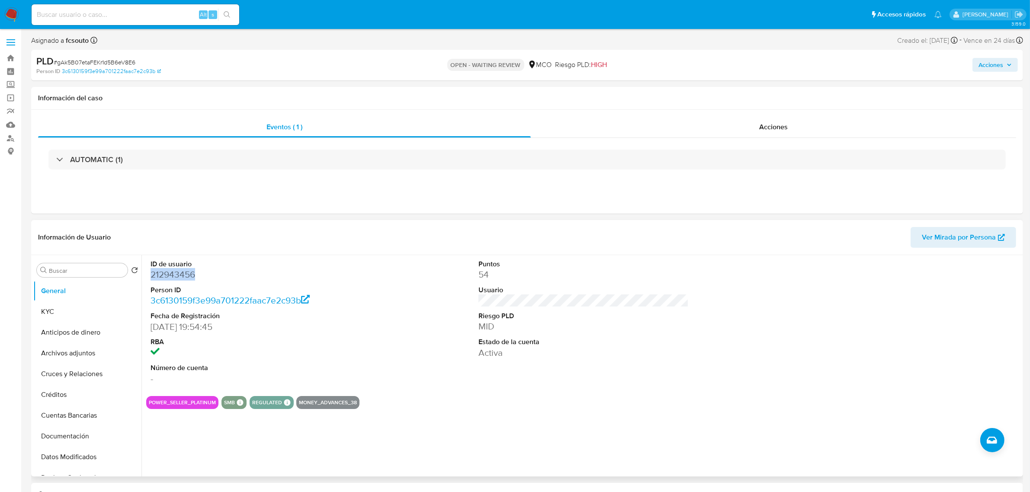
click at [189, 277] on dd "212943456" at bounding box center [256, 275] width 210 height 12
copy dd "212943456"
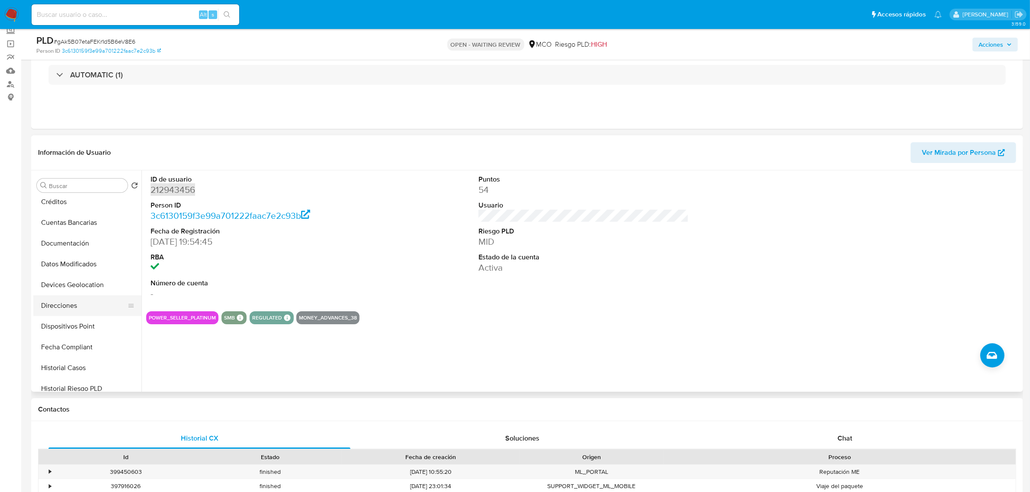
scroll to position [162, 0]
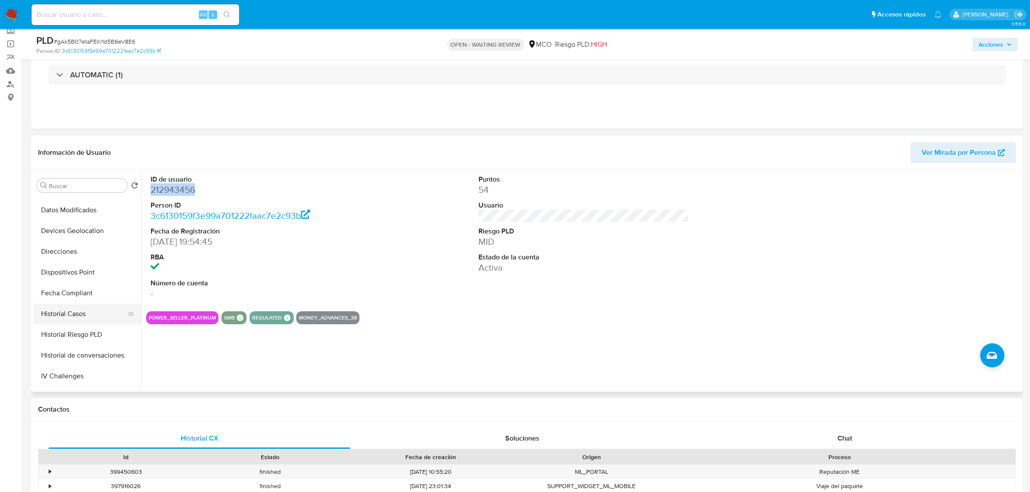
click at [78, 304] on button "Historial Casos" at bounding box center [83, 314] width 101 height 21
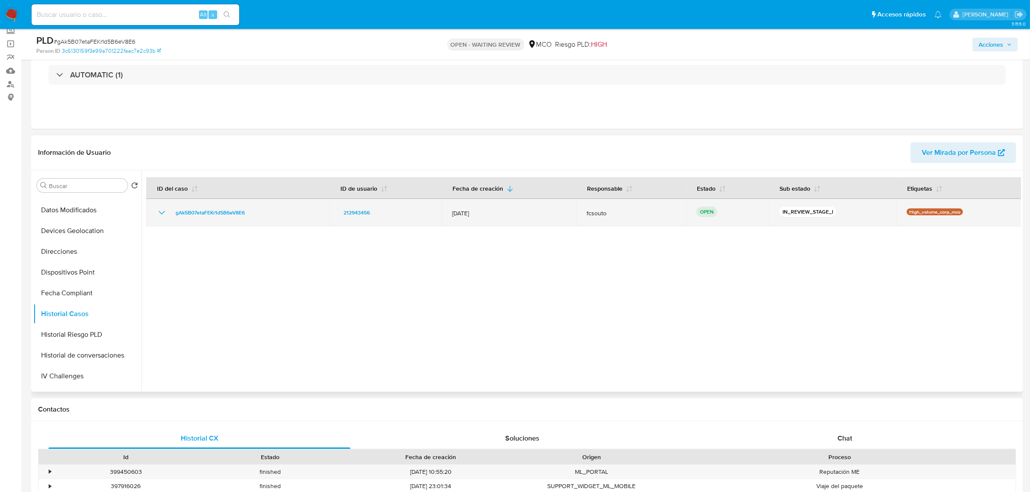
click at [158, 212] on icon "Mostrar/Ocultar" at bounding box center [162, 213] width 10 height 10
click at [157, 217] on icon "Mostrar/Ocultar" at bounding box center [162, 213] width 10 height 10
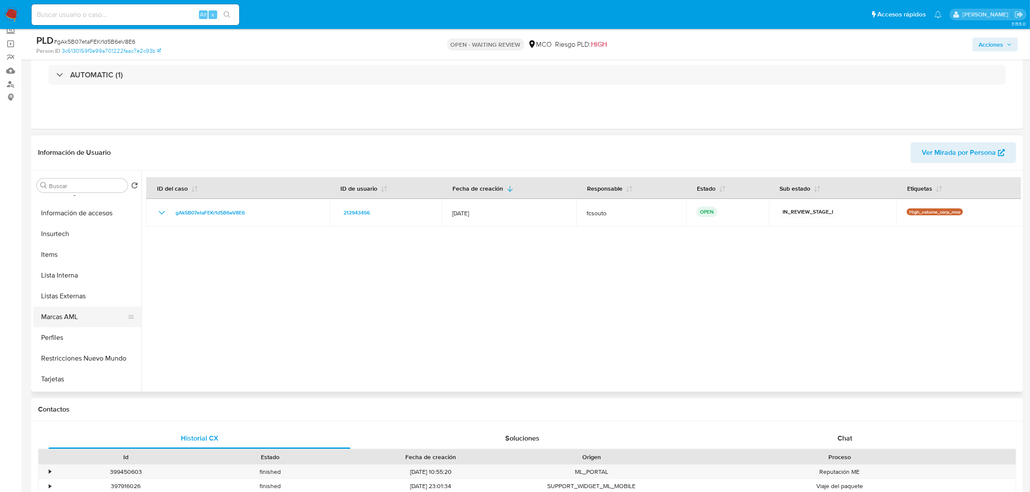
scroll to position [365, 0]
drag, startPoint x: 96, startPoint y: 334, endPoint x: 88, endPoint y: 332, distance: 7.9
click at [94, 334] on button "Restricciones Nuevo Mundo" at bounding box center [83, 340] width 101 height 21
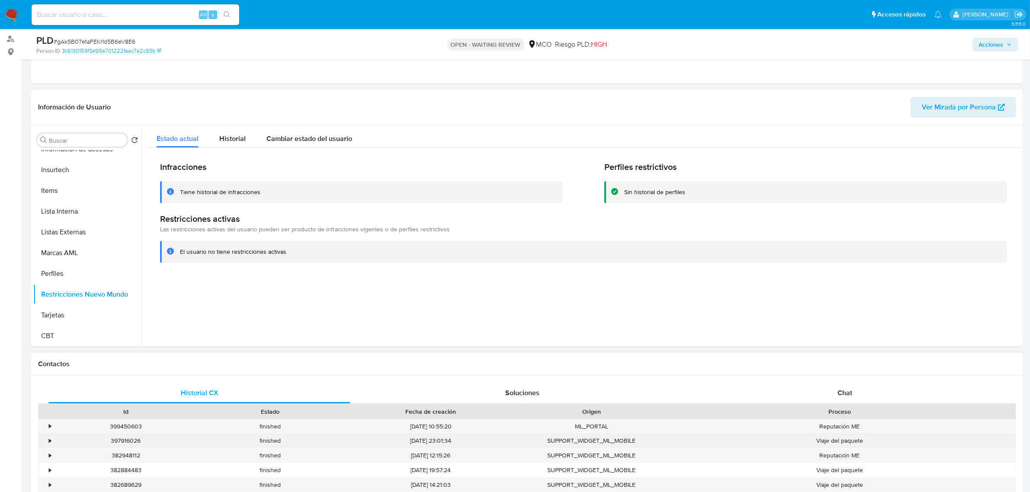
scroll to position [162, 0]
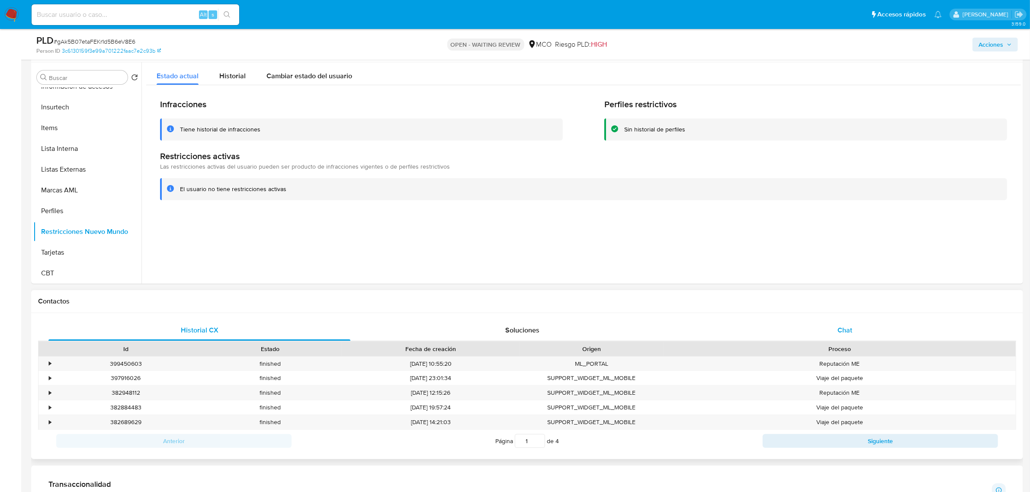
click at [862, 330] on div "Chat" at bounding box center [845, 330] width 302 height 21
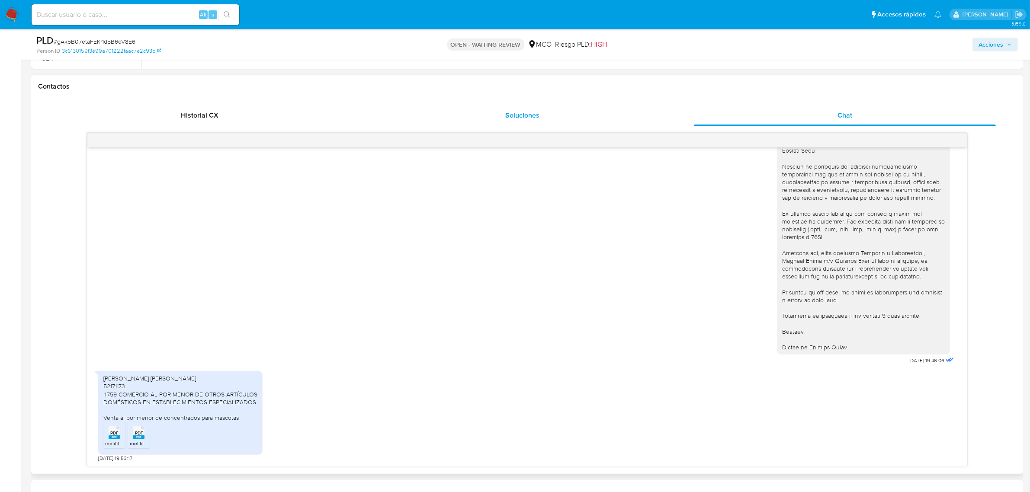
scroll to position [379, 0]
click at [113, 433] on span "PDF" at bounding box center [114, 432] width 8 height 6
click at [135, 436] on rect at bounding box center [138, 436] width 11 height 4
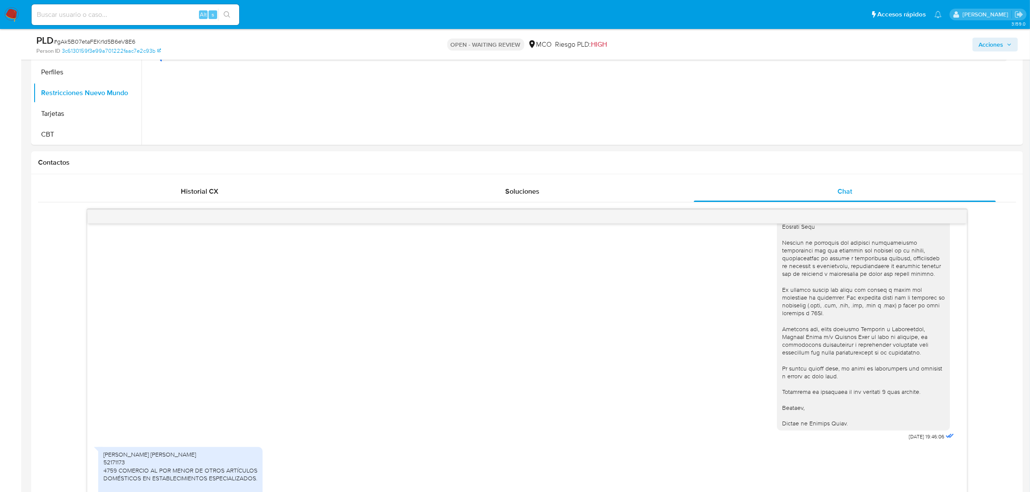
scroll to position [54, 0]
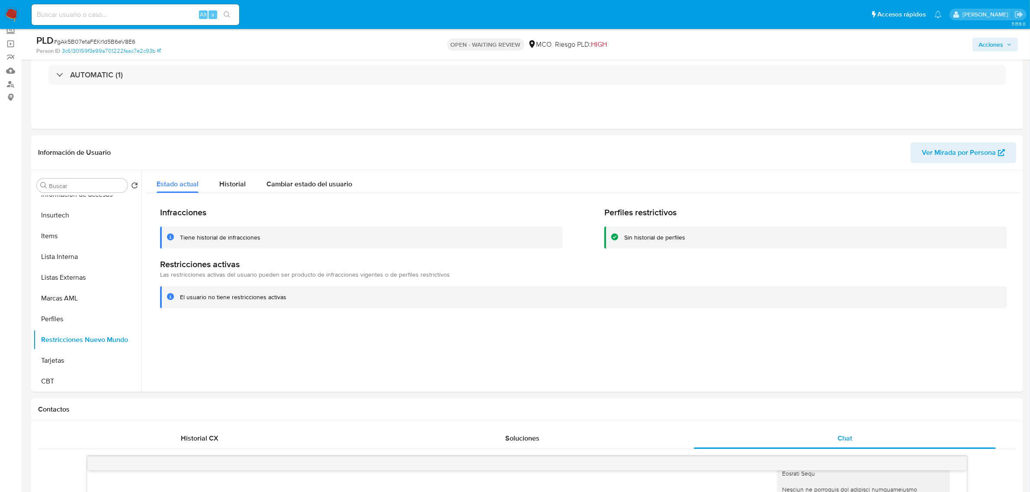
click at [983, 43] on span "Acciones" at bounding box center [991, 45] width 25 height 14
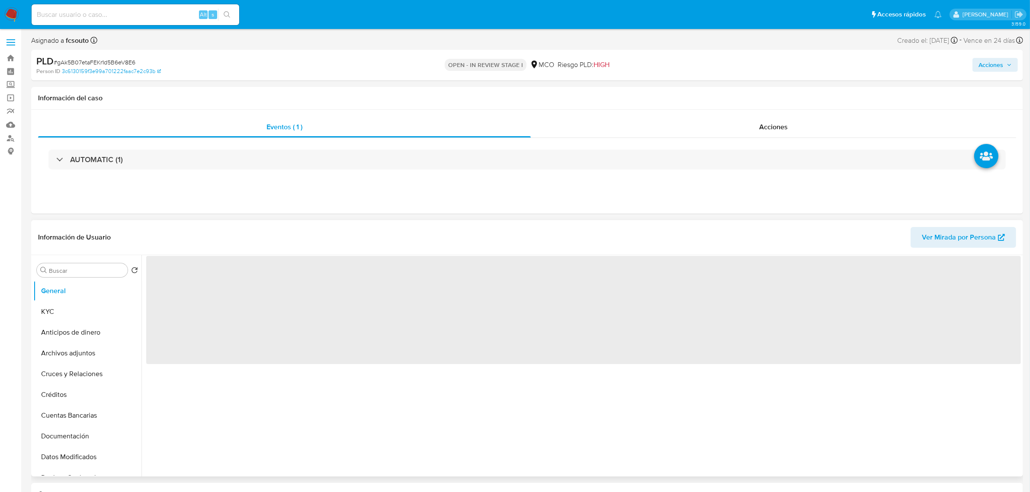
select select "10"
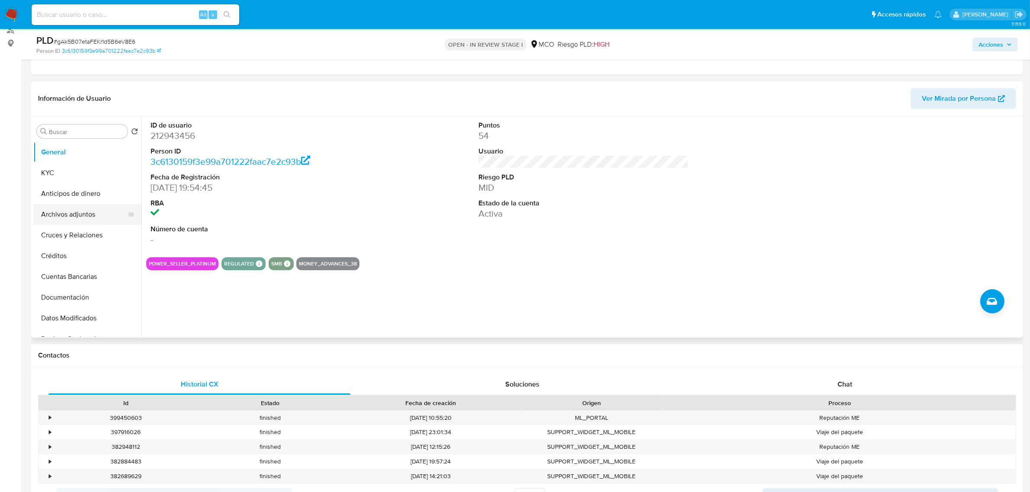
click at [66, 215] on button "Archivos adjuntos" at bounding box center [83, 214] width 101 height 21
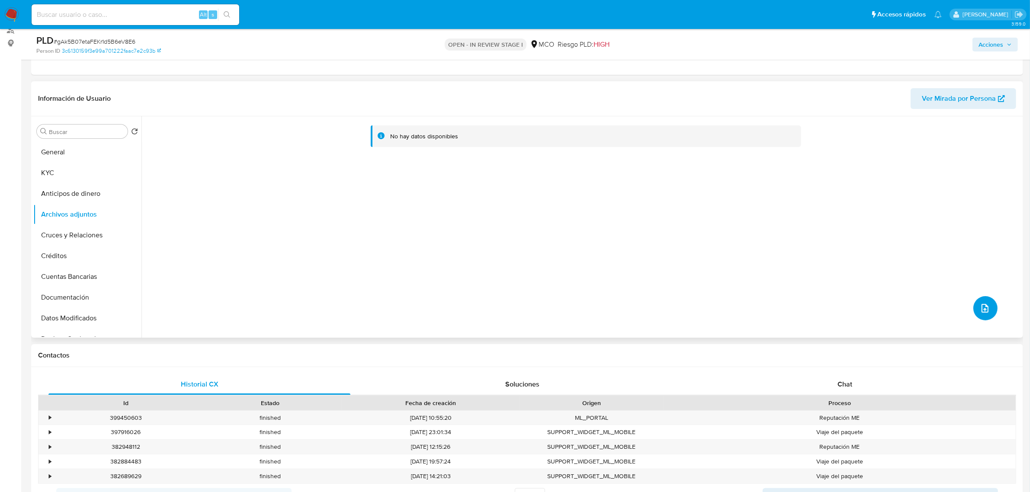
click at [982, 303] on icon "upload-file" at bounding box center [985, 308] width 10 height 10
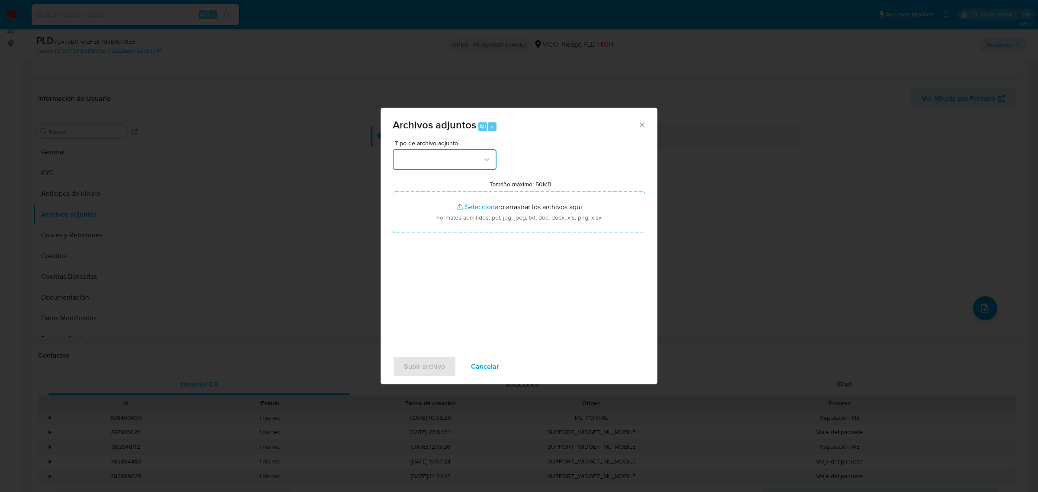
click at [491, 161] on icon "button" at bounding box center [487, 159] width 9 height 9
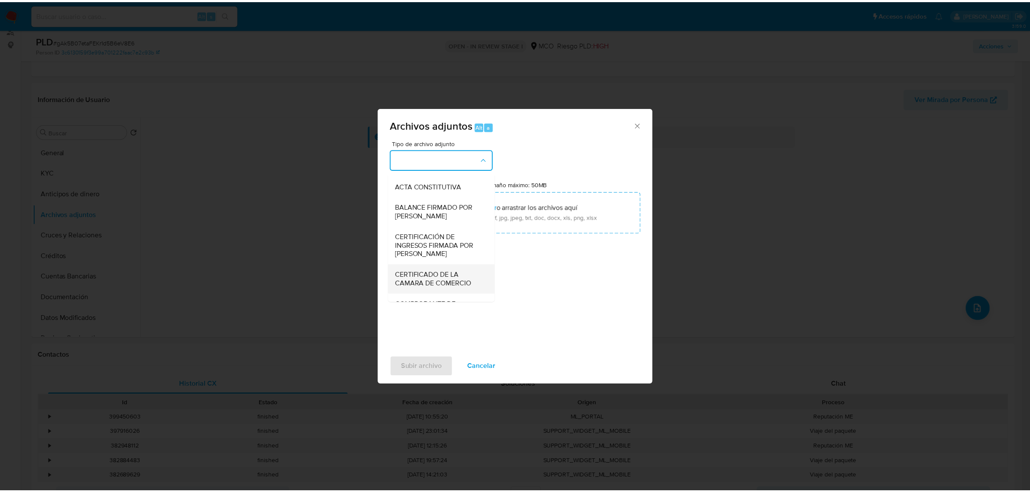
scroll to position [270, 0]
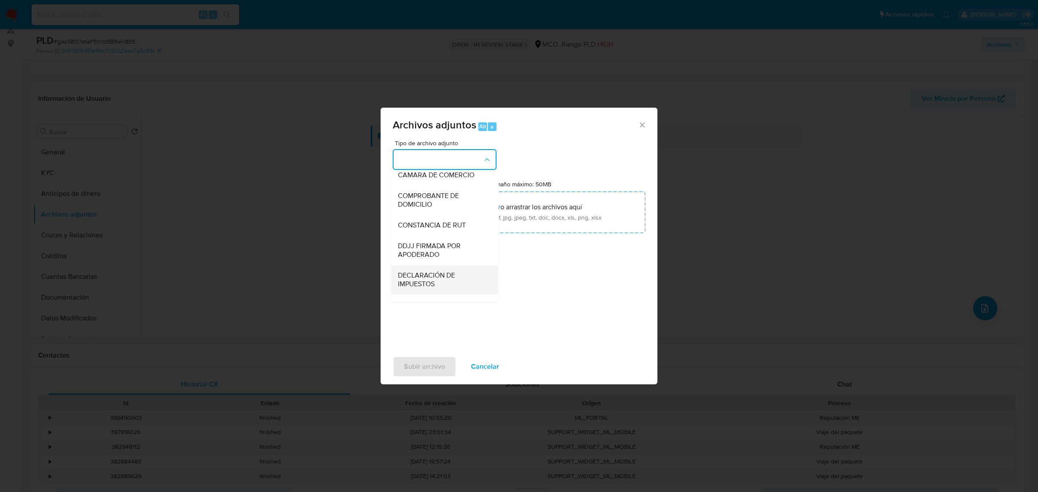
click at [454, 286] on span "DECLARACIÓN DE IMPUESTOS" at bounding box center [442, 279] width 88 height 17
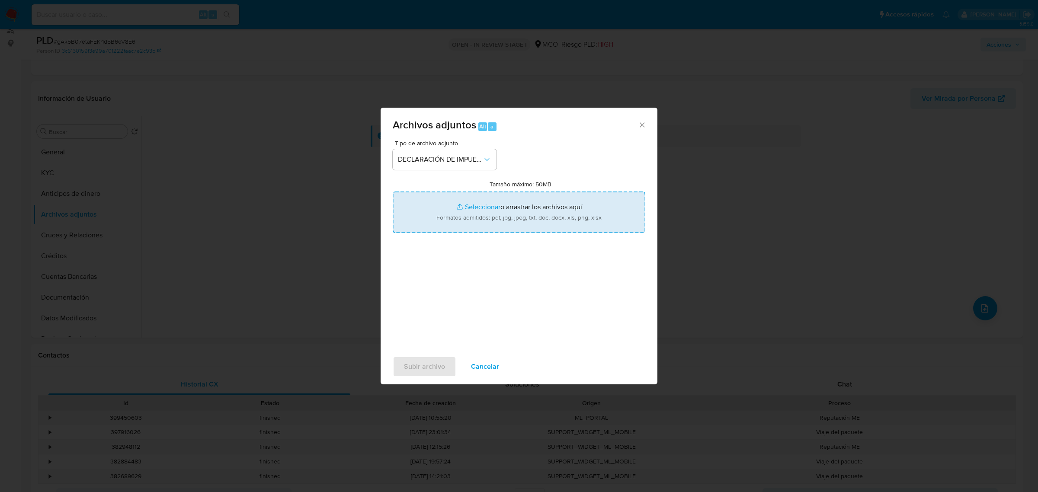
click at [494, 229] on input "Tamaño máximo: 50MB Seleccionar archivos" at bounding box center [519, 213] width 253 height 42
type input "C:\fakepath\212943456_f0ef4ba0-6c99-49bb-883a-01a449dde897.pdf"
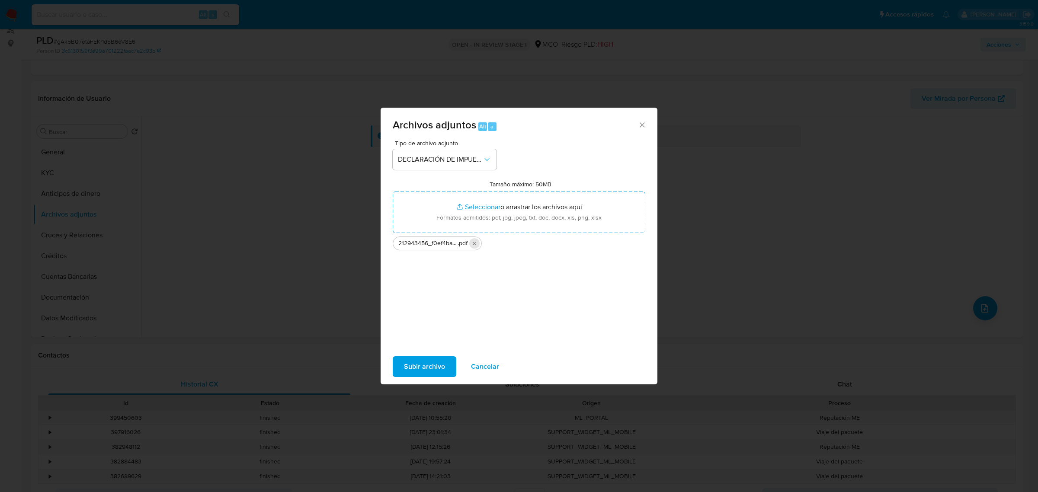
click at [476, 242] on icon "Eliminar 212943456_f0ef4ba0-6c99-49bb-883a-01a449dde897.pdf" at bounding box center [475, 243] width 4 height 4
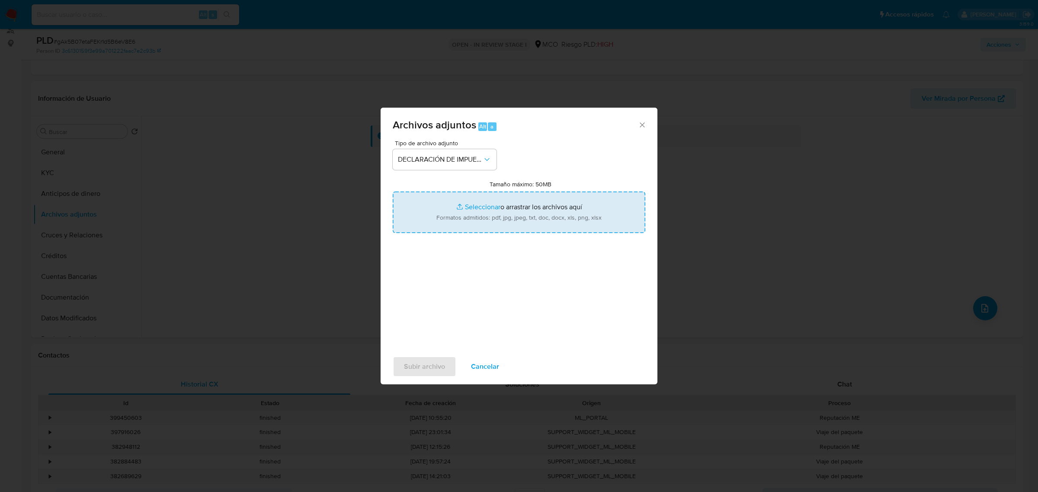
click at [475, 217] on input "Tamaño máximo: 50MB Seleccionar archivos" at bounding box center [519, 213] width 253 height 42
type input "C:\fakepath\212943456_de908154-b2e0-45e7-bb52-b83bce7eb2b2.pdf"
click at [422, 368] on span "Subir archivo" at bounding box center [424, 366] width 41 height 19
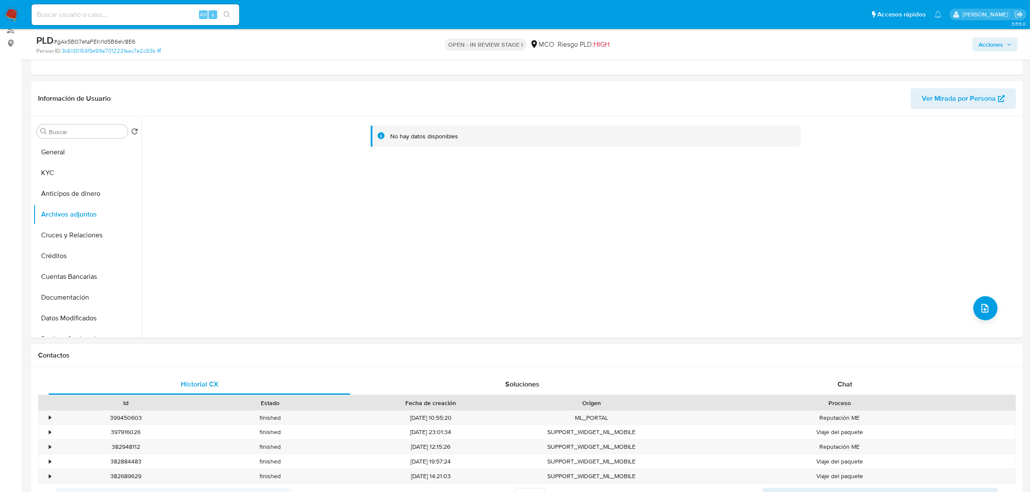
click at [1009, 42] on icon "button" at bounding box center [1009, 44] width 5 height 5
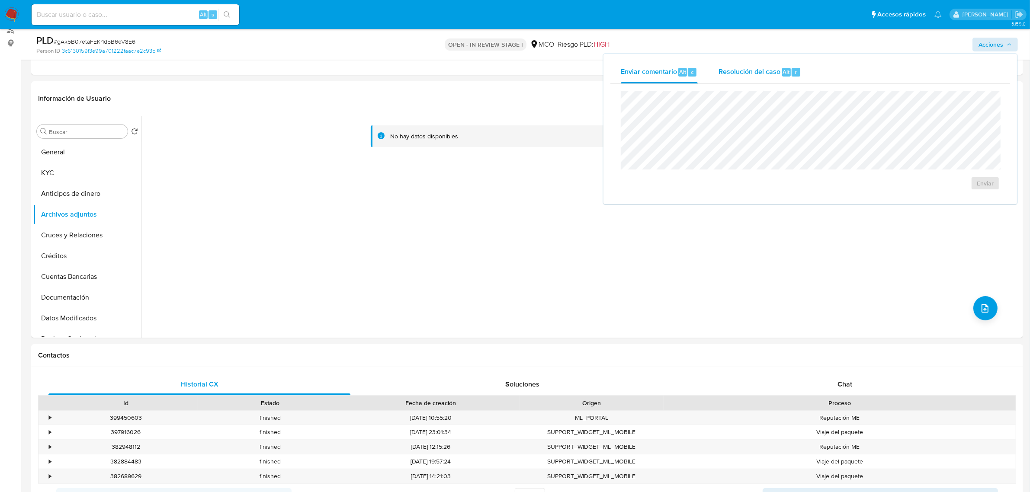
drag, startPoint x: 748, startPoint y: 72, endPoint x: 732, endPoint y: 72, distance: 15.6
click at [747, 74] on span "Resolución del caso" at bounding box center [750, 72] width 62 height 10
click at [650, 85] on div "Cierre de caso No ROI ROI Proposal" at bounding box center [810, 150] width 400 height 132
drag, startPoint x: 634, startPoint y: 77, endPoint x: 552, endPoint y: 62, distance: 83.5
click at [634, 76] on div "Enviar comentario Alt c" at bounding box center [659, 72] width 77 height 22
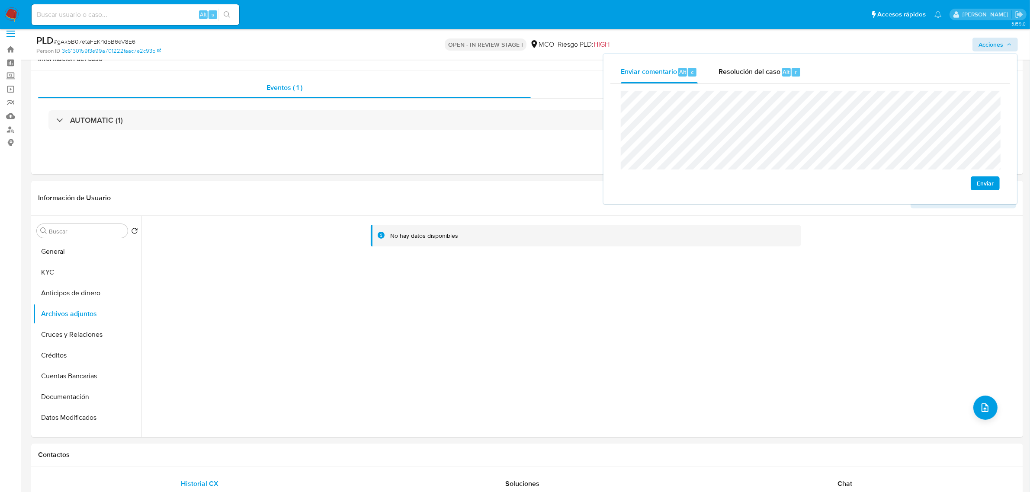
scroll to position [0, 0]
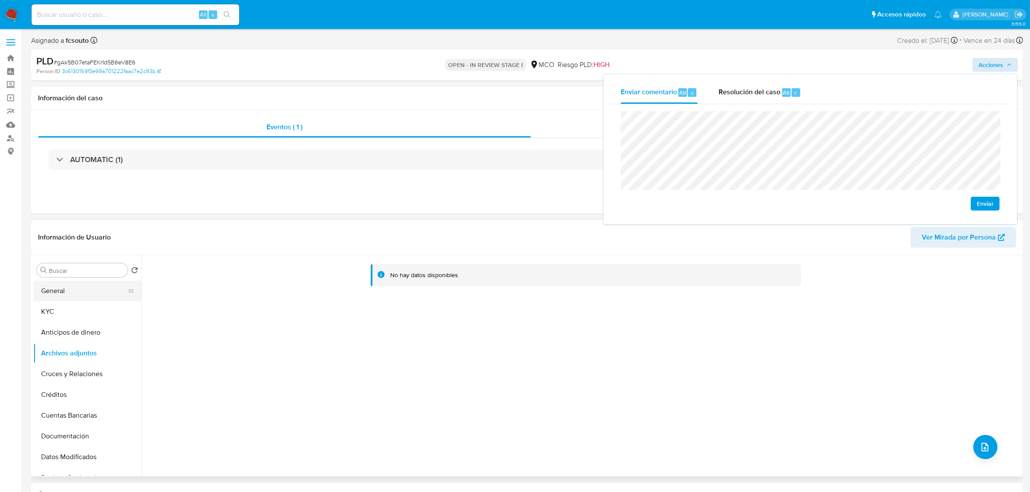
drag, startPoint x: 61, startPoint y: 290, endPoint x: 68, endPoint y: 290, distance: 6.9
click at [61, 290] on button "General" at bounding box center [83, 291] width 101 height 21
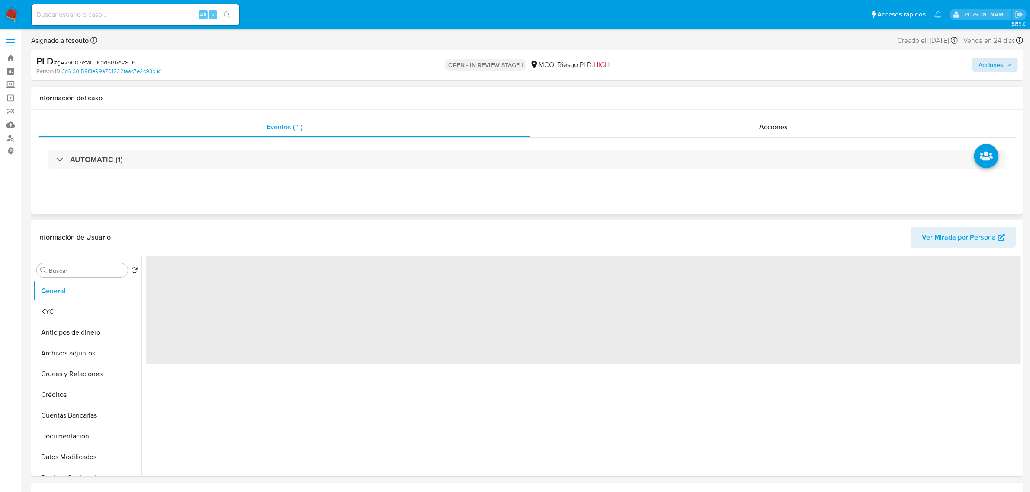
scroll to position [54, 0]
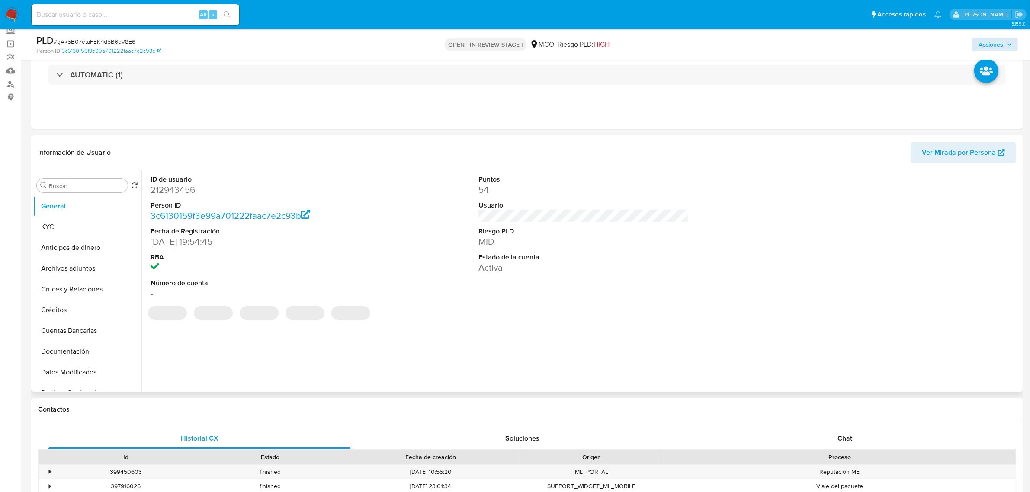
click at [180, 189] on dd "212943456" at bounding box center [256, 190] width 210 height 12
copy dd "212943456"
click at [181, 193] on dd "212943456" at bounding box center [256, 190] width 210 height 12
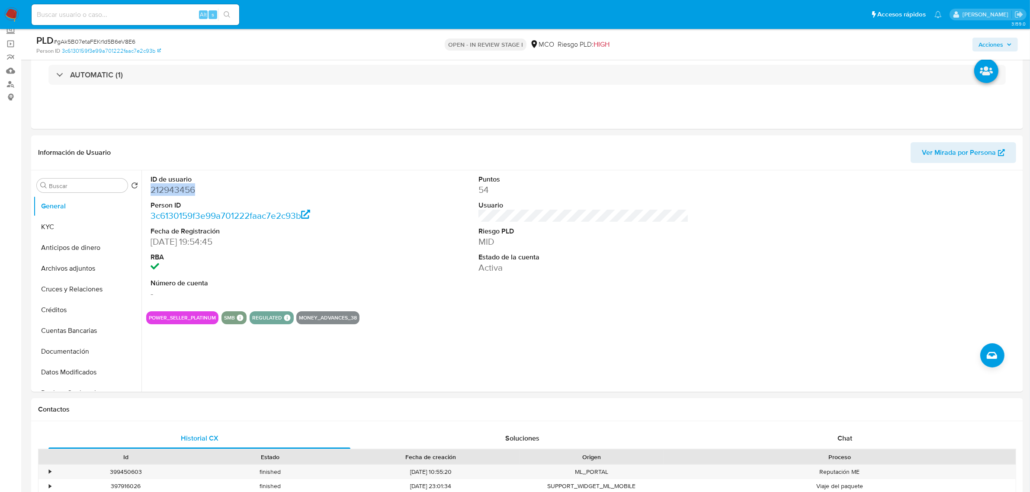
click at [1008, 39] on span "Acciones" at bounding box center [995, 45] width 33 height 12
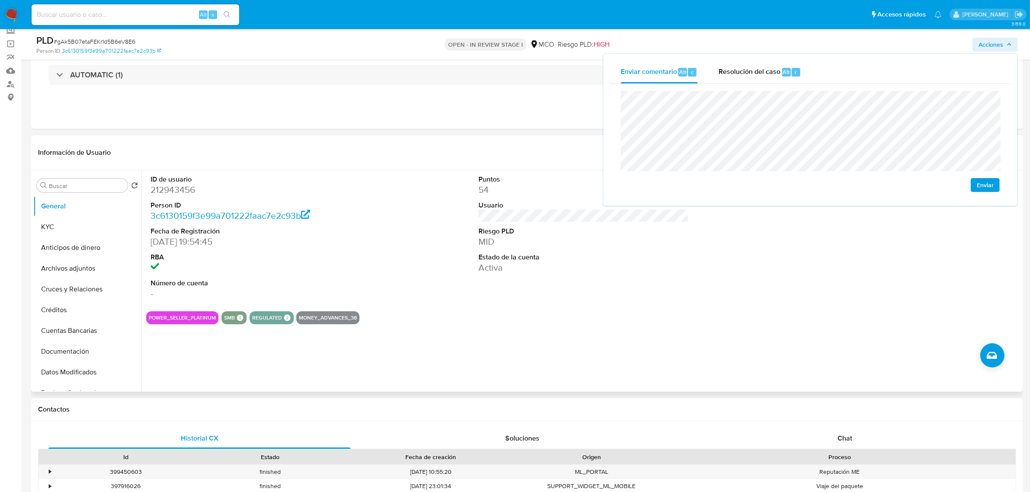
click at [174, 193] on dd "212943456" at bounding box center [256, 190] width 210 height 12
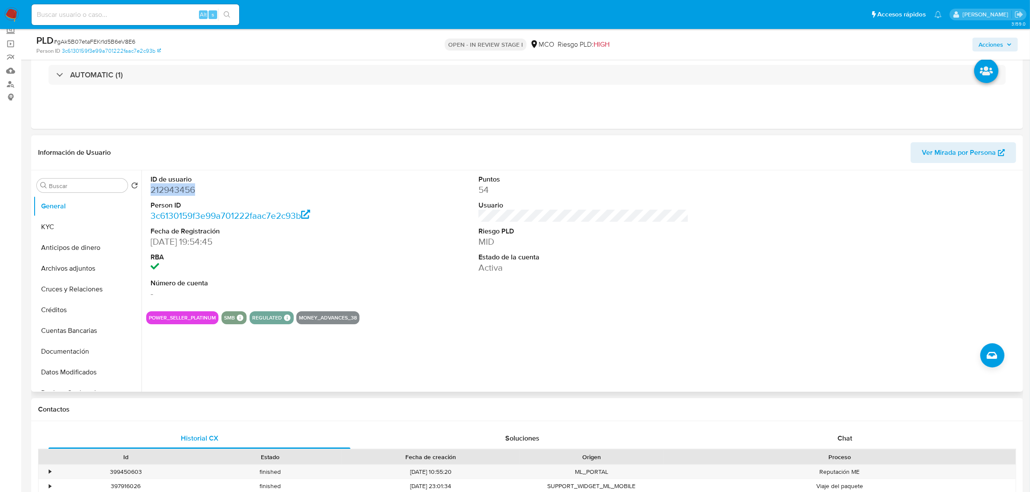
click at [174, 193] on dd "212943456" at bounding box center [256, 190] width 210 height 12
copy dd "212943456"
click at [1015, 48] on button "Acciones" at bounding box center [995, 45] width 45 height 14
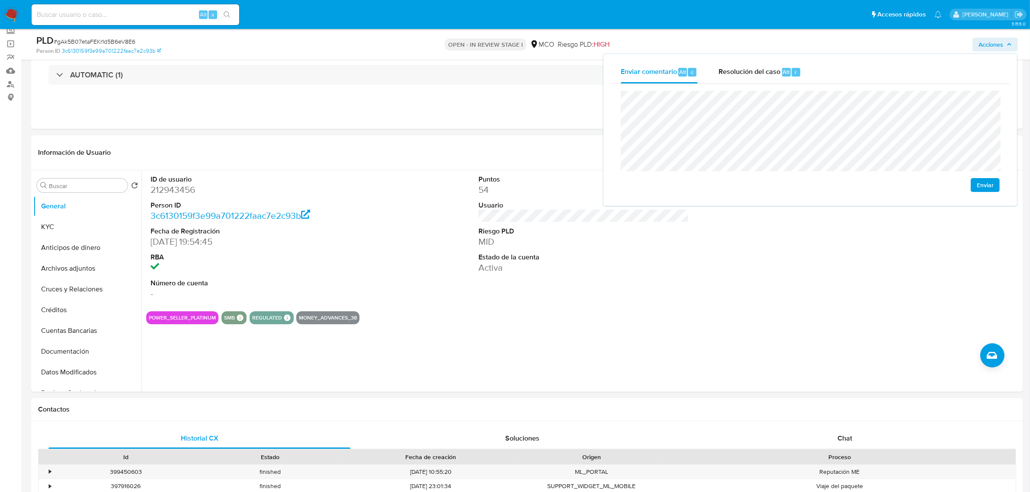
click at [619, 141] on div "Enviar" at bounding box center [810, 141] width 400 height 115
click at [623, 85] on div "Enviar" at bounding box center [810, 141] width 400 height 115
click at [95, 219] on button "Archivos adjuntos" at bounding box center [83, 214] width 101 height 21
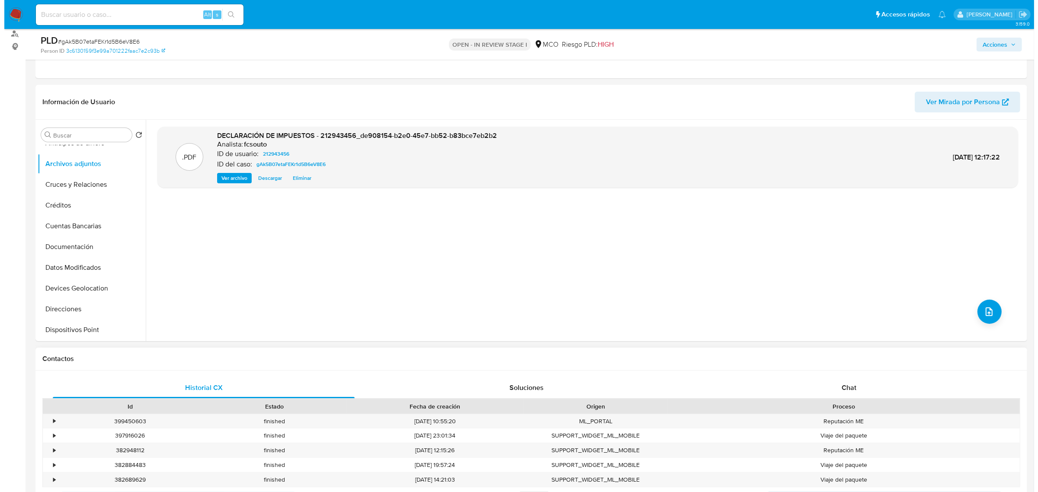
scroll to position [108, 0]
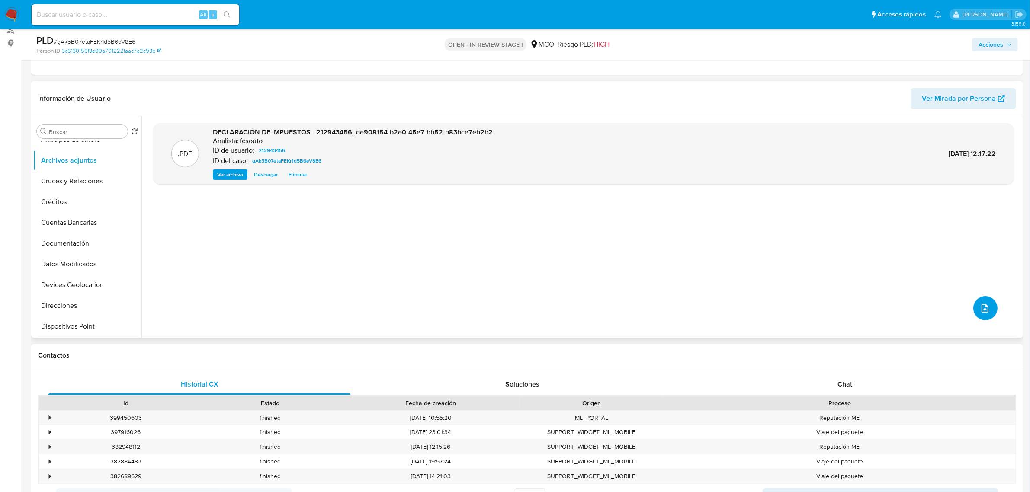
click at [980, 300] on button "upload-file" at bounding box center [985, 308] width 24 height 24
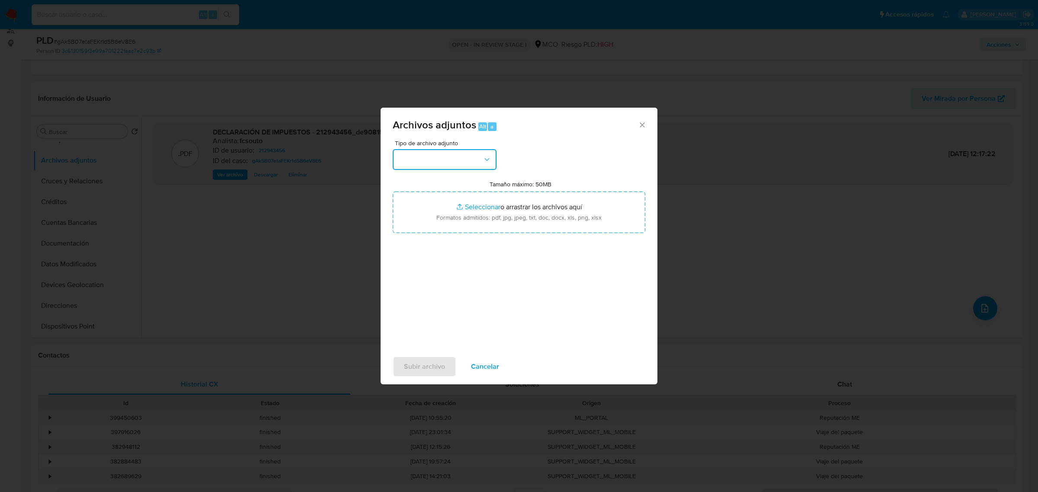
click at [439, 159] on button "button" at bounding box center [445, 159] width 104 height 21
click at [427, 230] on div "OTROS" at bounding box center [442, 219] width 88 height 21
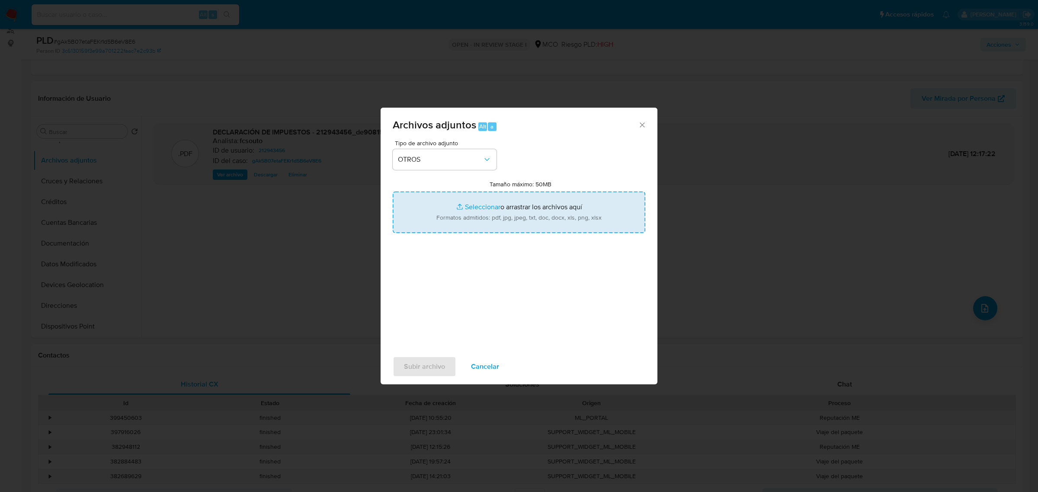
click at [523, 203] on input "Tamaño máximo: 50MB Seleccionar archivos" at bounding box center [519, 213] width 253 height 42
type input "C:\fakepath\212943456 - 16_9_2025.pdf"
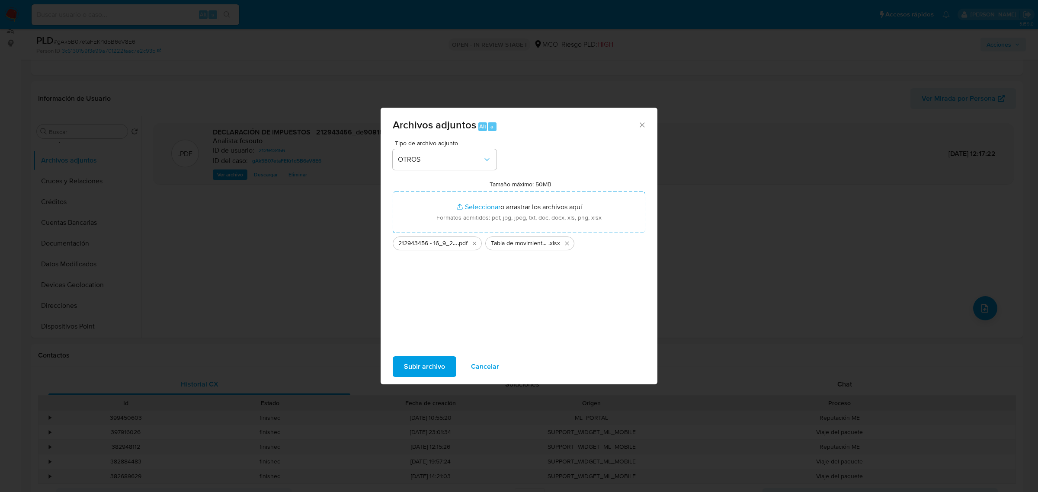
click at [419, 373] on span "Subir archivo" at bounding box center [424, 366] width 41 height 19
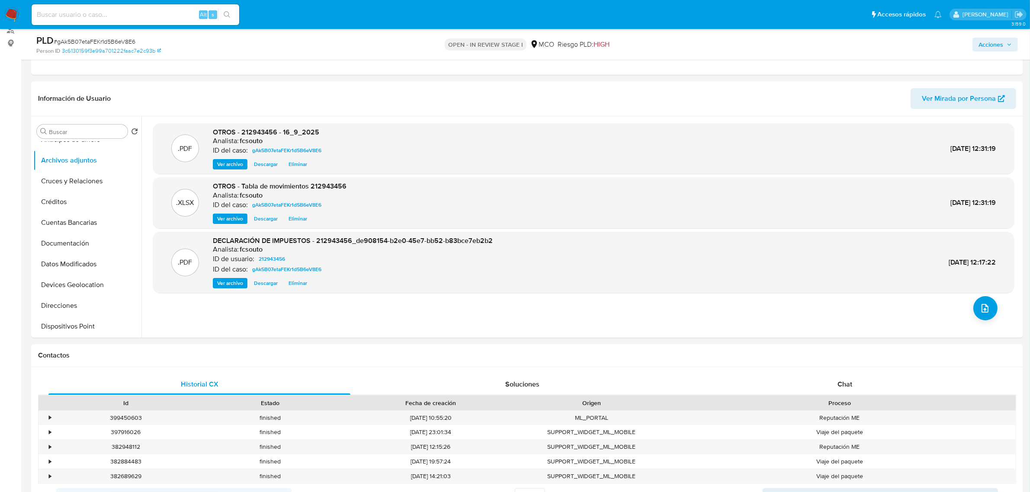
click at [997, 42] on span "Acciones" at bounding box center [991, 45] width 25 height 14
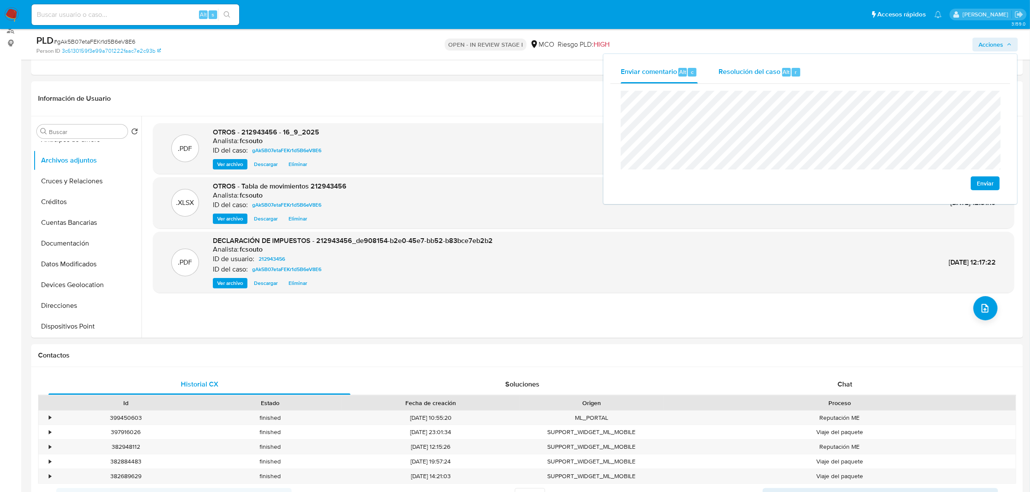
click at [745, 79] on div "Resolución del caso Alt r" at bounding box center [760, 72] width 83 height 22
click at [906, 183] on button "No ROI" at bounding box center [888, 192] width 65 height 21
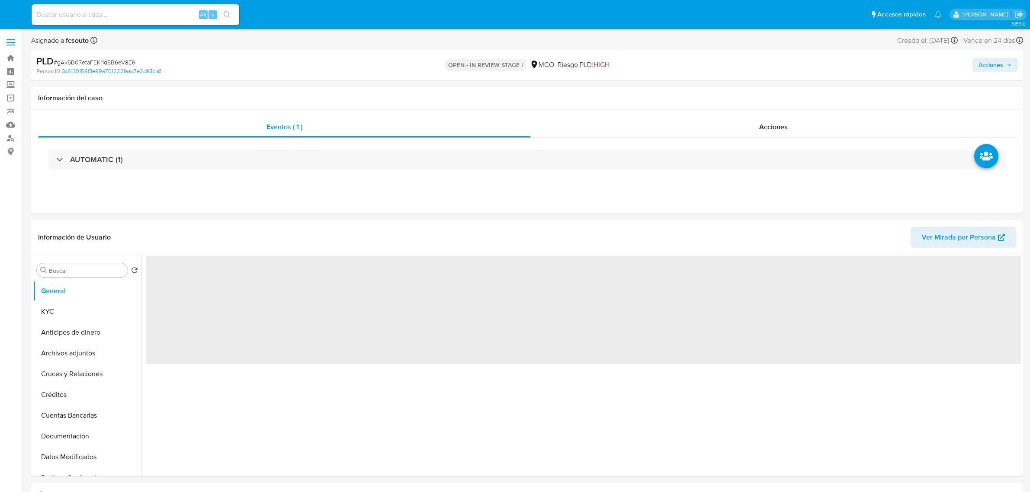
select select "10"
drag, startPoint x: 1007, startPoint y: 60, endPoint x: 978, endPoint y: 70, distance: 30.2
click at [1006, 61] on span "Acciones" at bounding box center [995, 63] width 33 height 12
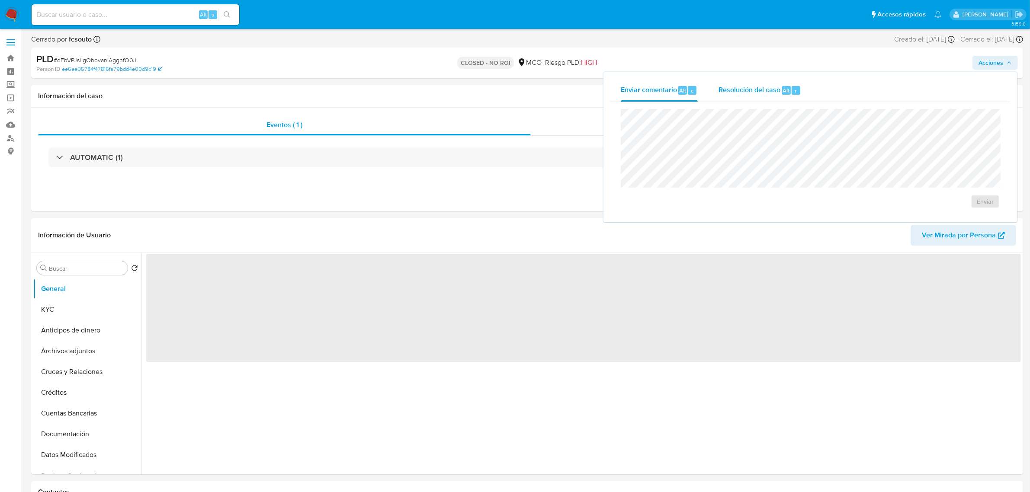
drag, startPoint x: 771, startPoint y: 90, endPoint x: 763, endPoint y: 93, distance: 8.5
click at [770, 91] on span "Resolución del caso" at bounding box center [750, 90] width 62 height 10
select select "10"
